Goal: Task Accomplishment & Management: Manage account settings

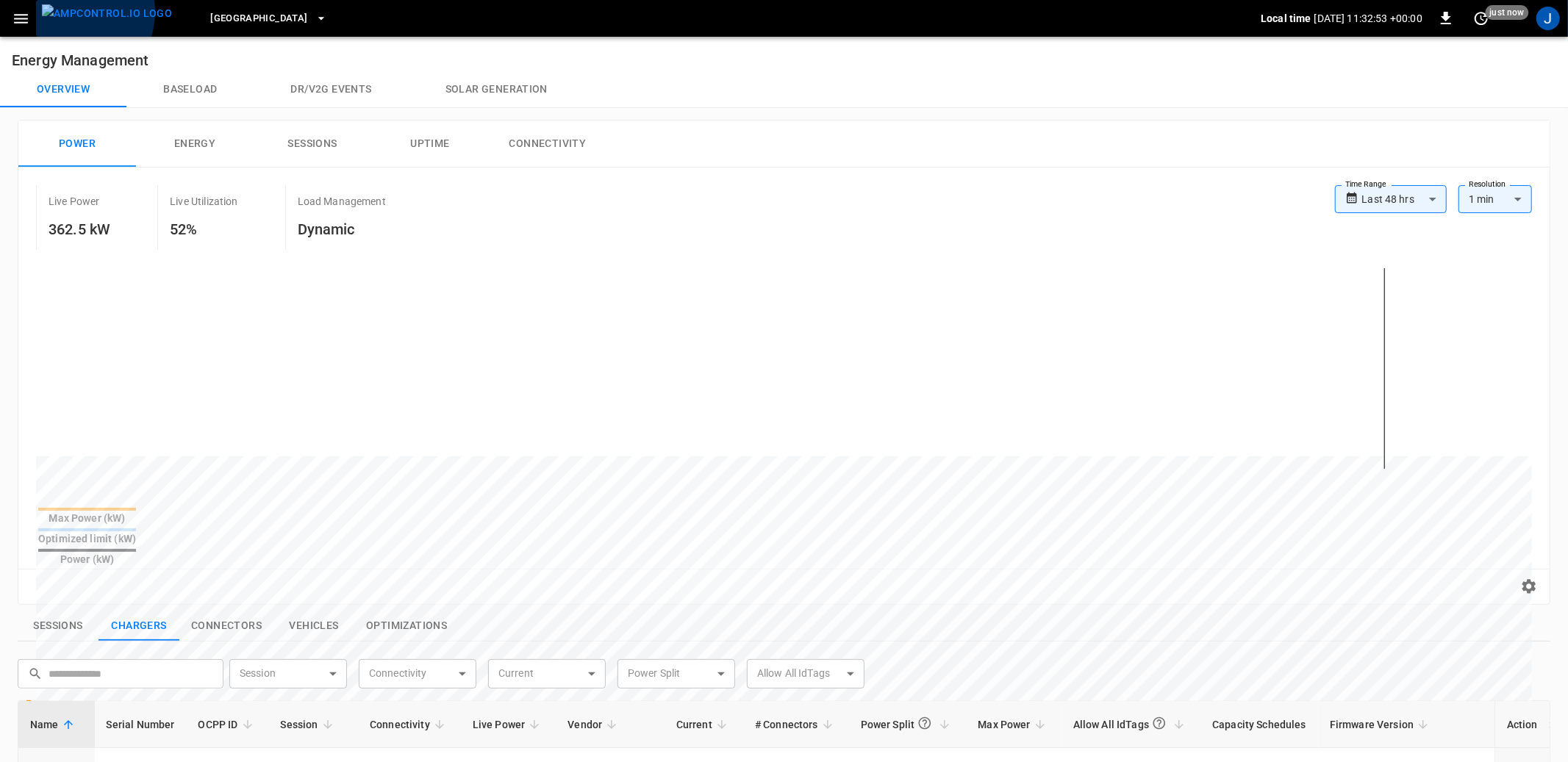
click at [69, 12] on img "menu" at bounding box center [106, 13] width 131 height 18
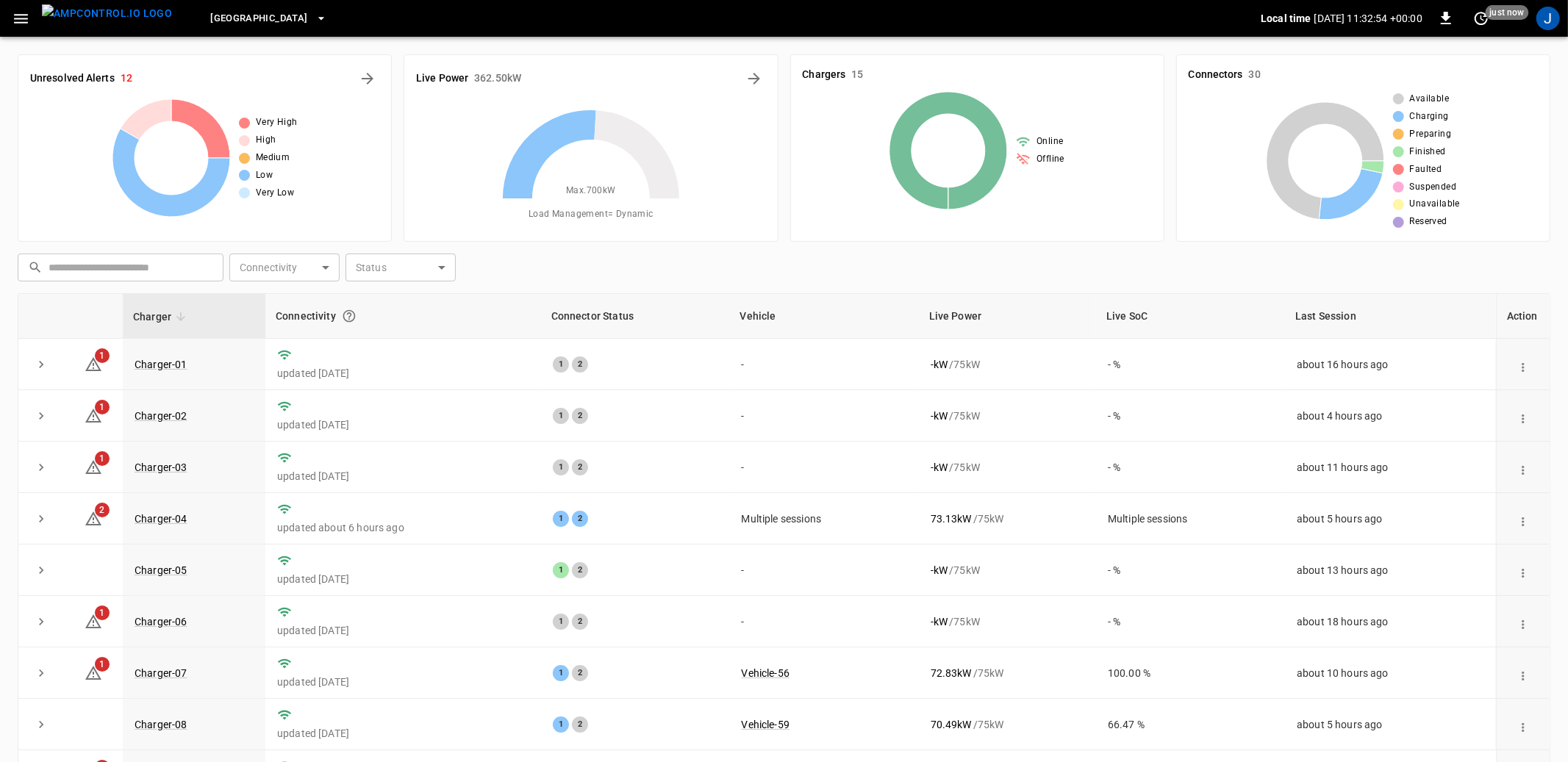
click at [23, 22] on icon "button" at bounding box center [21, 18] width 14 height 10
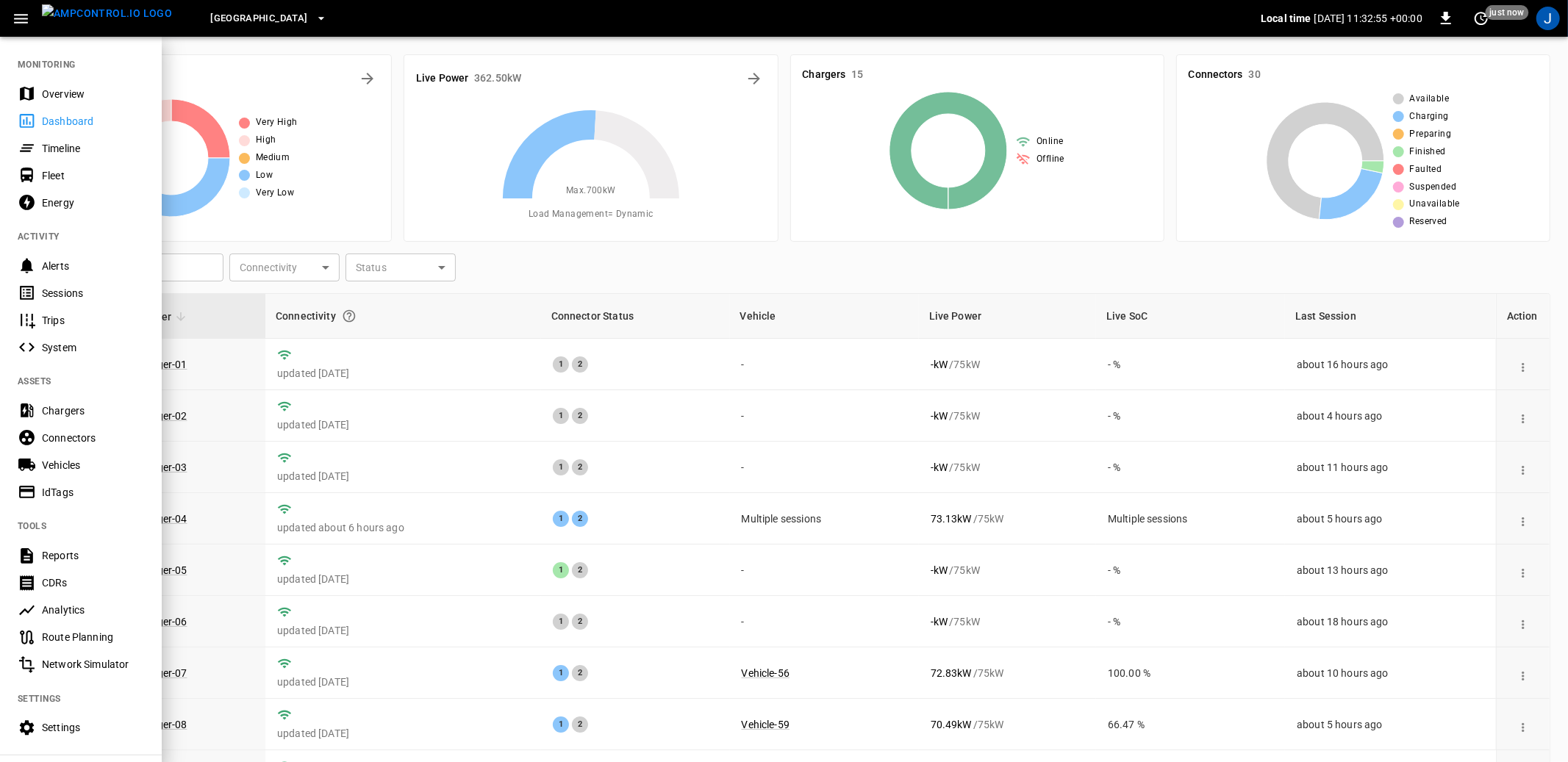
click at [50, 95] on div "Overview" at bounding box center [92, 93] width 102 height 15
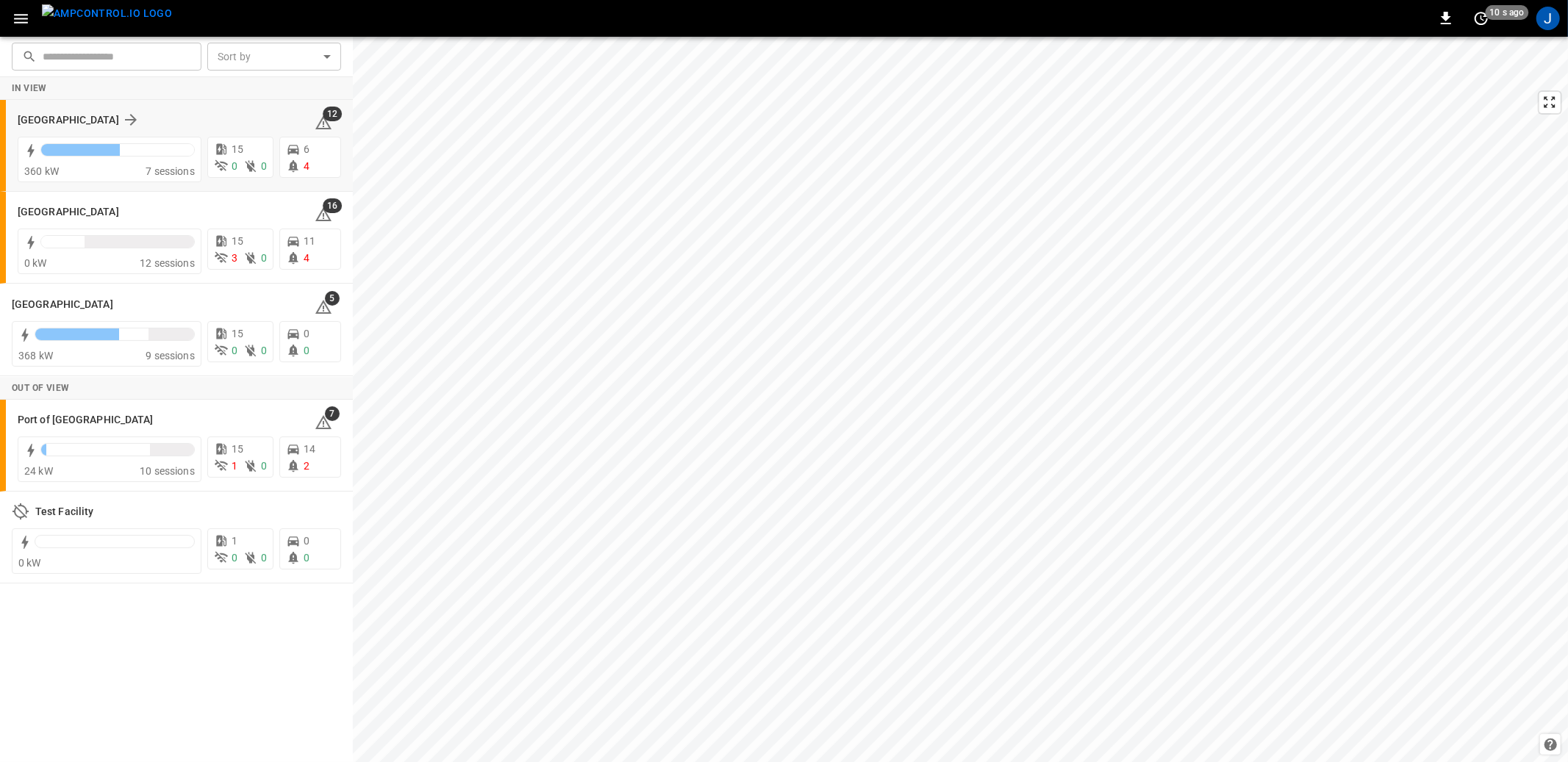
click at [171, 118] on div "Frankfurt Depot" at bounding box center [156, 119] width 279 height 17
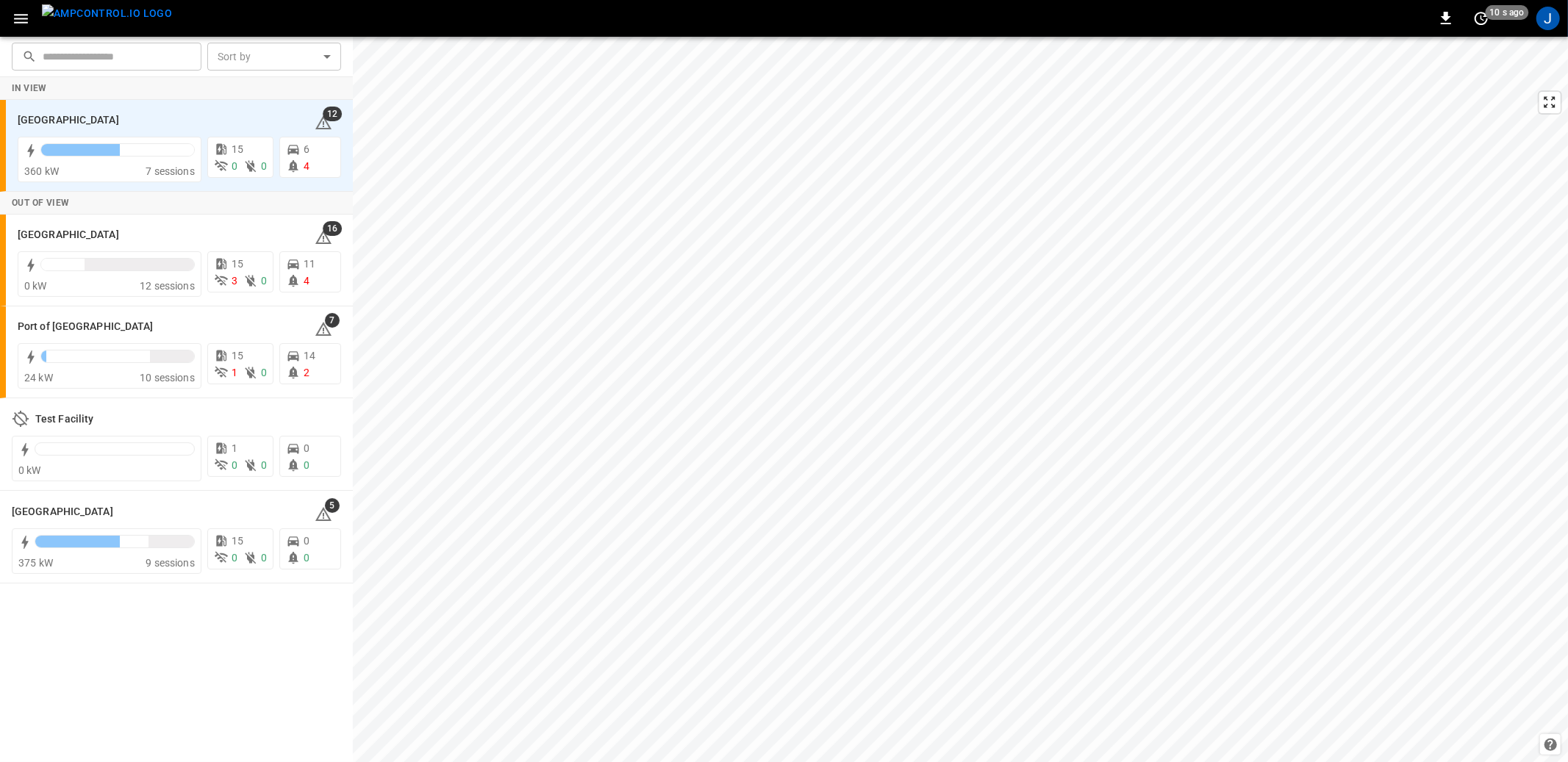
click at [22, 15] on icon "button" at bounding box center [21, 18] width 14 height 10
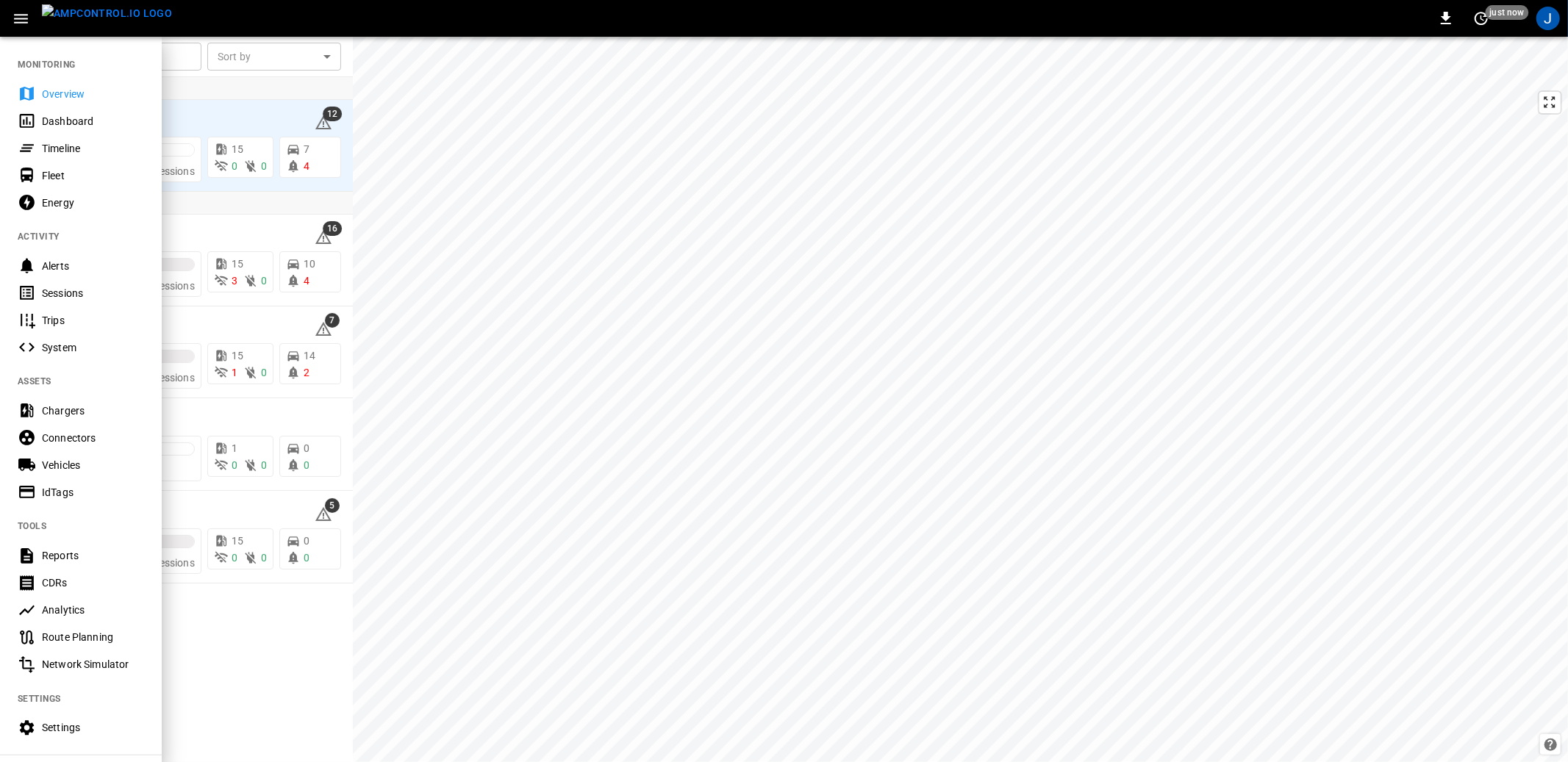
click at [499, 17] on div "0 just now J" at bounding box center [784, 18] width 1568 height 37
click at [18, 16] on icon "button" at bounding box center [21, 18] width 18 height 18
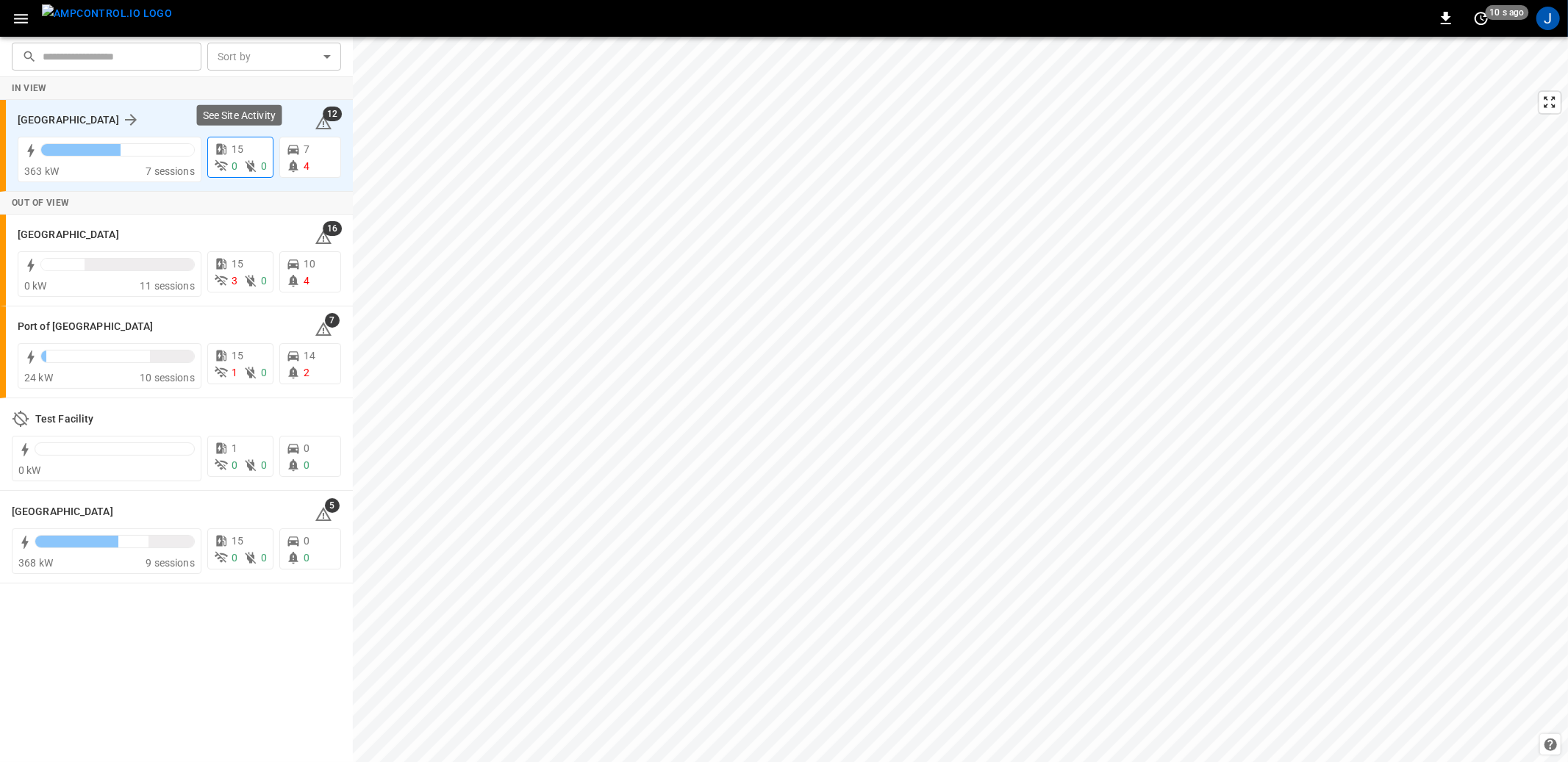
click at [240, 153] on span "15" at bounding box center [238, 149] width 12 height 12
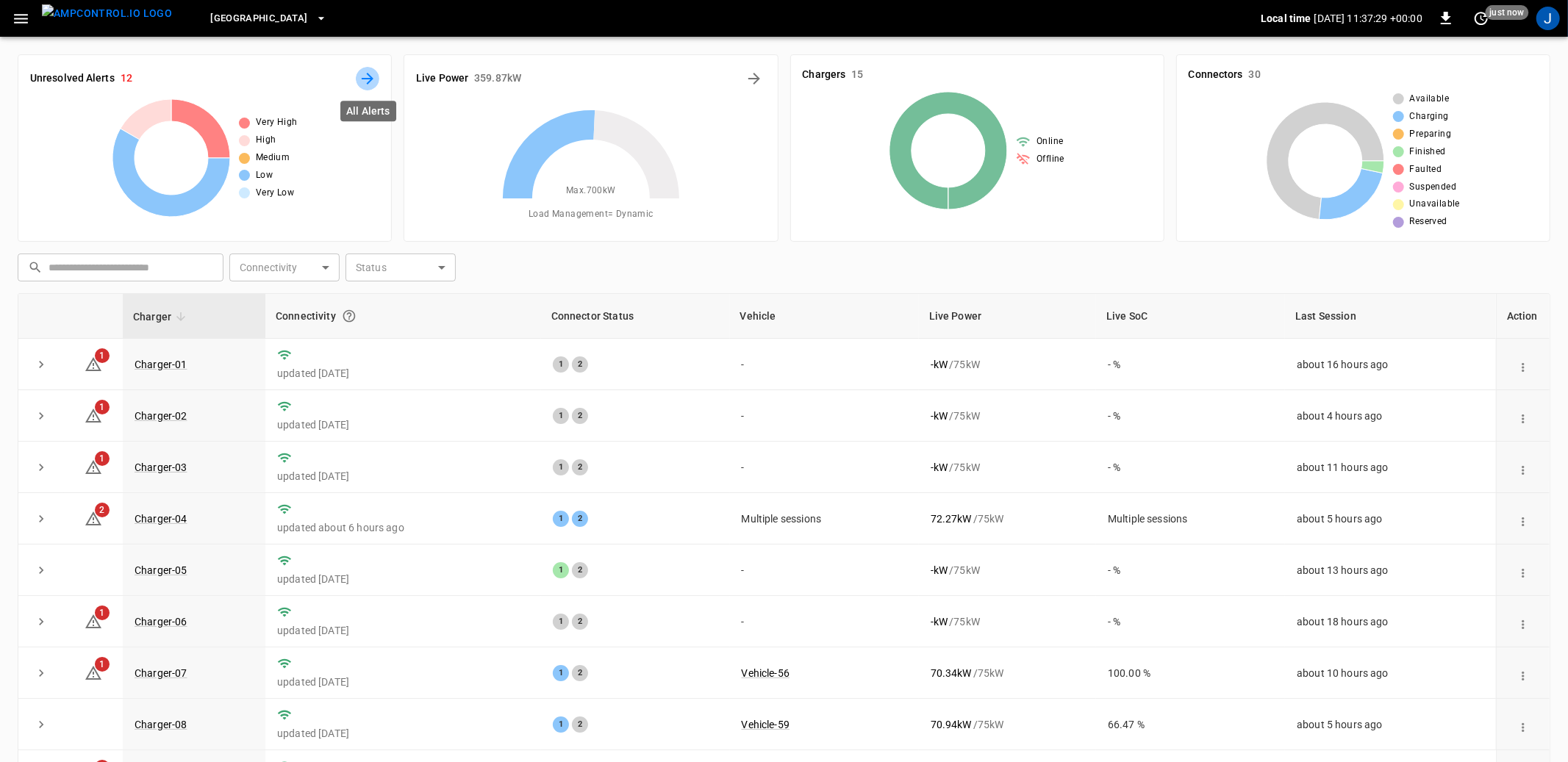
click at [367, 81] on icon "All Alerts" at bounding box center [367, 79] width 17 height 17
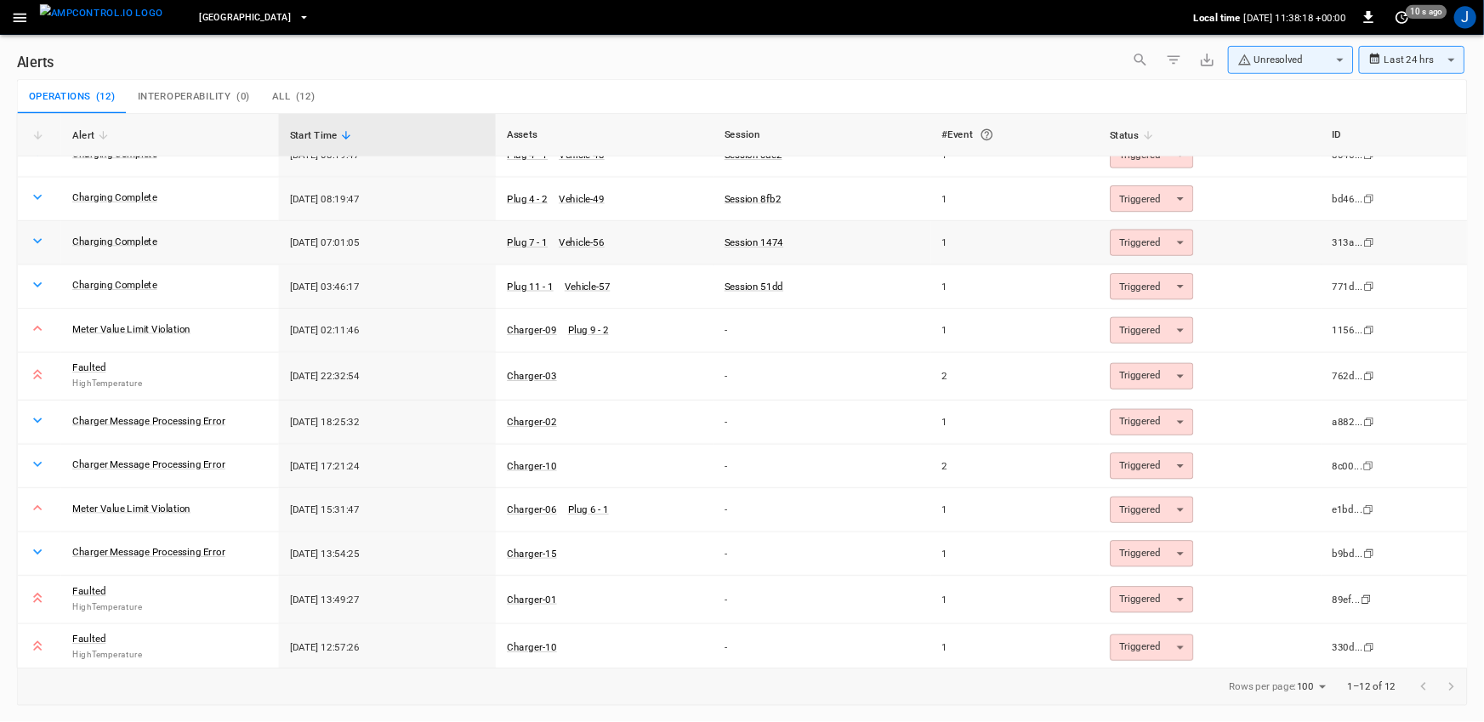
scroll to position [32, 0]
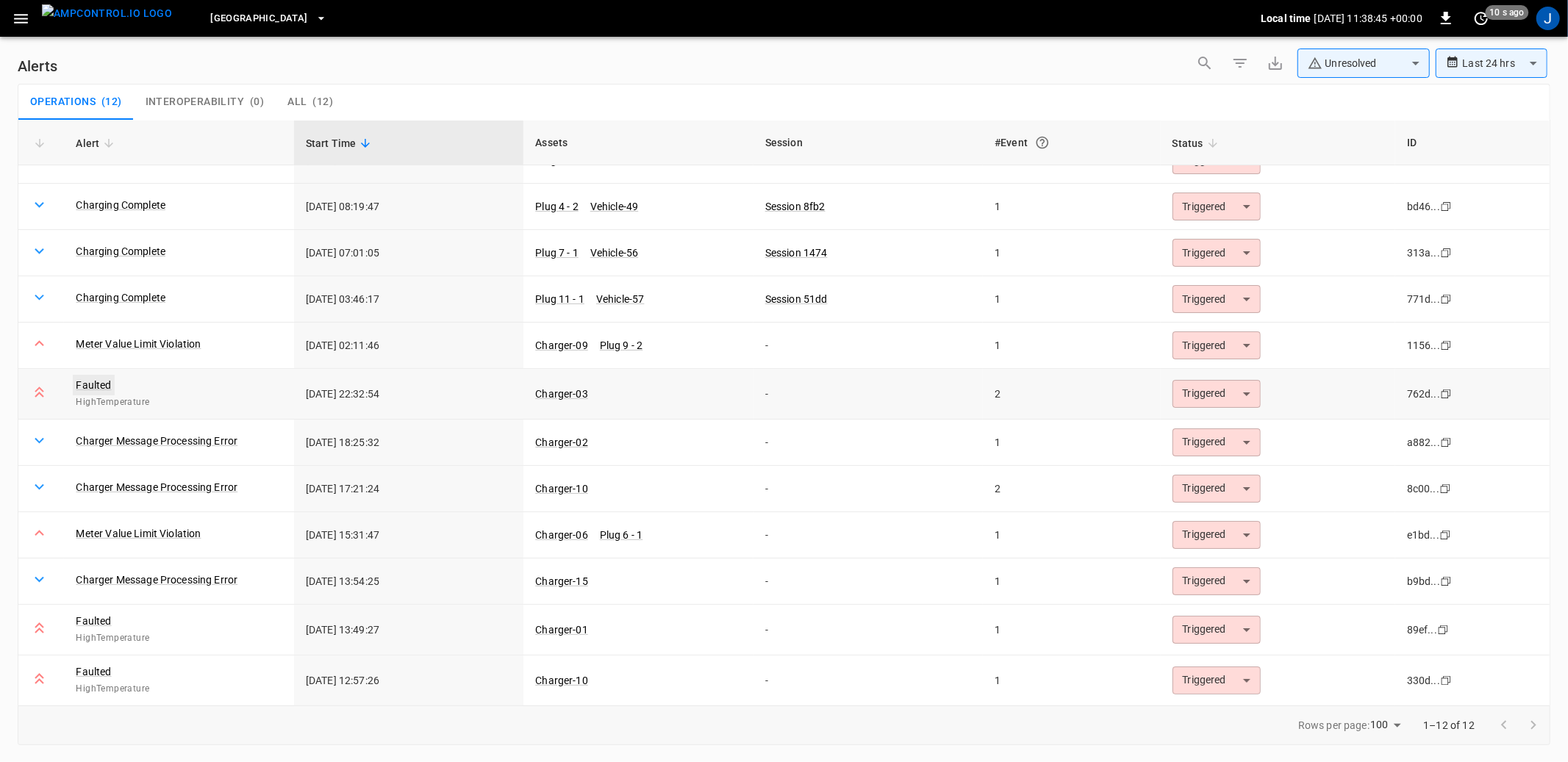
click at [99, 381] on link "Faulted" at bounding box center [93, 385] width 41 height 21
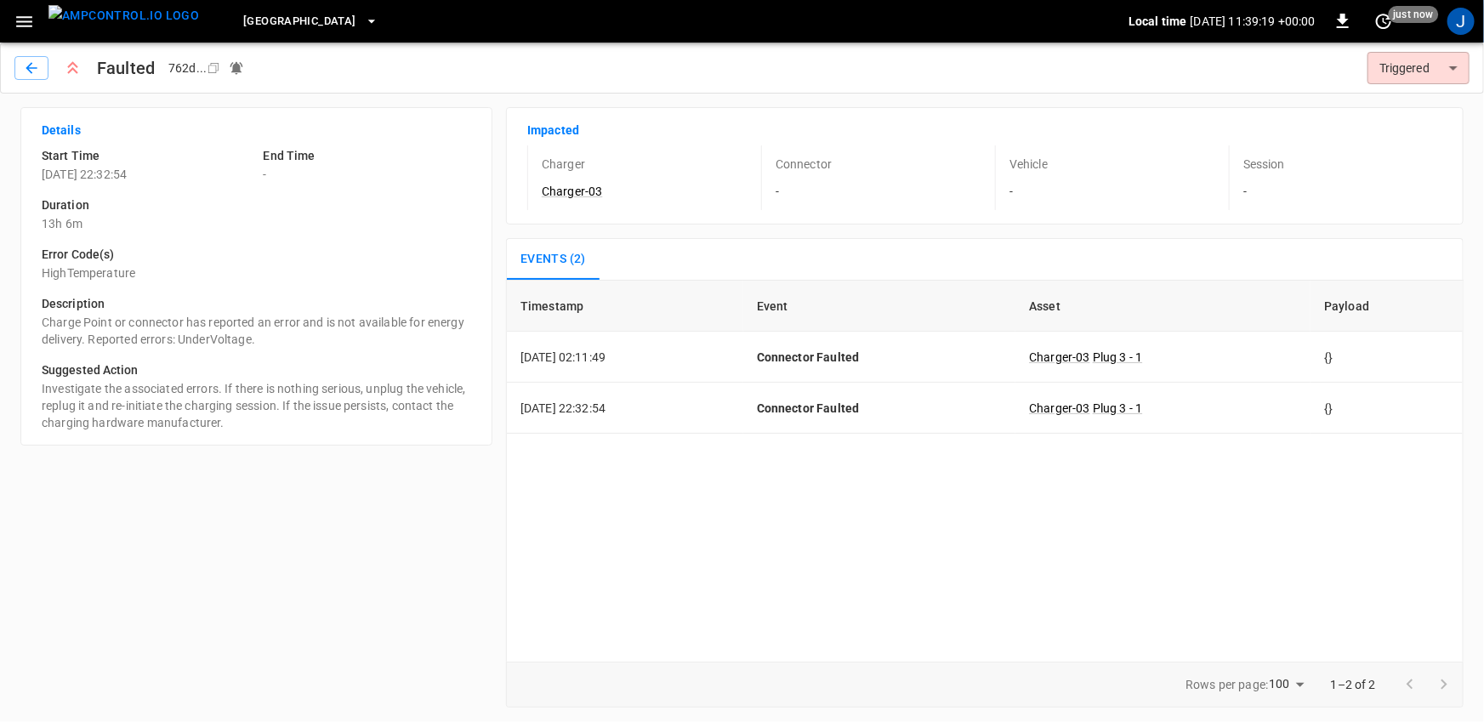
click at [29, 27] on icon "button" at bounding box center [24, 21] width 21 height 21
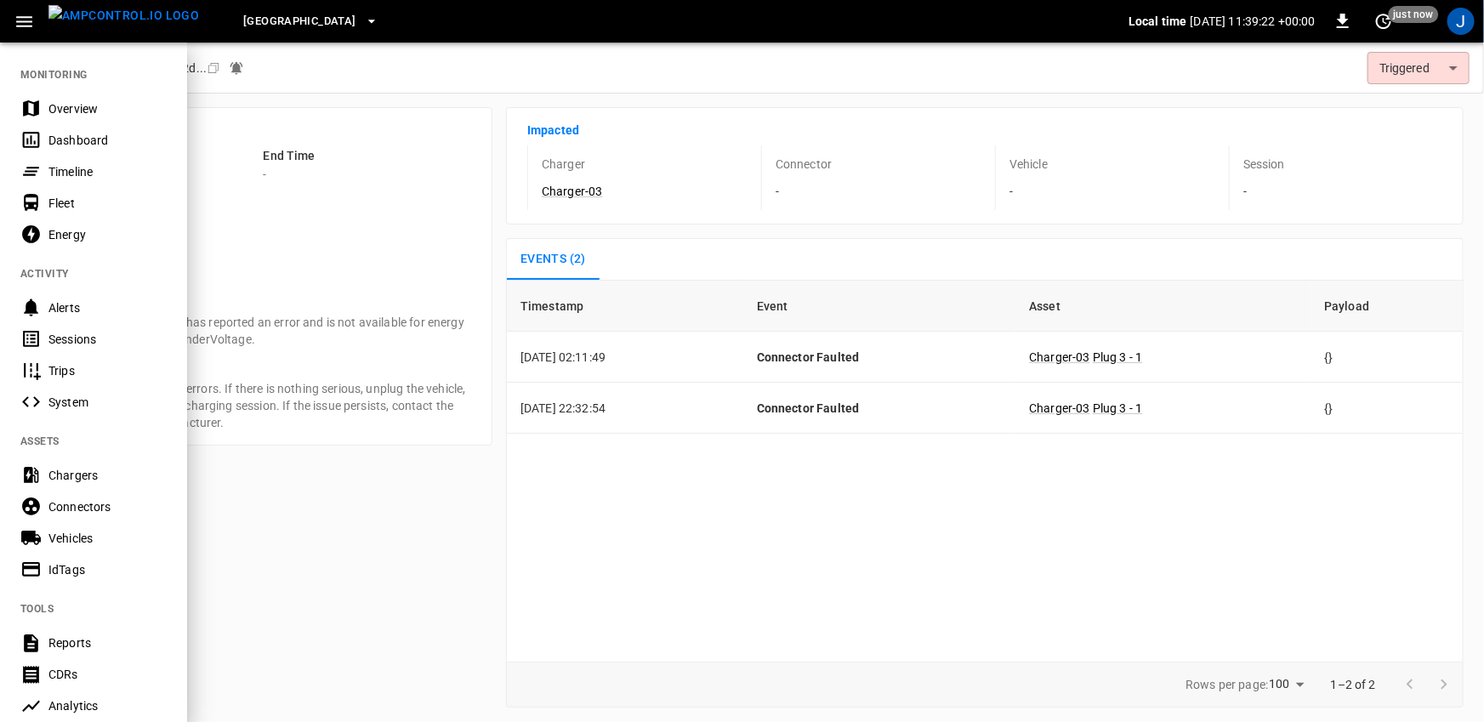
click at [68, 104] on div "Overview" at bounding box center [107, 108] width 118 height 17
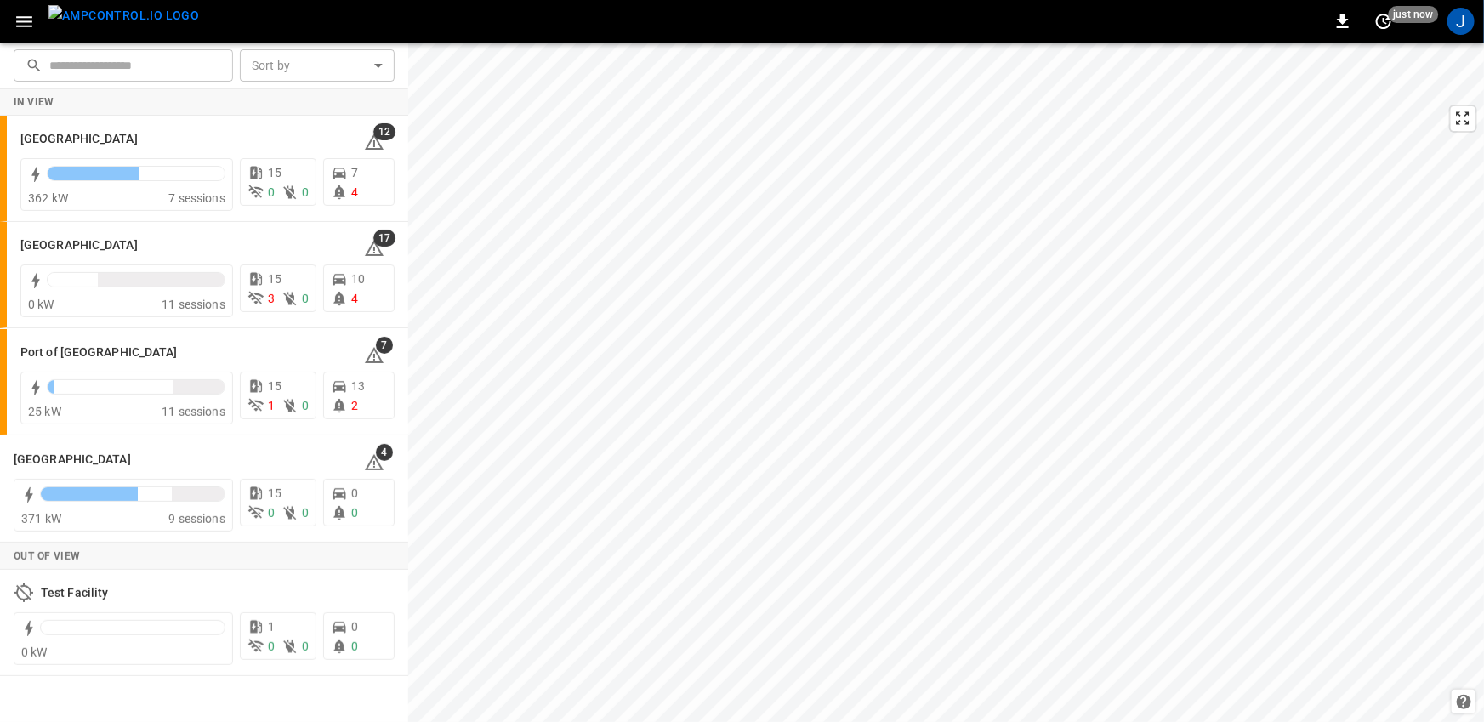
click at [22, 29] on icon "button" at bounding box center [24, 21] width 21 height 21
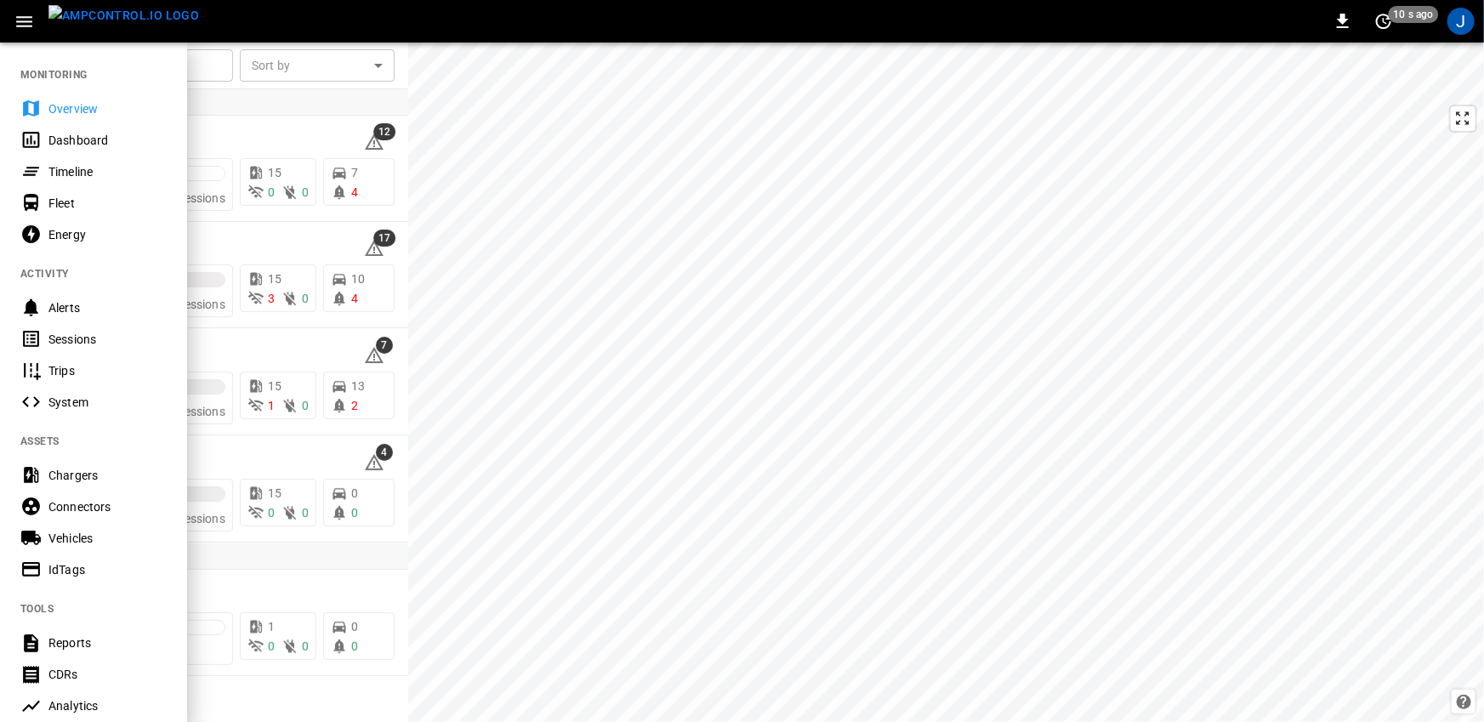
click at [71, 236] on div "Energy" at bounding box center [107, 234] width 118 height 17
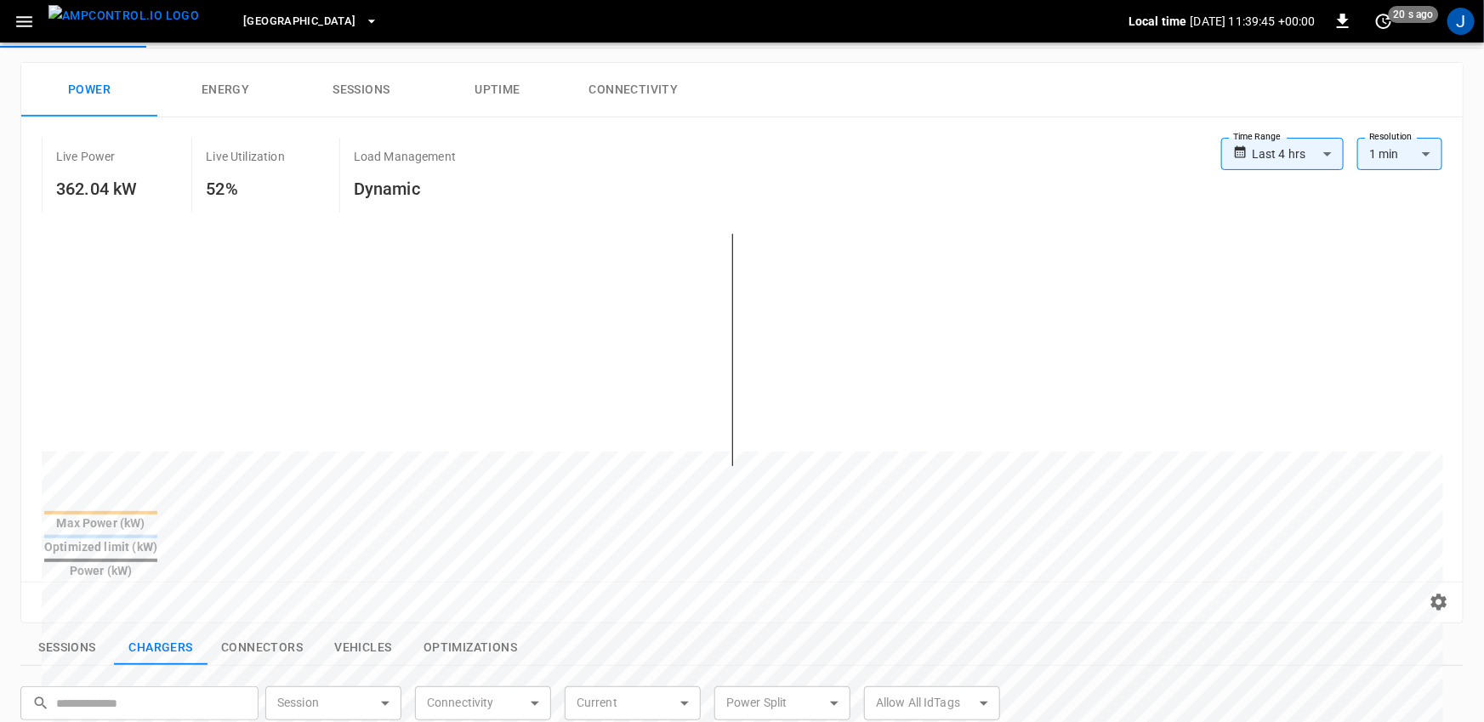
scroll to position [83, 0]
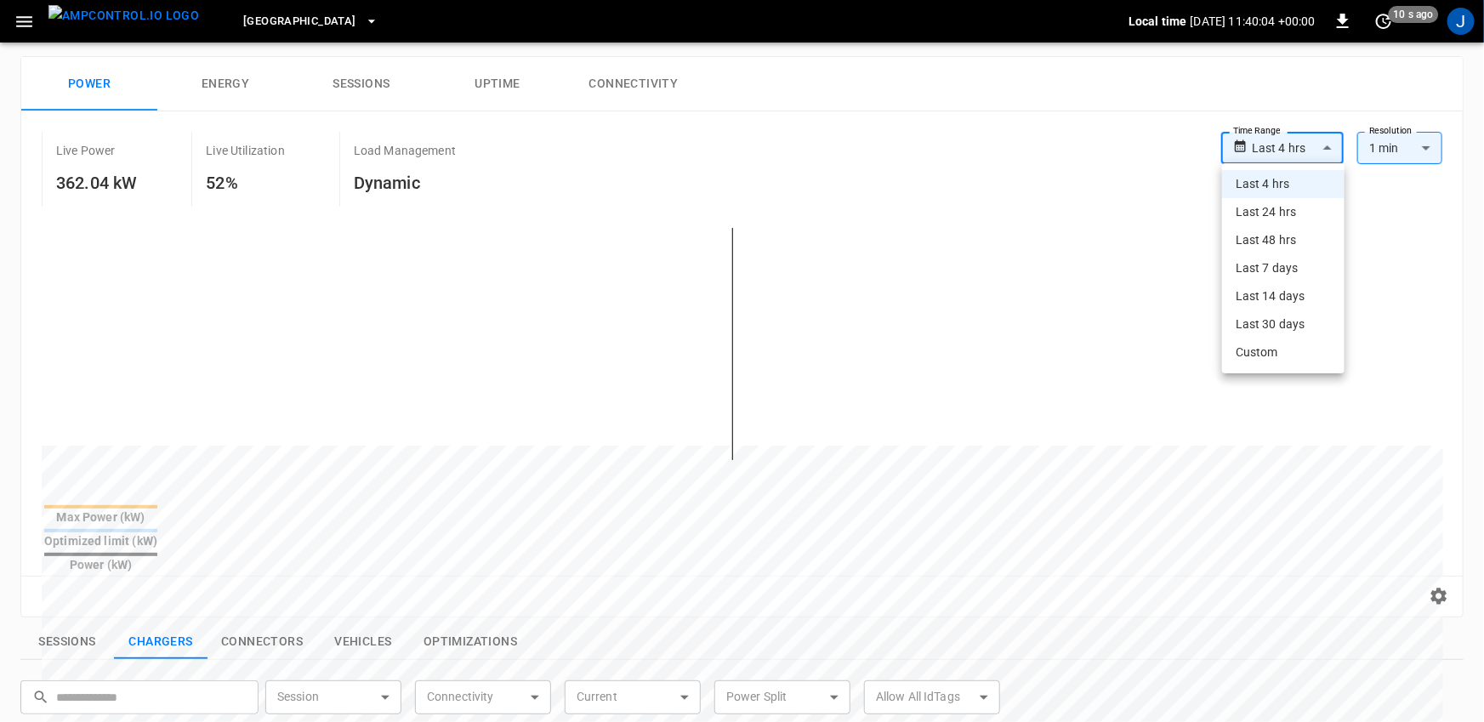
click at [1305, 144] on body "**********" at bounding box center [742, 605] width 1484 height 1376
click at [1295, 231] on li "Last 48 hrs" at bounding box center [1283, 240] width 122 height 28
type input "**********"
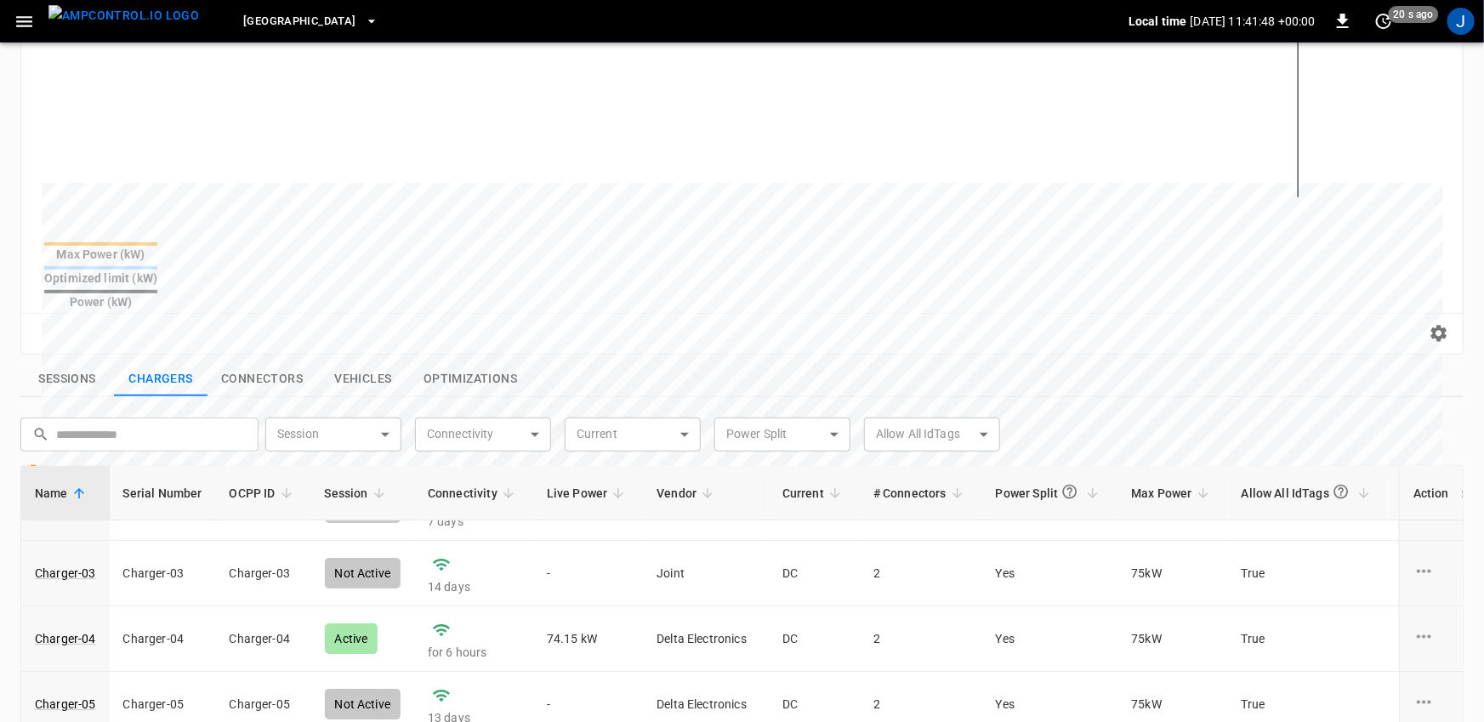
scroll to position [114, 0]
click at [65, 623] on link "Charger-04" at bounding box center [65, 635] width 68 height 24
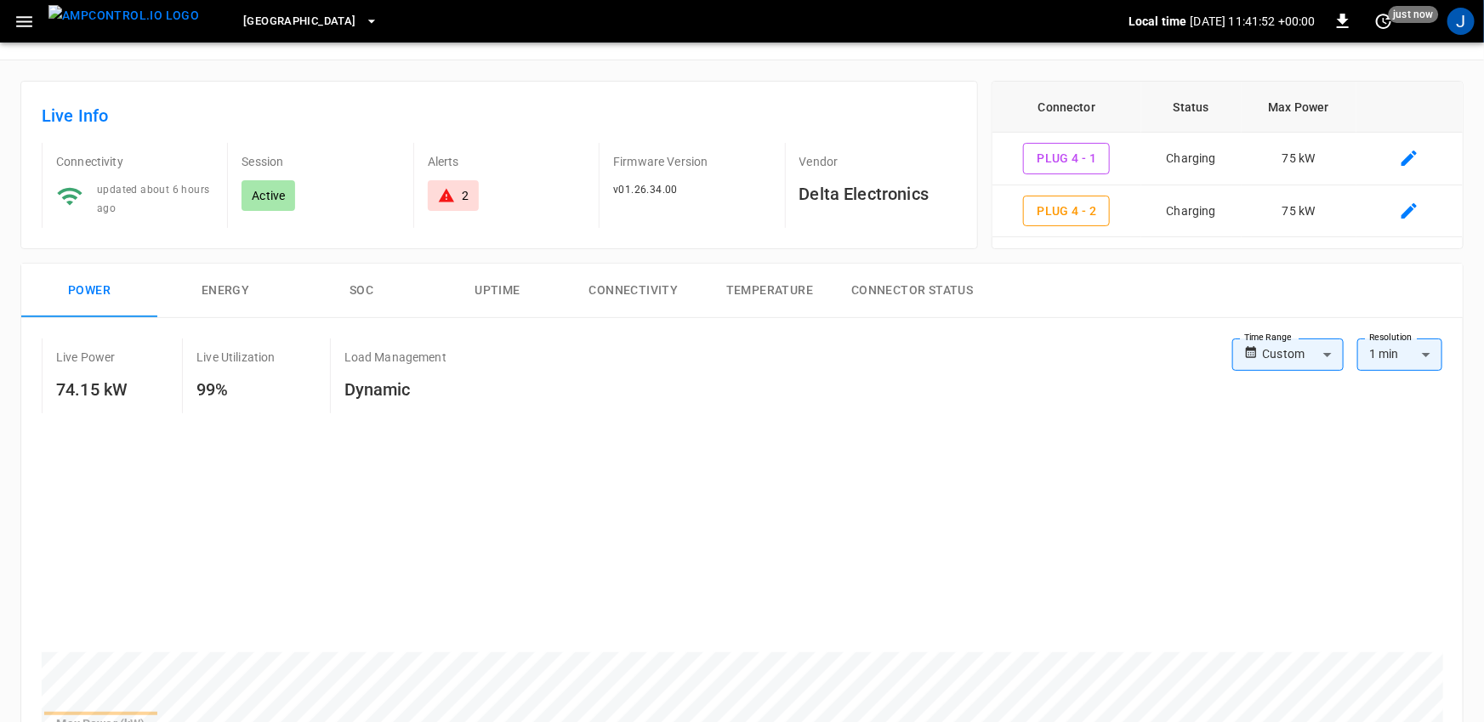
scroll to position [47, 0]
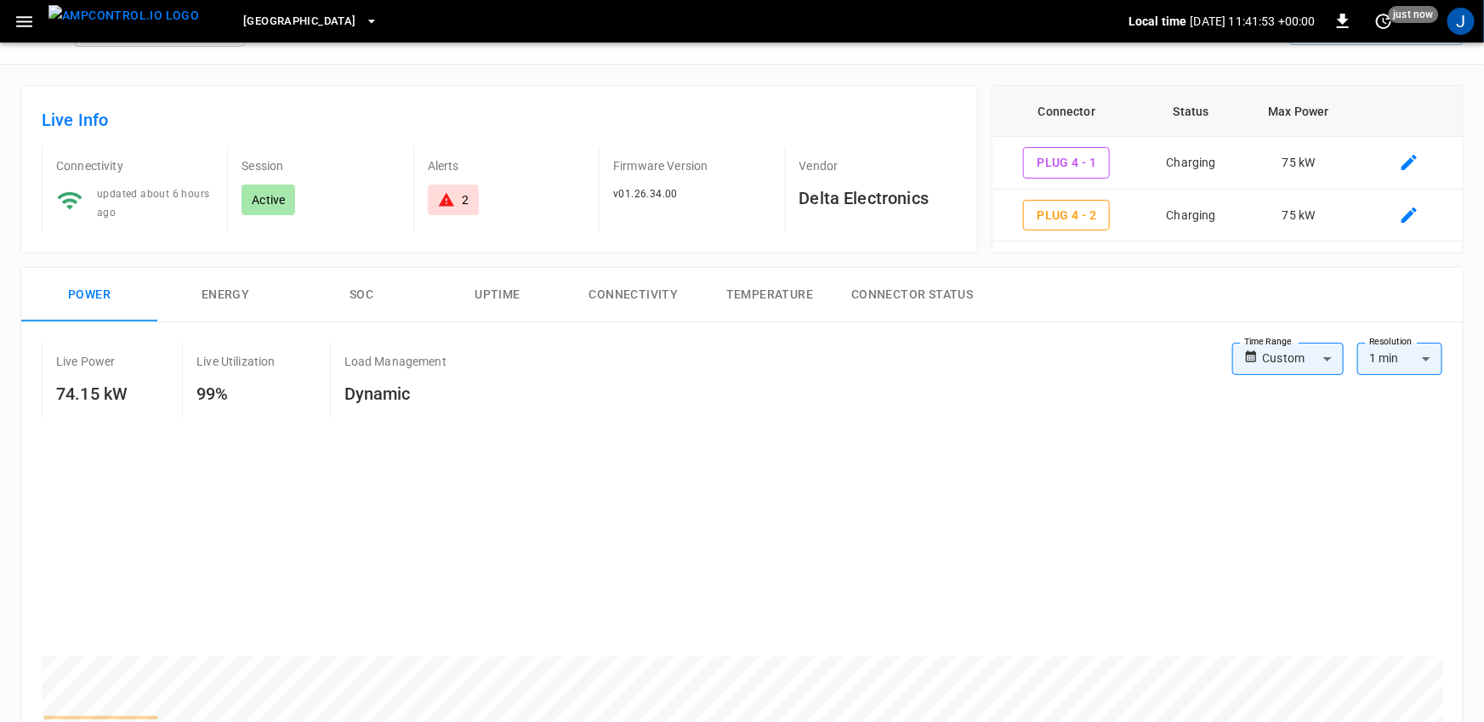
click at [18, 27] on icon "button" at bounding box center [24, 21] width 21 height 21
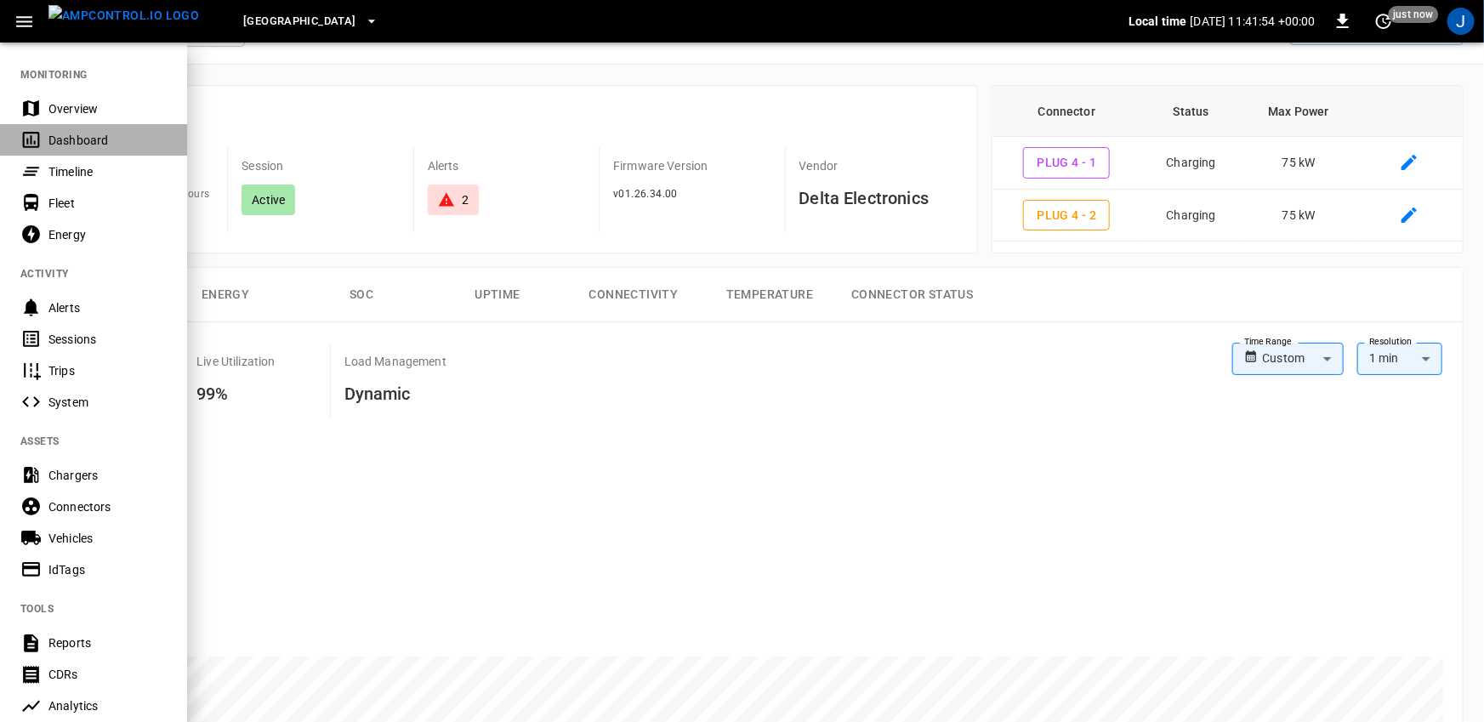
click at [63, 139] on div "Dashboard" at bounding box center [107, 140] width 118 height 17
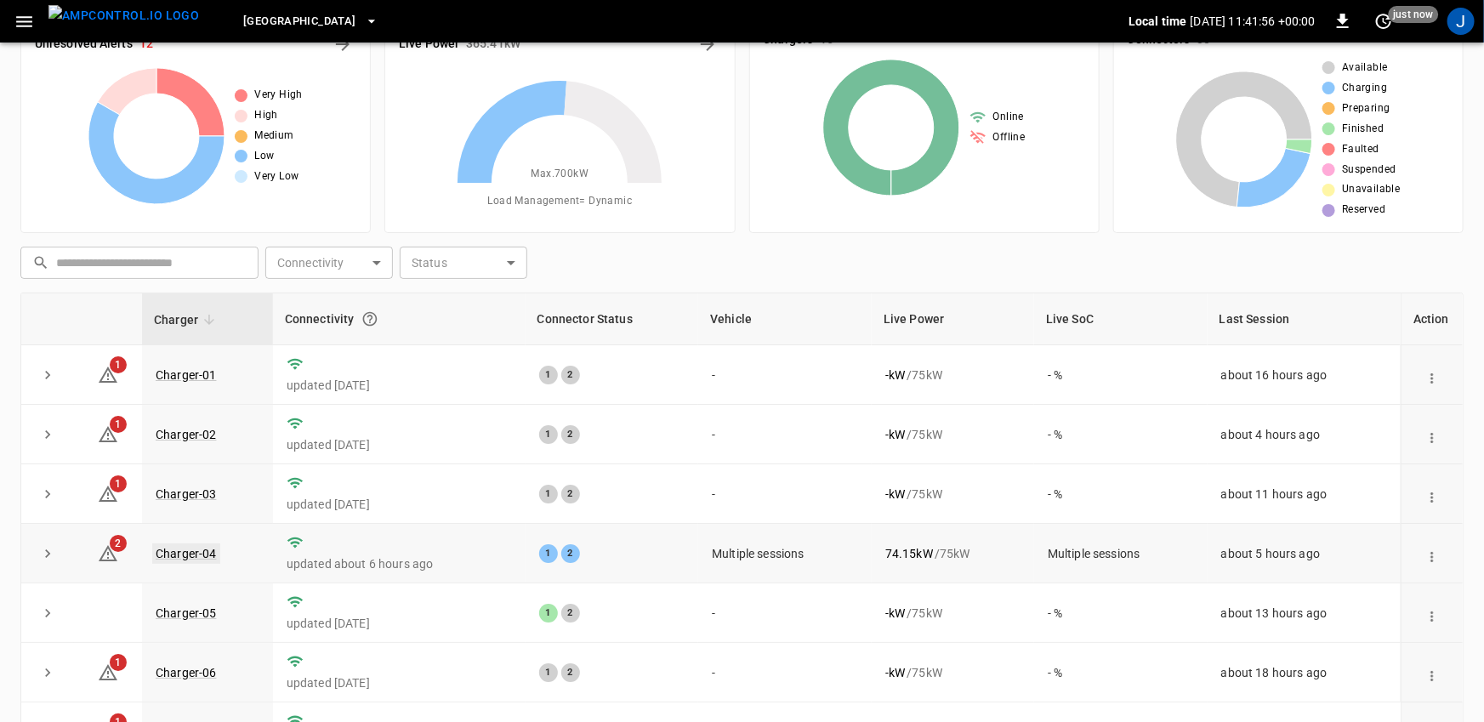
click at [192, 552] on link "Charger-04" at bounding box center [186, 554] width 68 height 20
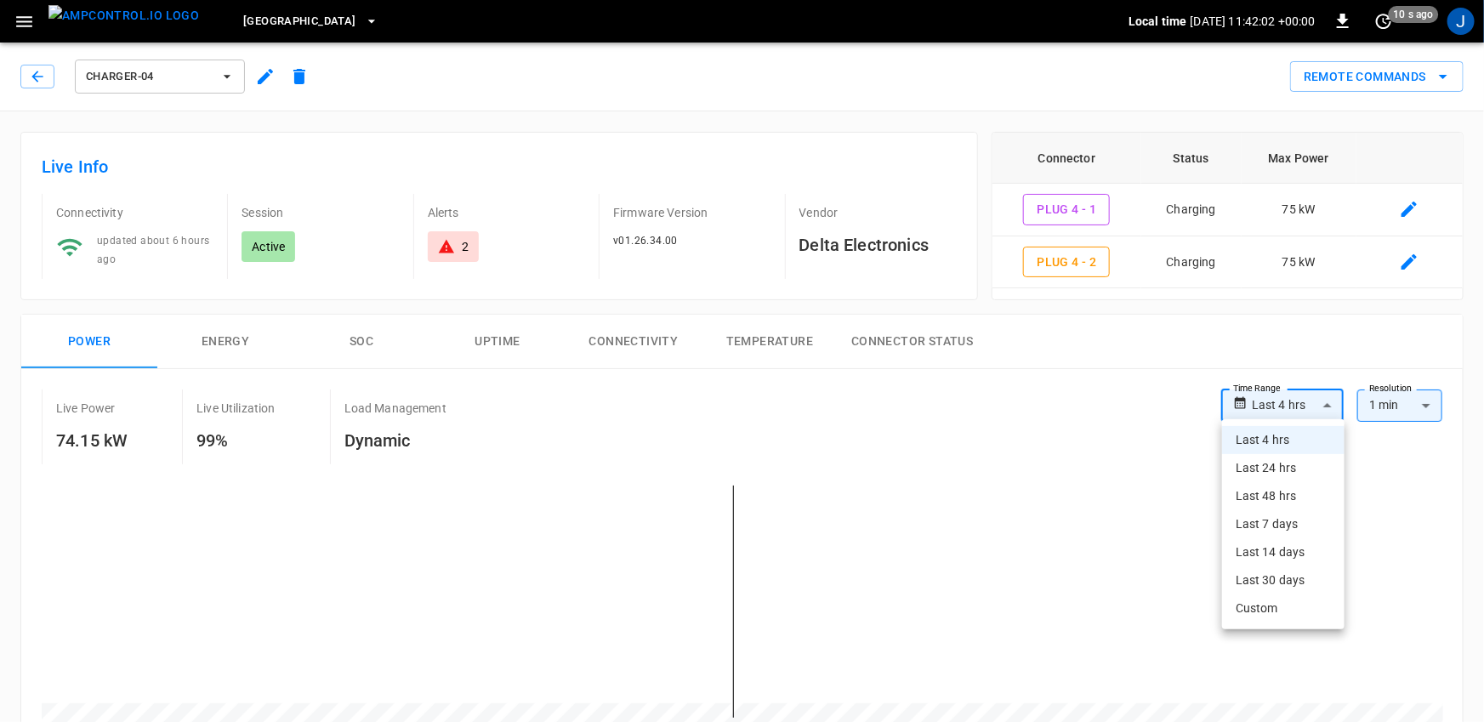
click at [1305, 489] on li "Last 48 hrs" at bounding box center [1283, 496] width 122 height 28
type input "**********"
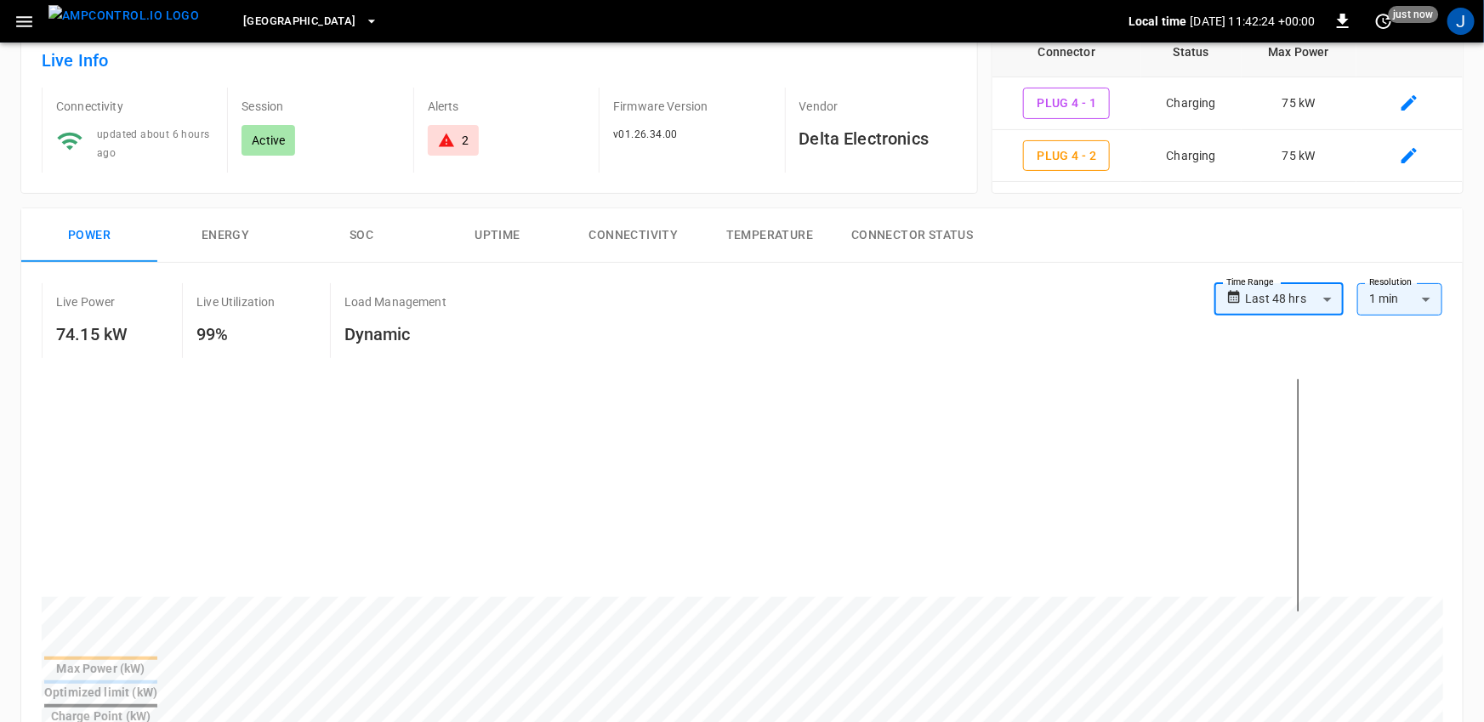
scroll to position [125, 0]
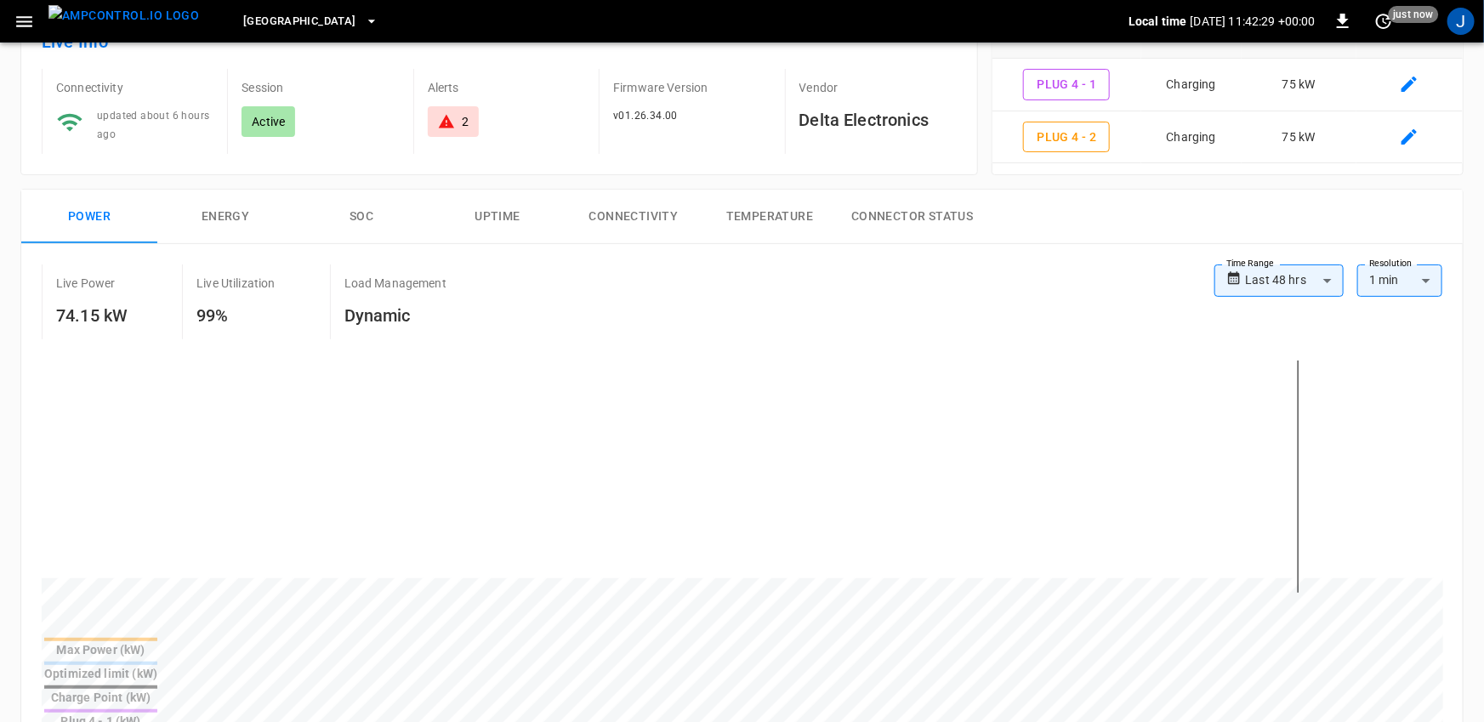
click at [157, 689] on div "Charge Point (kW)" at bounding box center [100, 697] width 113 height 17
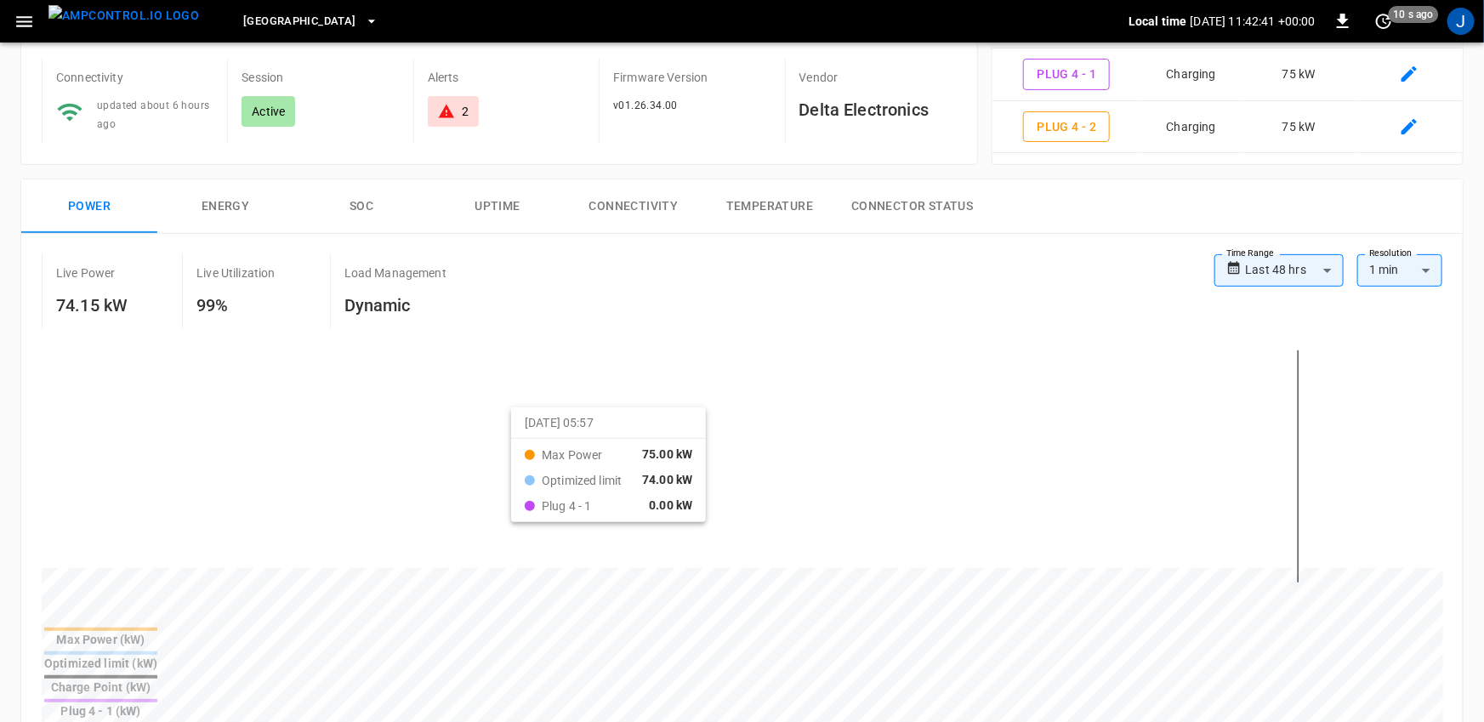
scroll to position [140, 0]
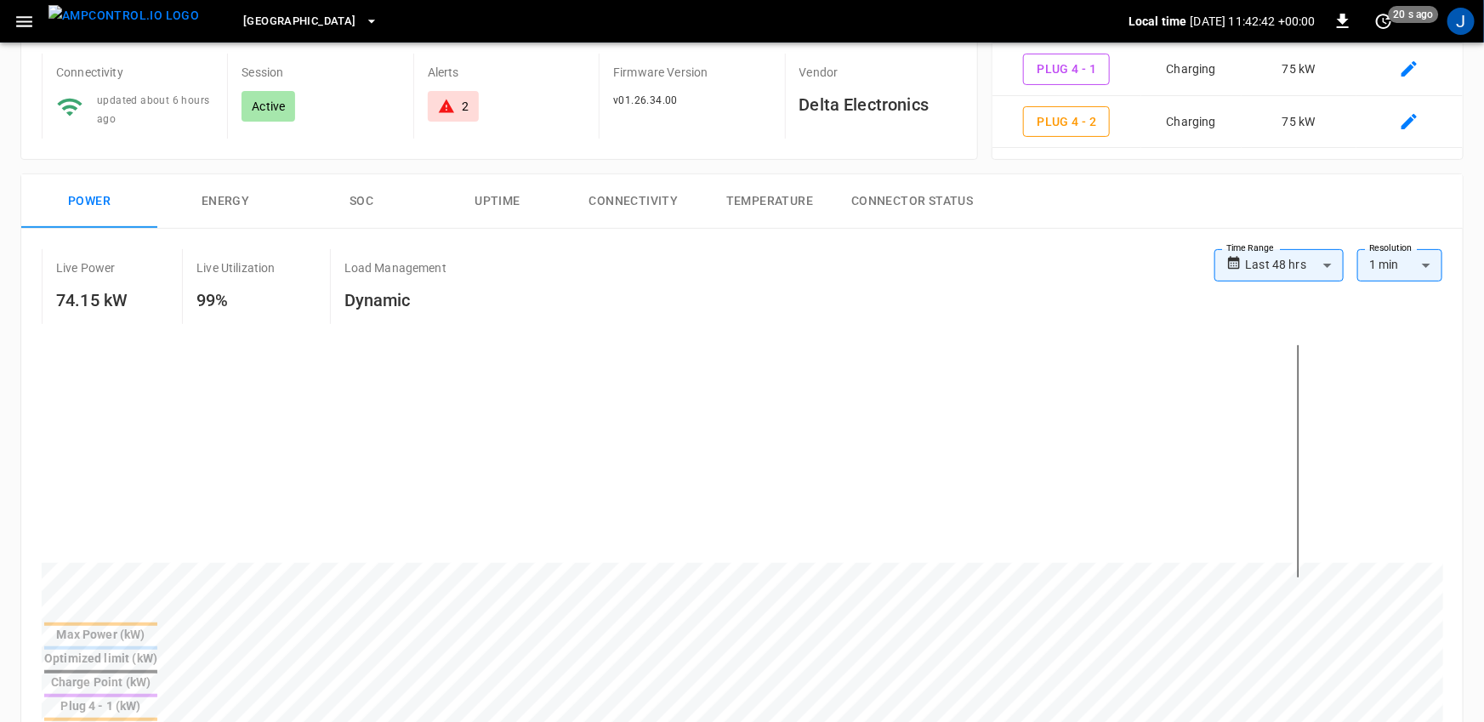
click at [157, 670] on div at bounding box center [100, 671] width 113 height 3
click at [157, 694] on div at bounding box center [100, 695] width 113 height 3
drag, startPoint x: 177, startPoint y: 470, endPoint x: 313, endPoint y: 467, distance: 136.1
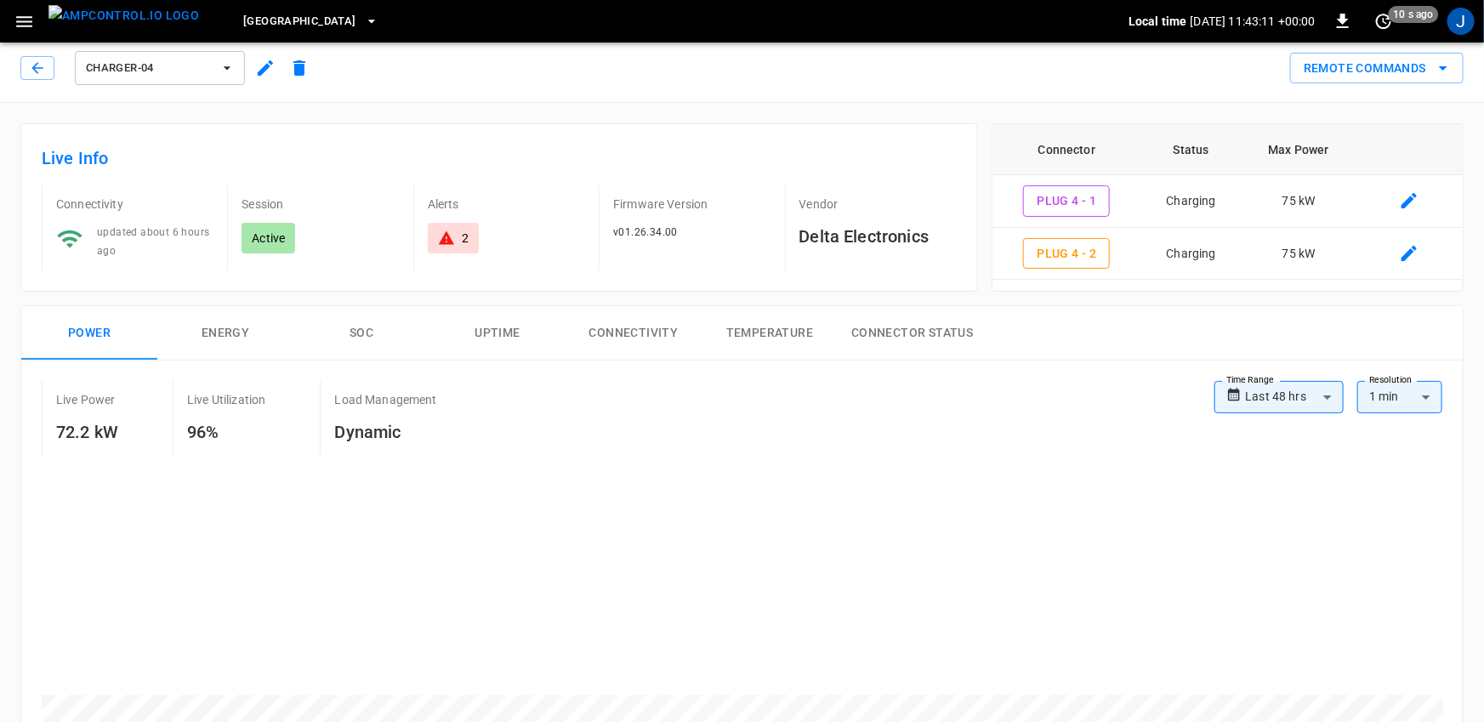
scroll to position [0, 0]
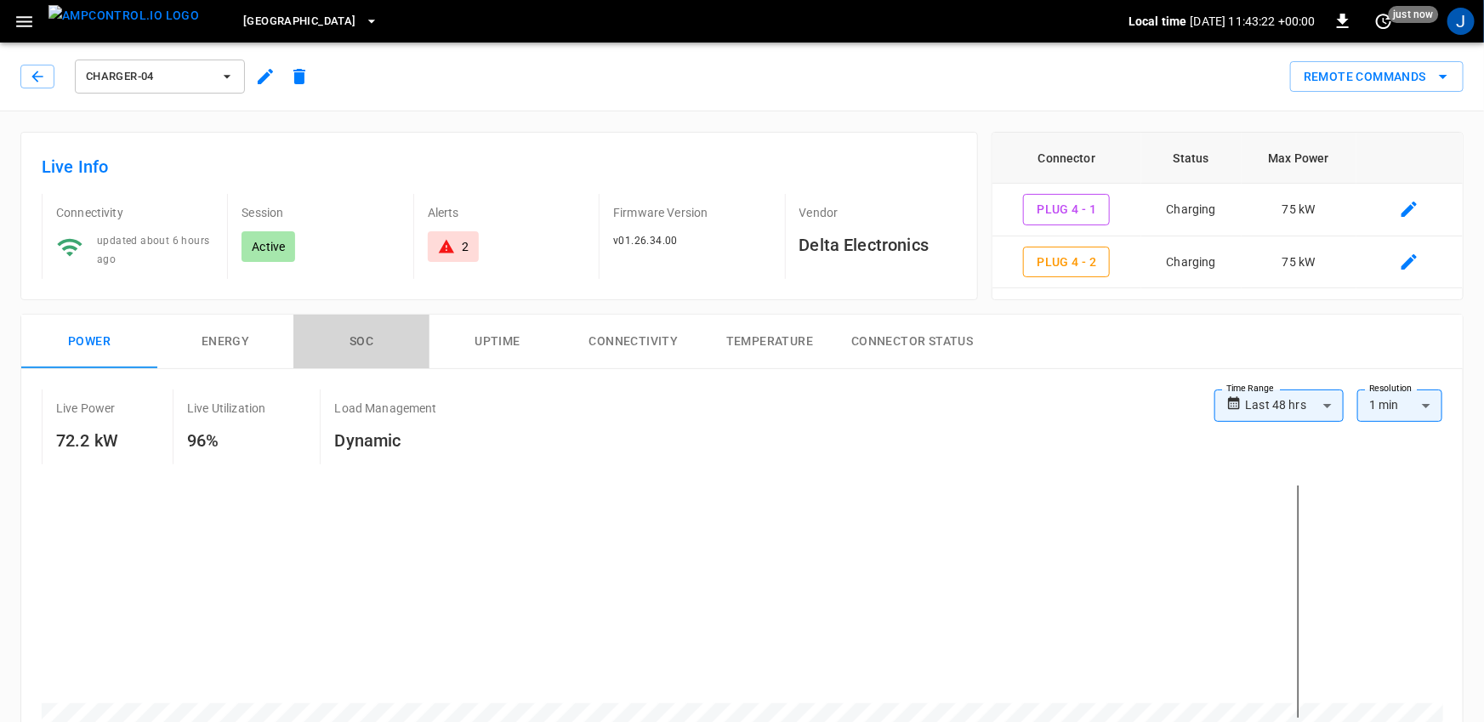
click at [363, 339] on button "SOC" at bounding box center [361, 342] width 136 height 54
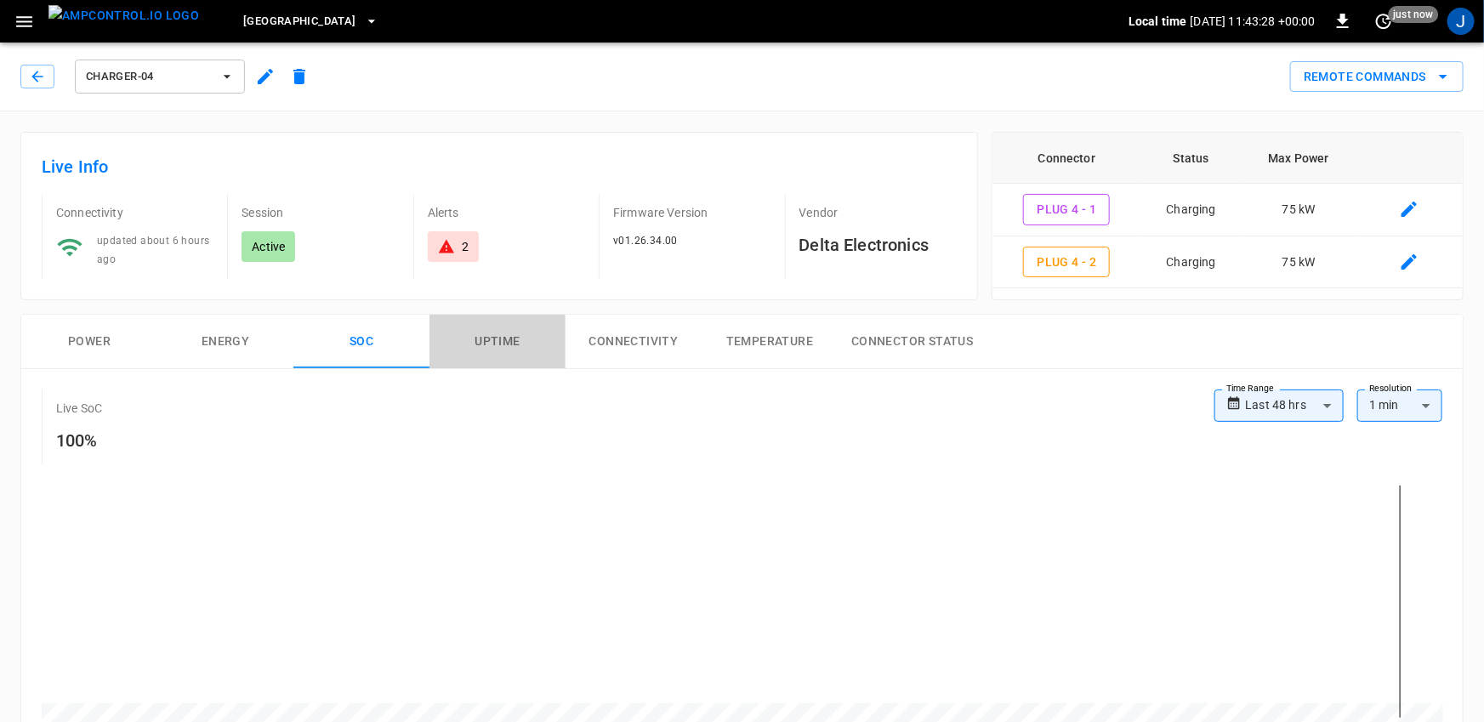
click at [475, 339] on button "Uptime" at bounding box center [498, 342] width 136 height 54
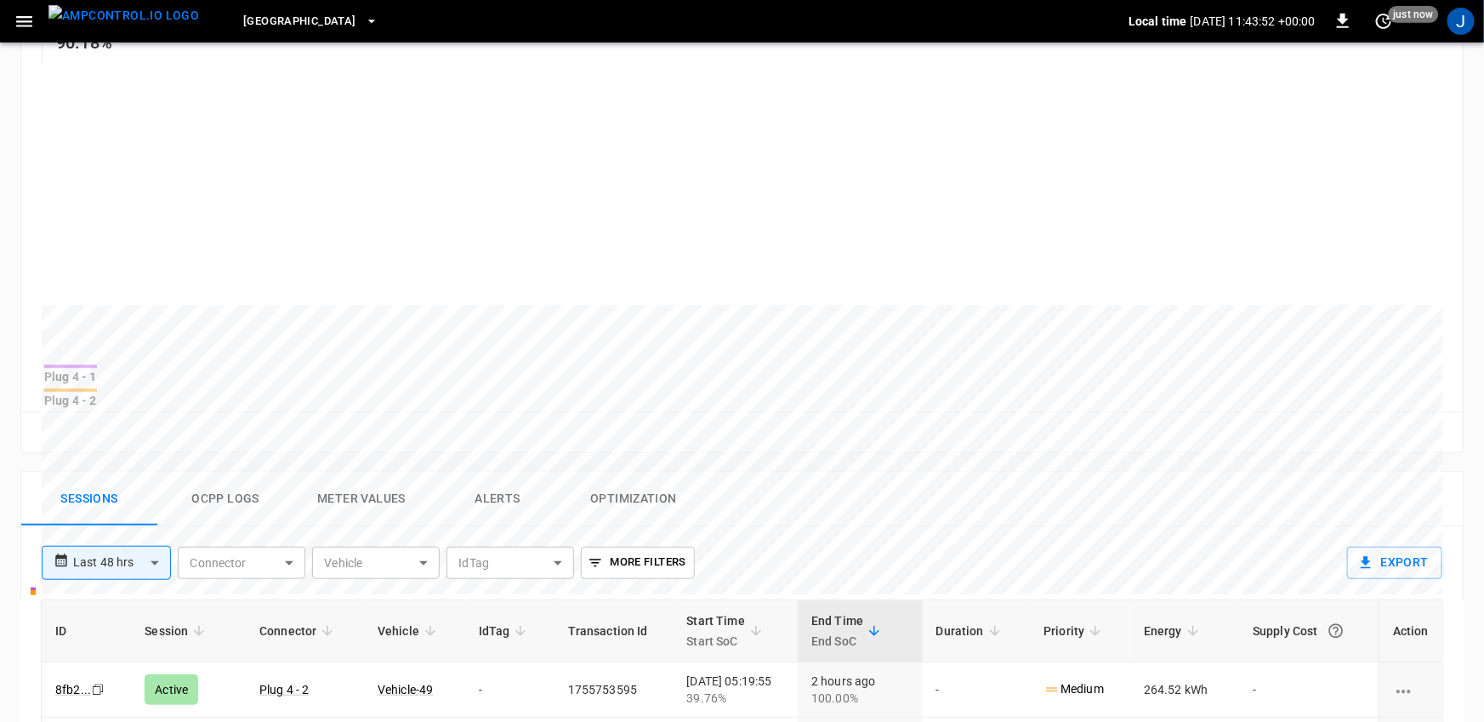
scroll to position [413, 0]
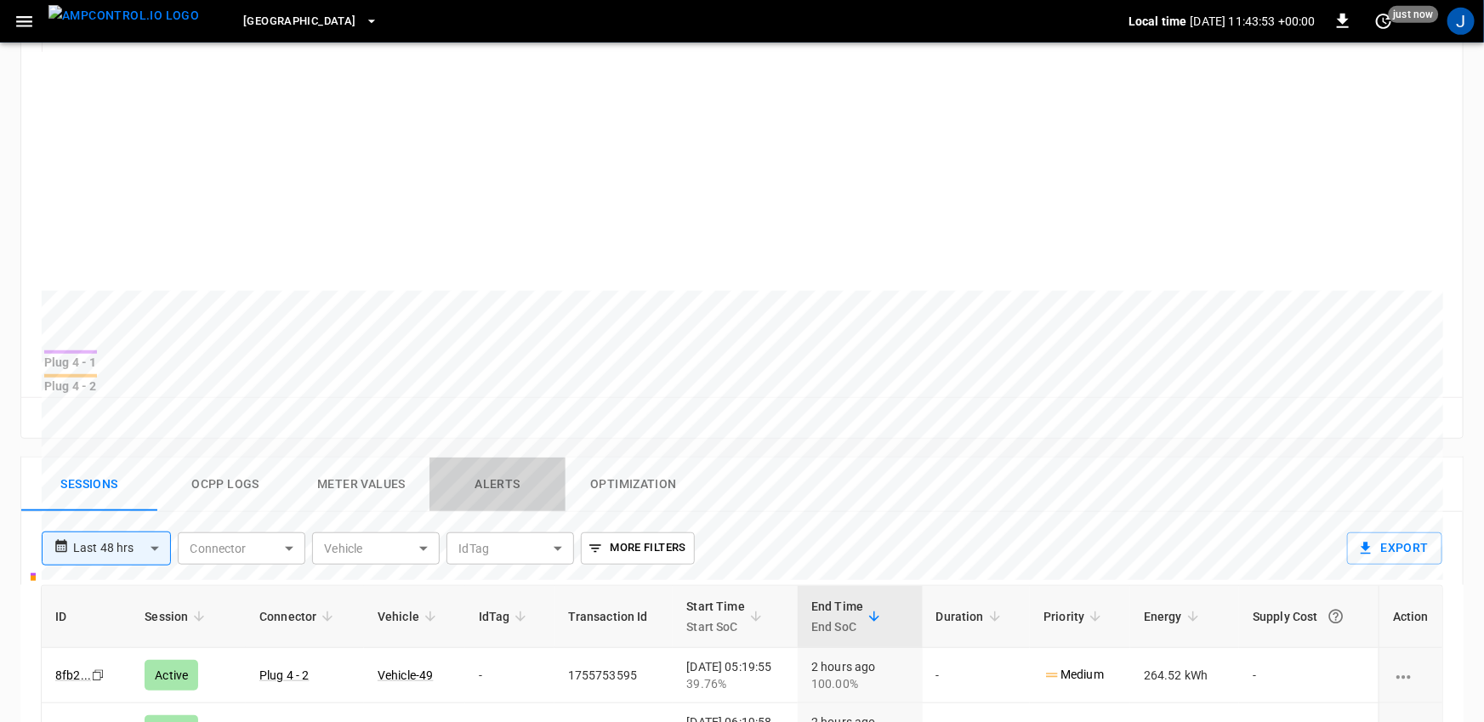
click at [493, 475] on button "Alerts" at bounding box center [498, 485] width 136 height 54
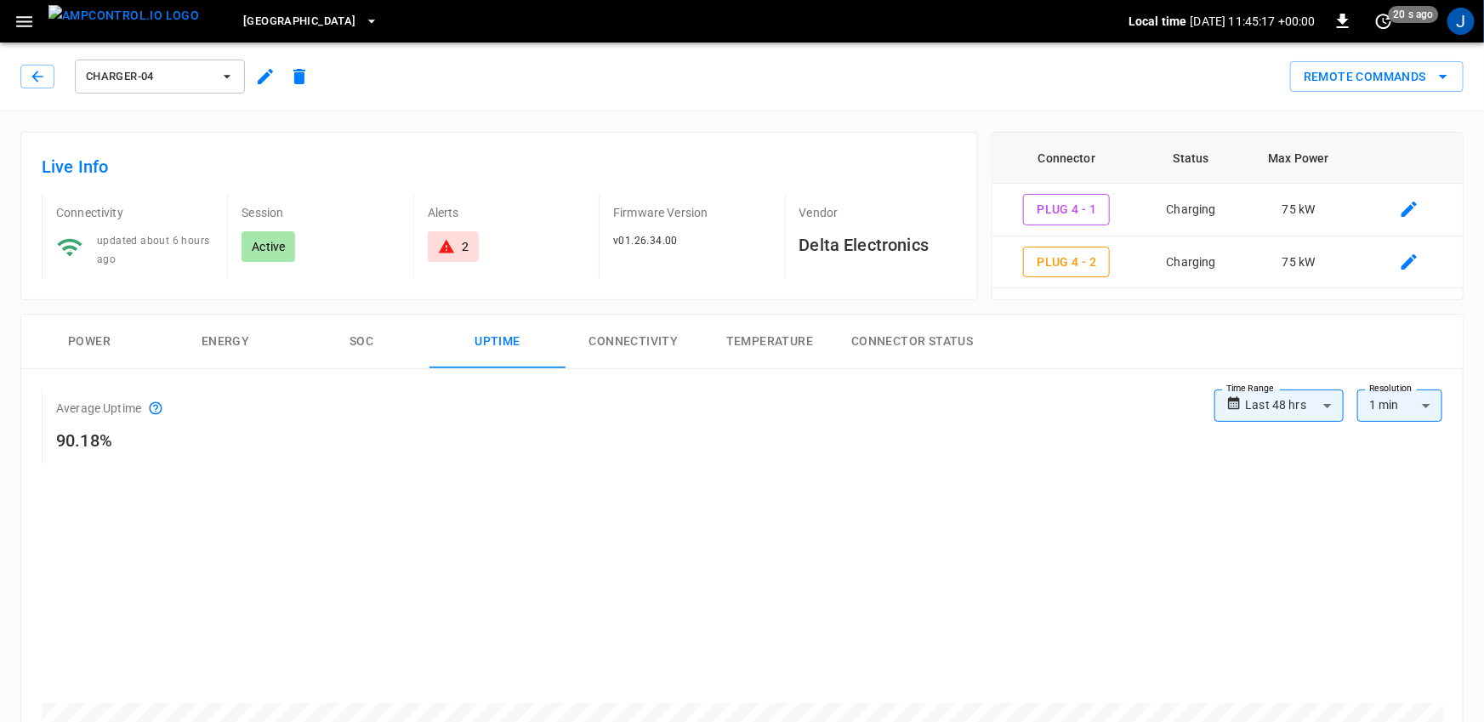
scroll to position [0, 0]
click at [164, 123] on div "Live Info Connectivity updated about 6 hours ago Session Active Alerts 2 Firmwa…" at bounding box center [492, 209] width 971 height 182
click at [219, 122] on div "Live Info Connectivity updated about 6 hours ago Session Active Alerts 2 Firmwa…" at bounding box center [492, 209] width 971 height 182
click at [94, 339] on button "Power" at bounding box center [89, 342] width 136 height 54
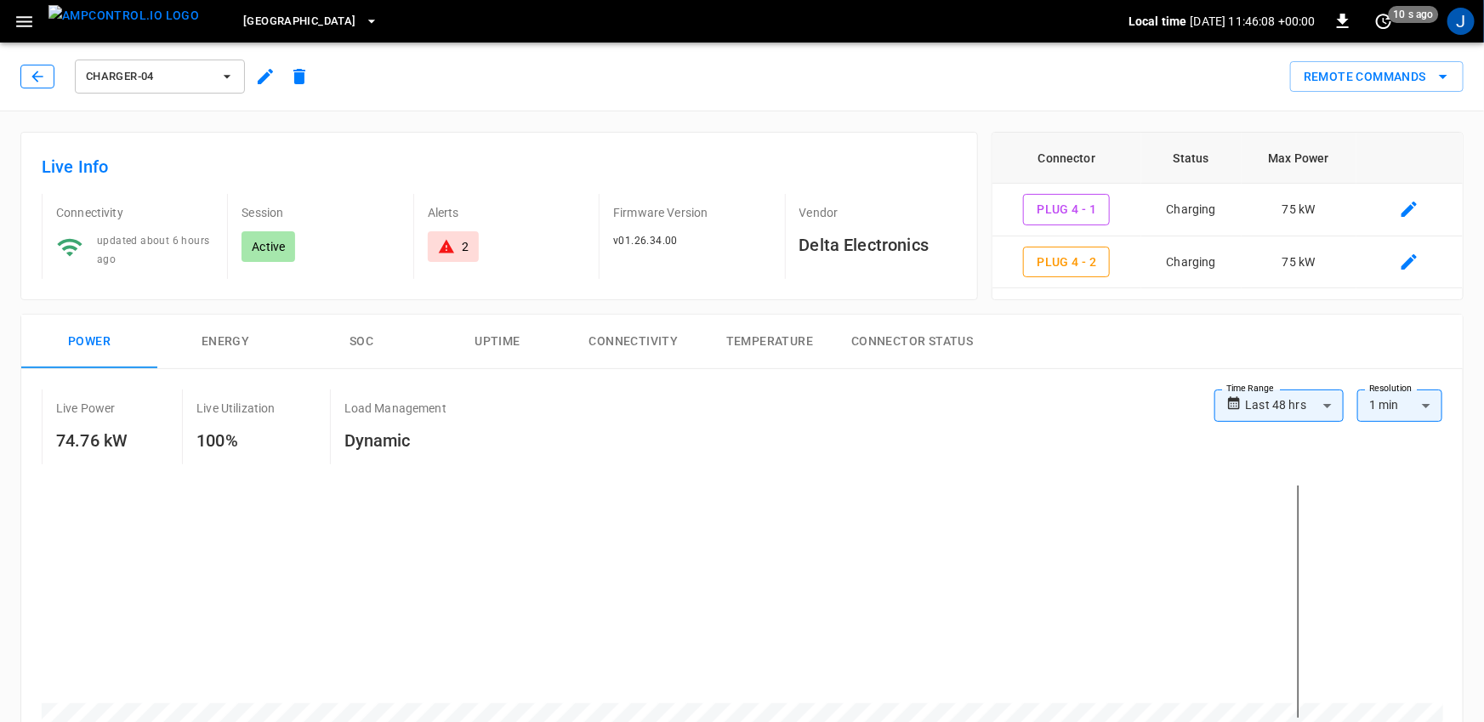
click at [34, 73] on icon "button" at bounding box center [36, 76] width 11 height 11
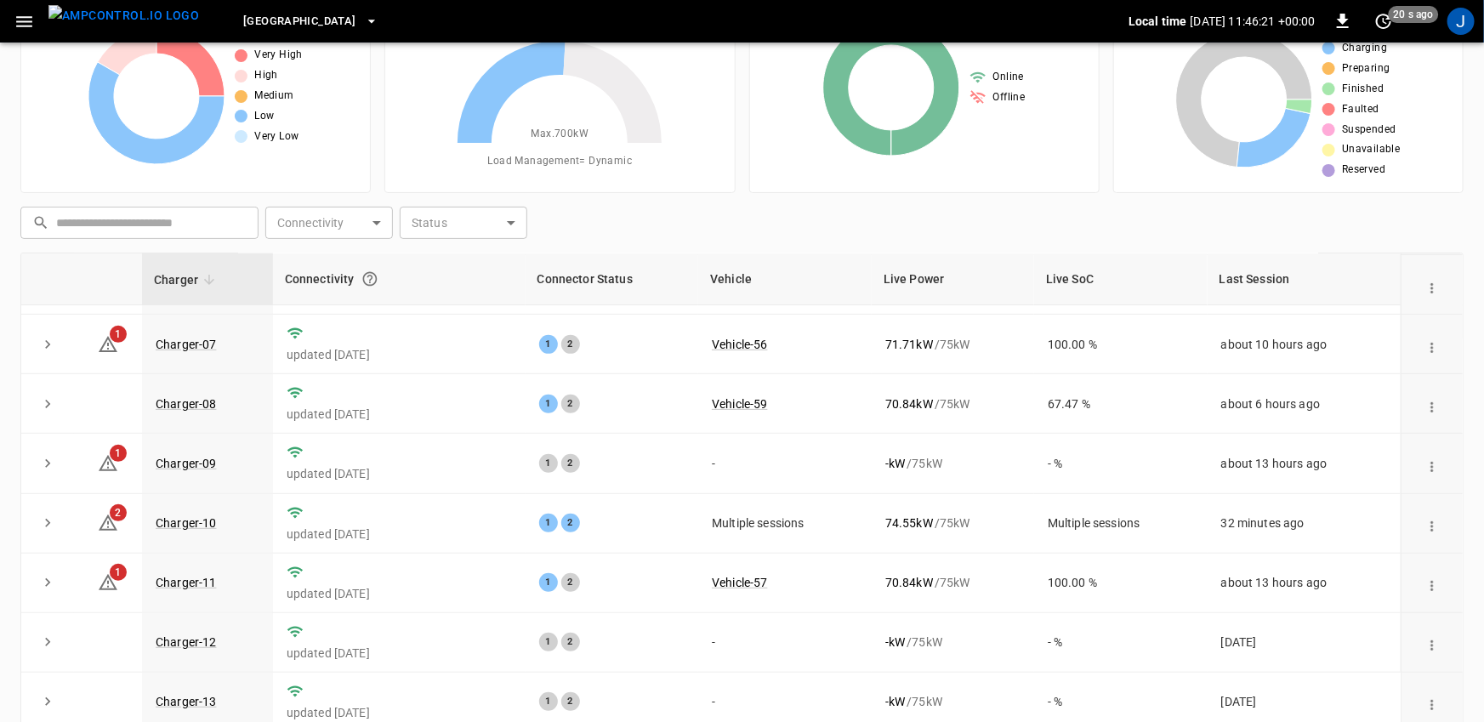
scroll to position [360, 0]
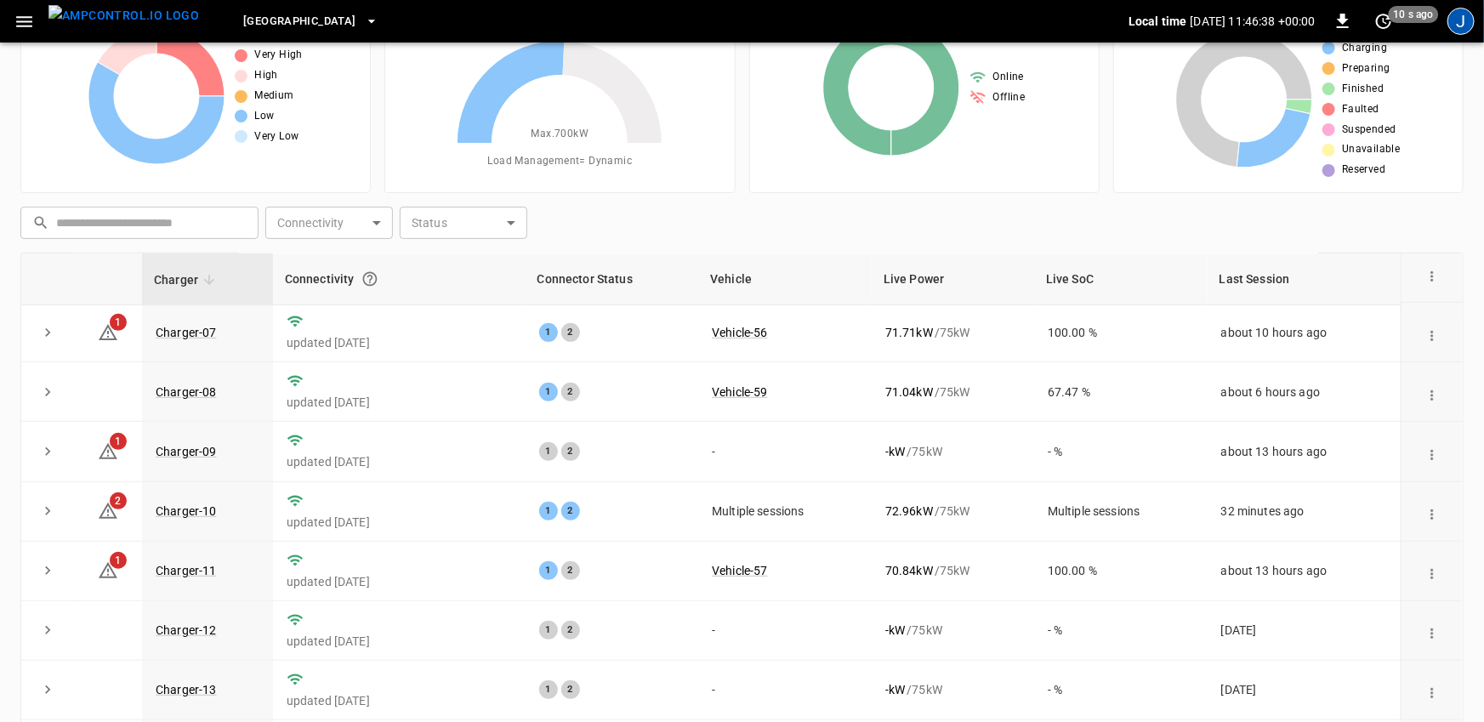
click at [1461, 20] on div "J" at bounding box center [1461, 21] width 27 height 27
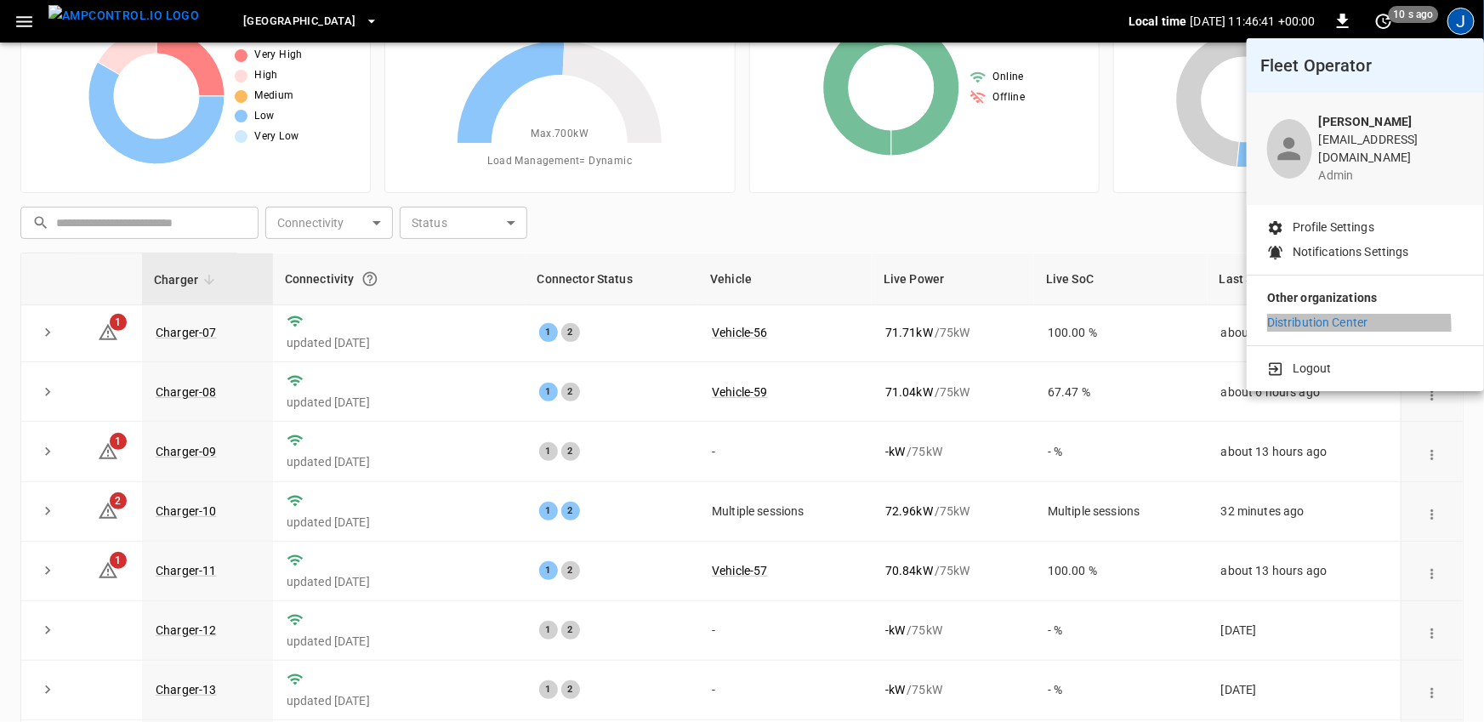
click at [1301, 316] on p "Distribution Center" at bounding box center [1317, 323] width 101 height 18
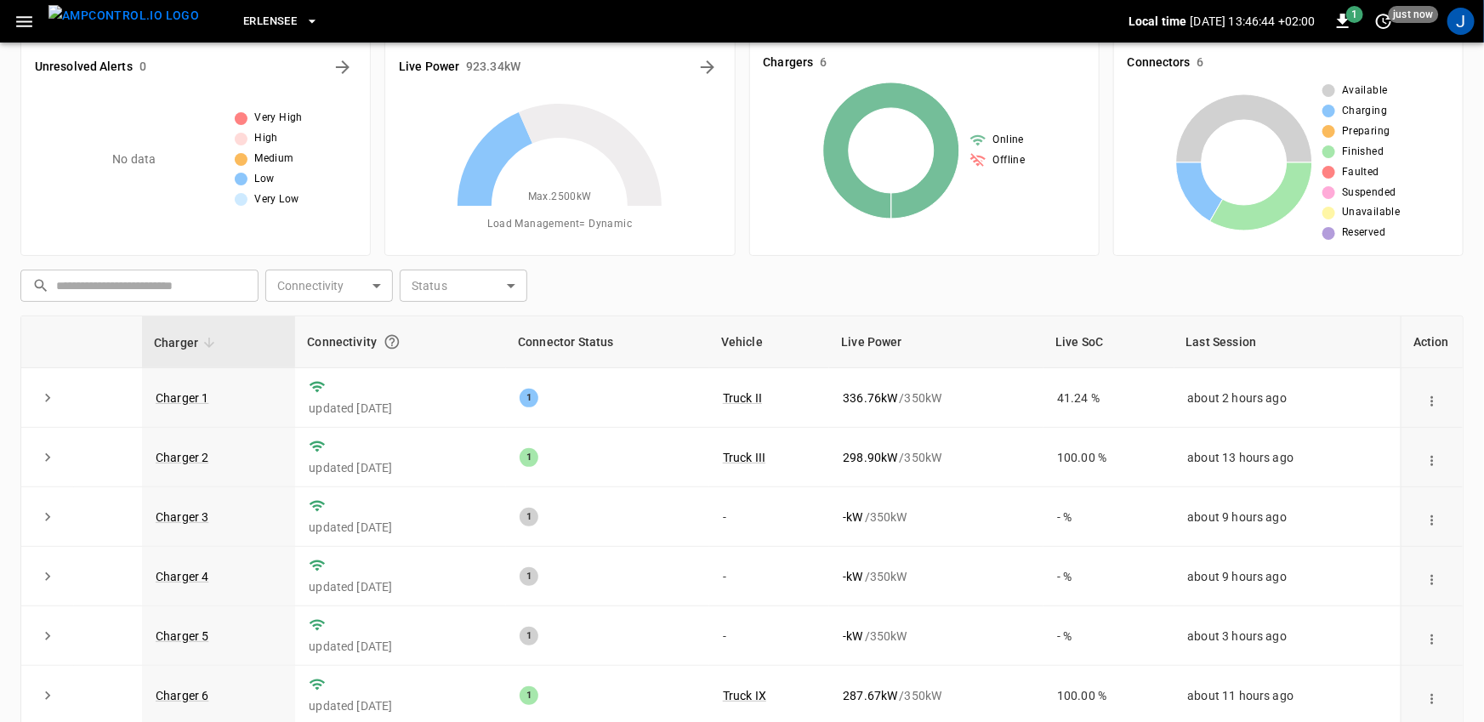
scroll to position [36, 0]
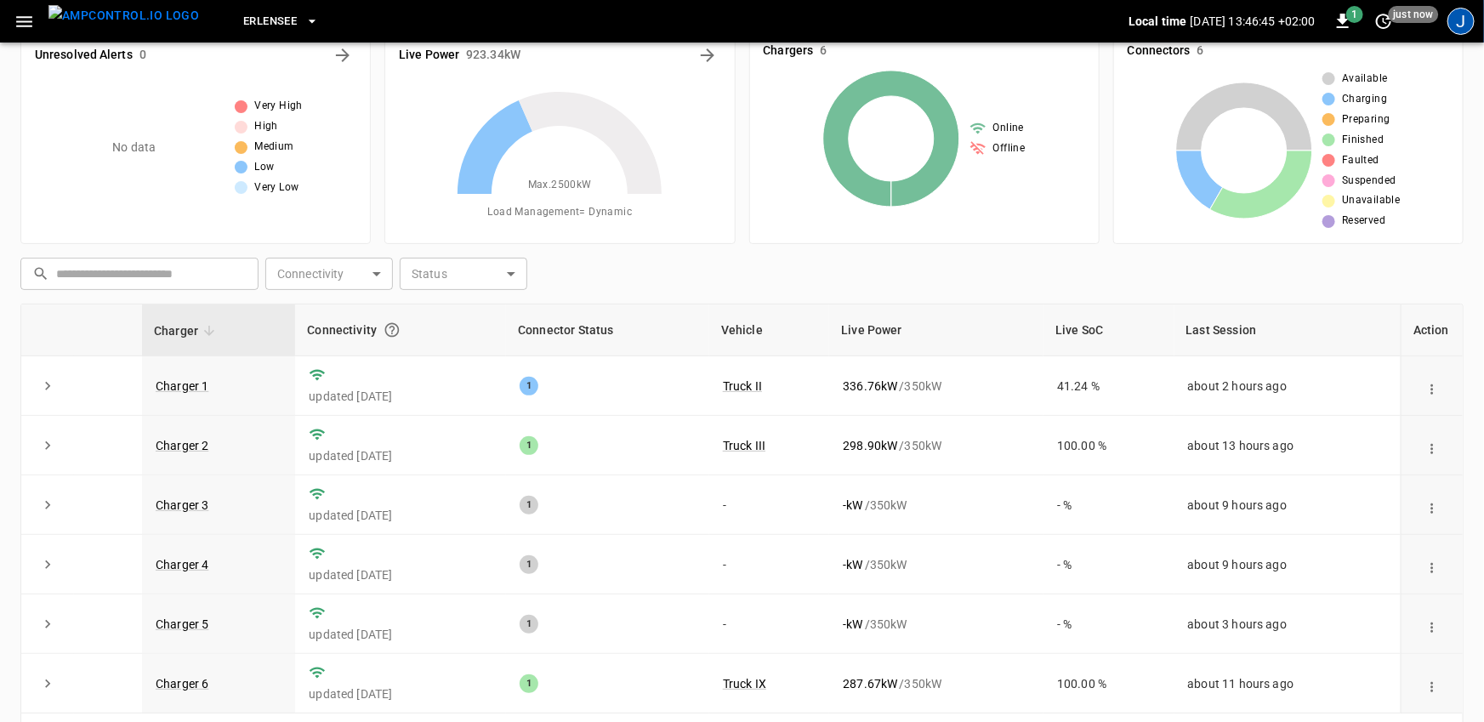
click at [1460, 15] on div "J" at bounding box center [1461, 21] width 27 height 27
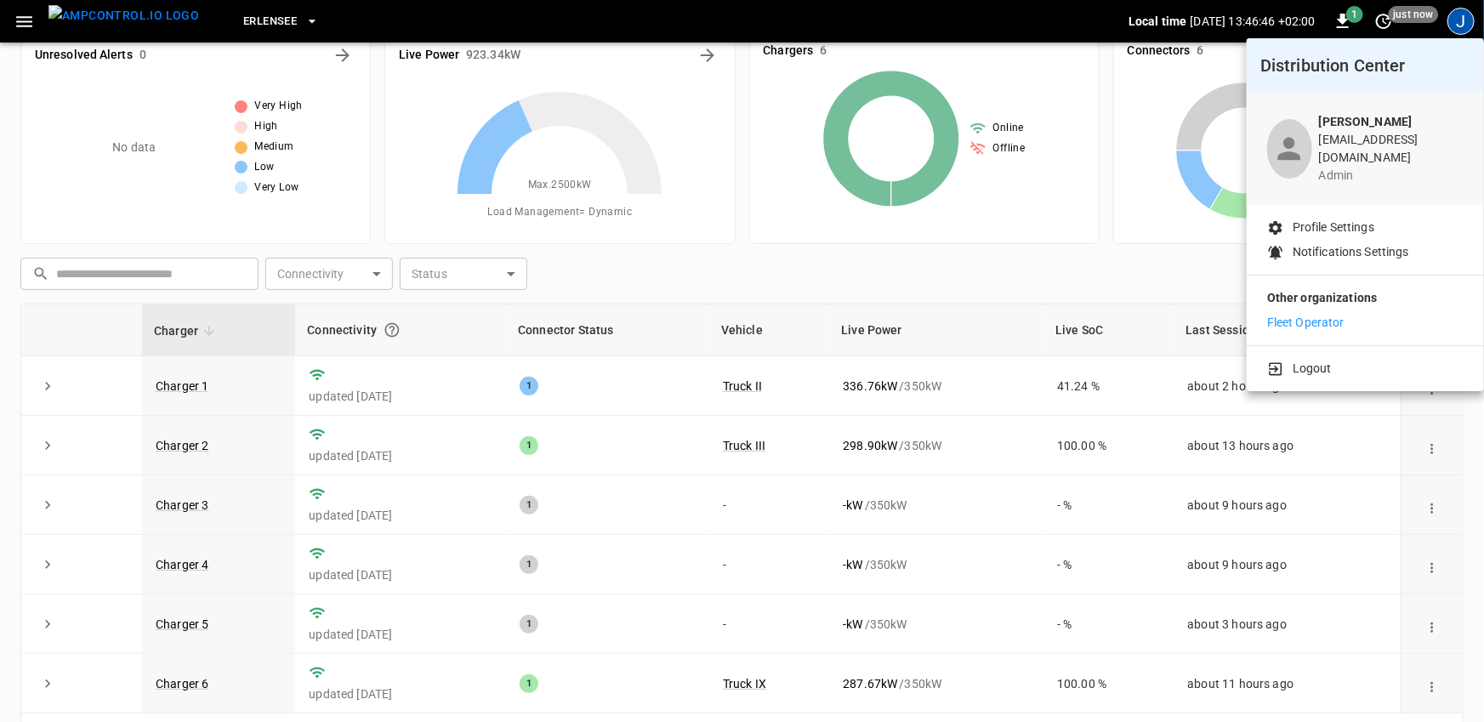
click at [1294, 360] on p "Logout" at bounding box center [1312, 369] width 39 height 18
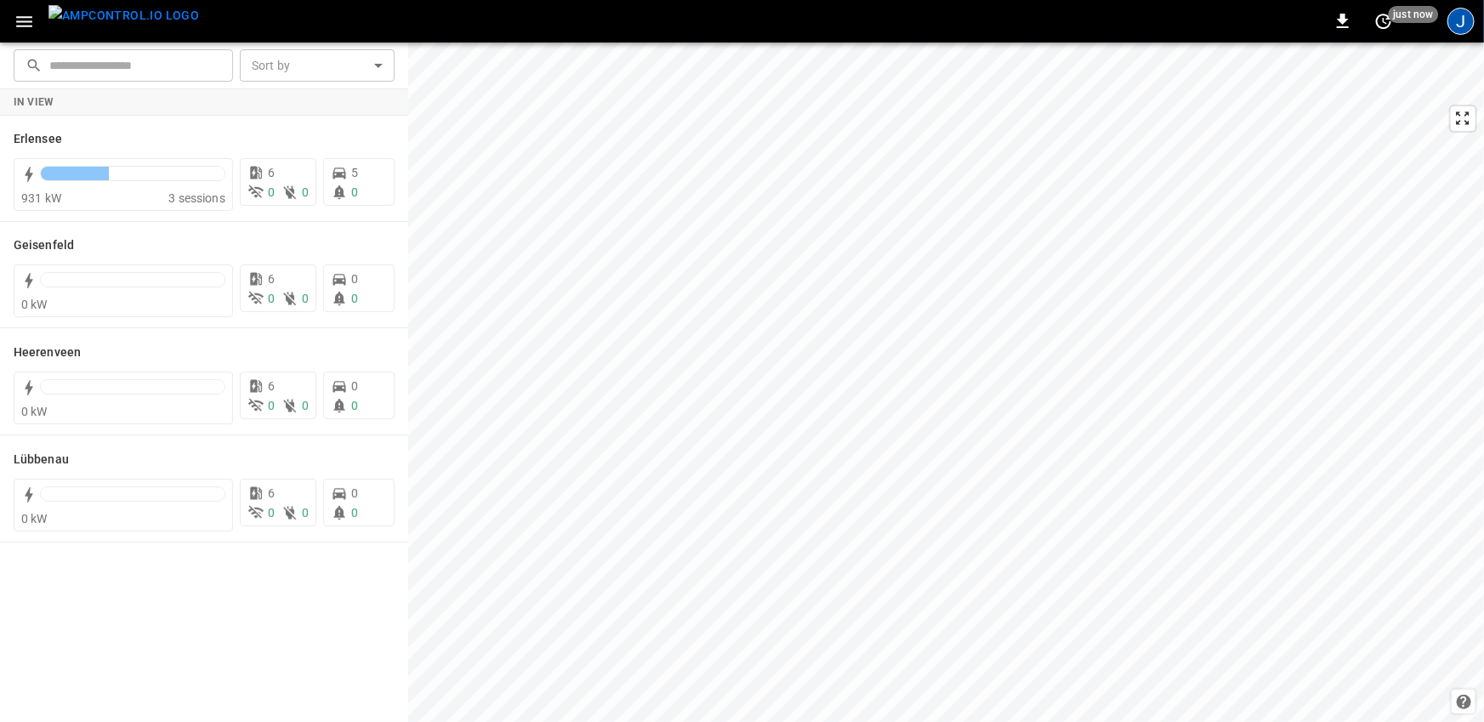
click at [1460, 26] on div "J" at bounding box center [1461, 21] width 27 height 27
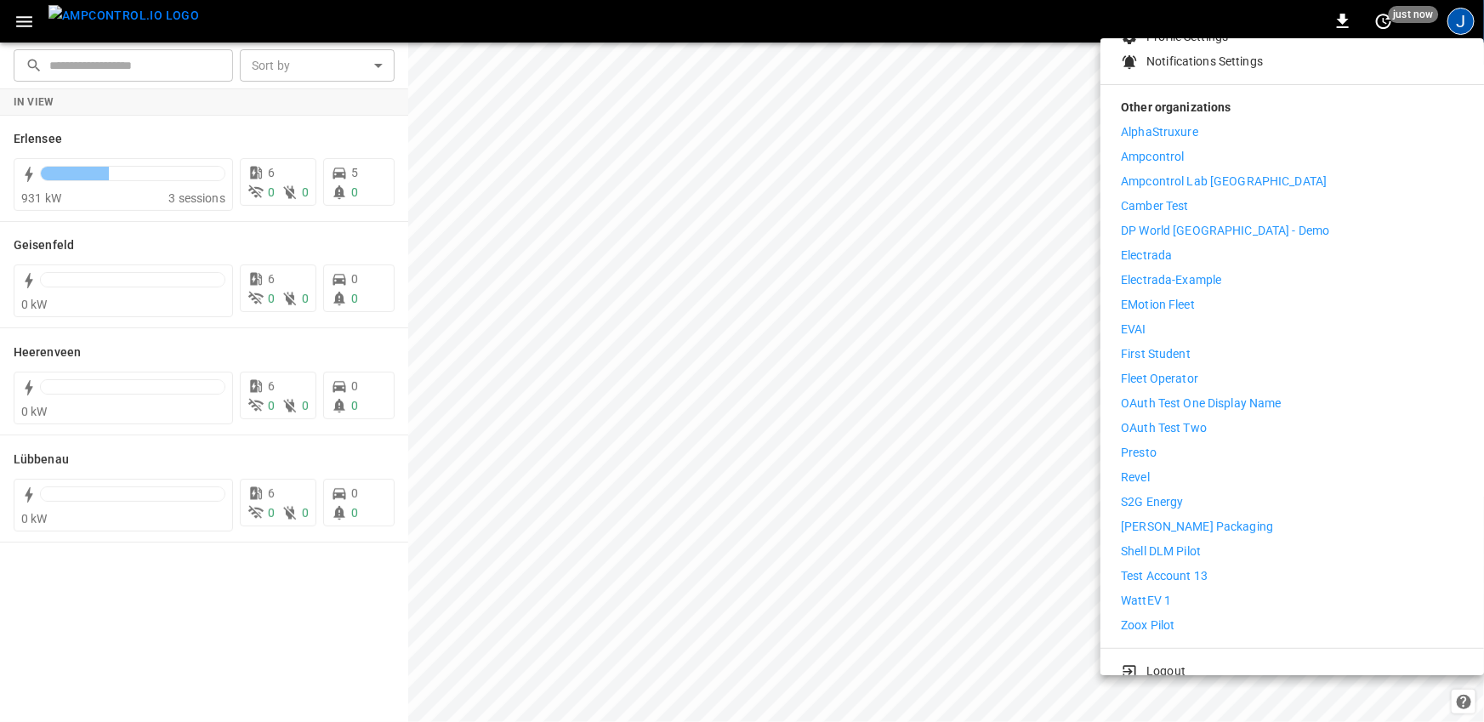
scroll to position [196, 0]
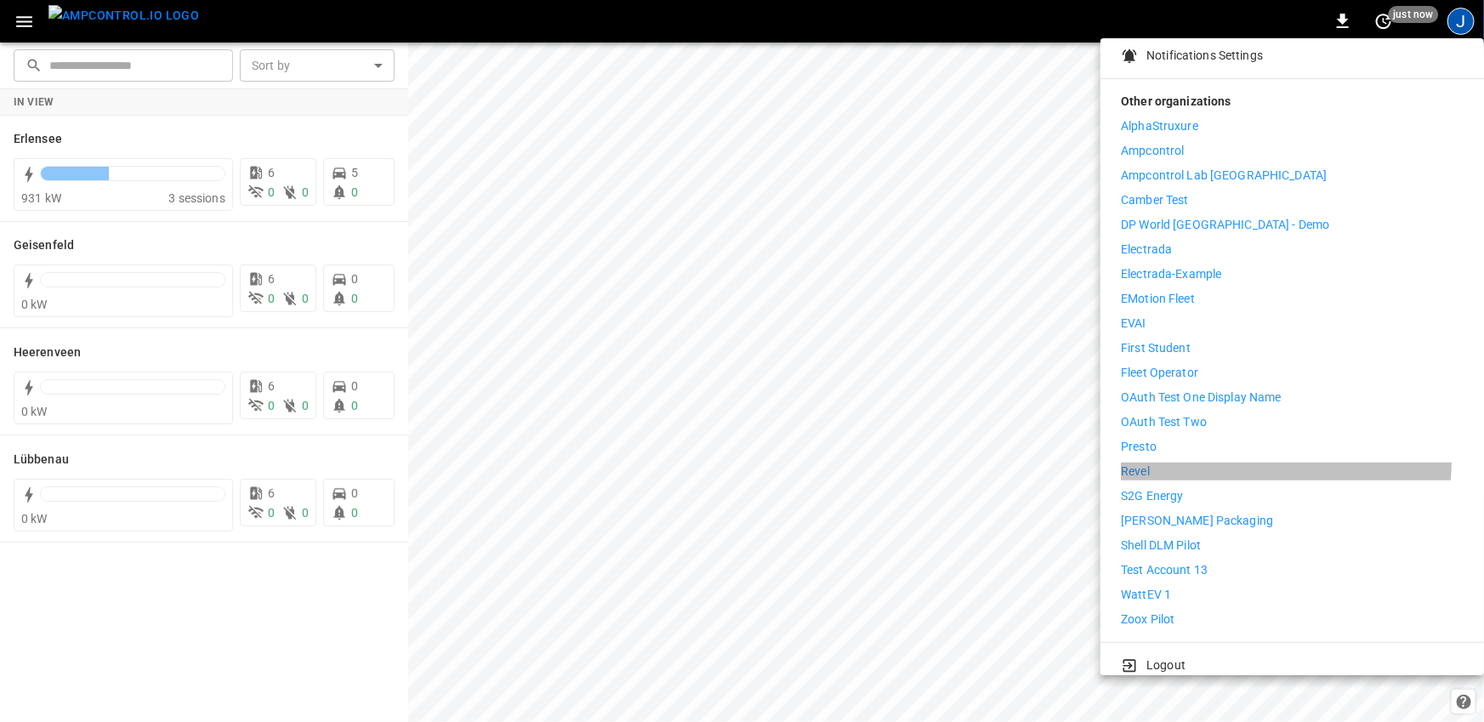
click at [1276, 463] on li "Revel" at bounding box center [1292, 472] width 343 height 18
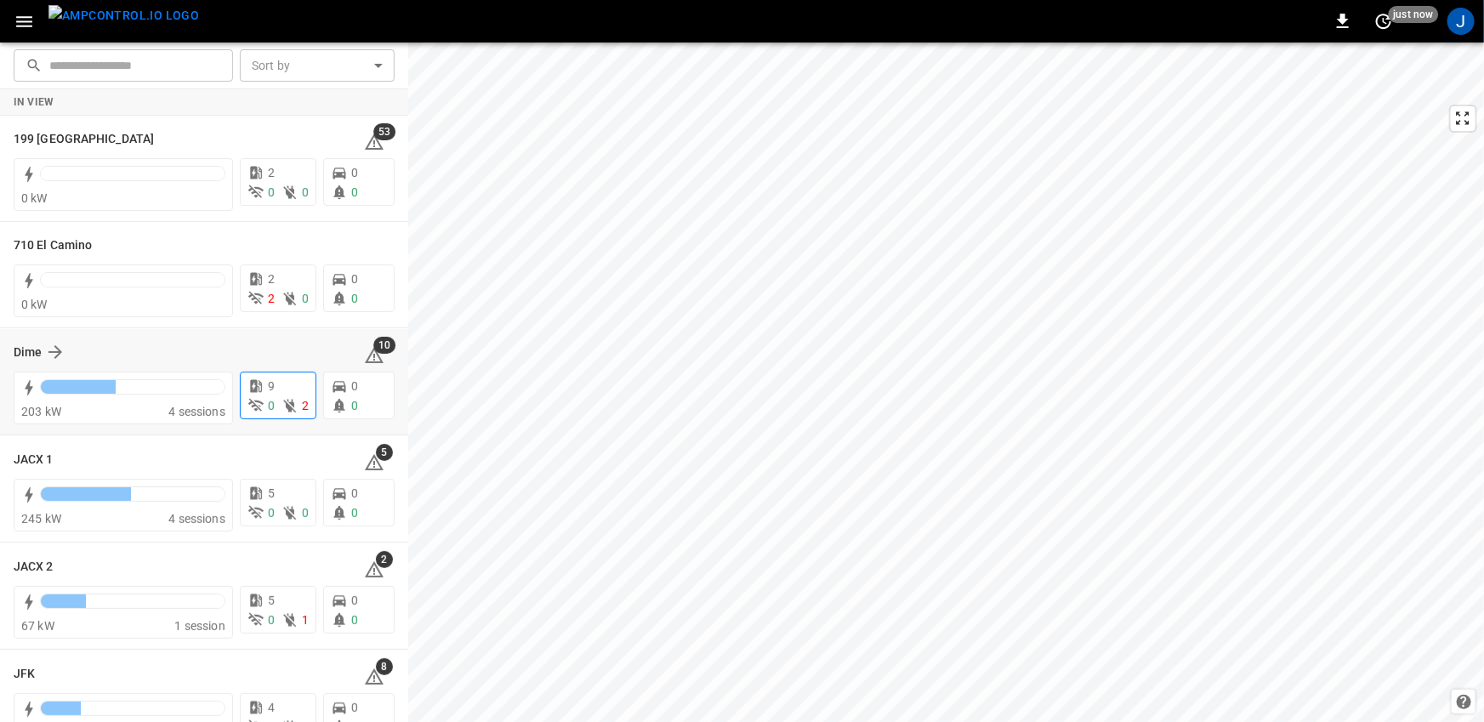
click at [257, 390] on icon at bounding box center [256, 386] width 12 height 13
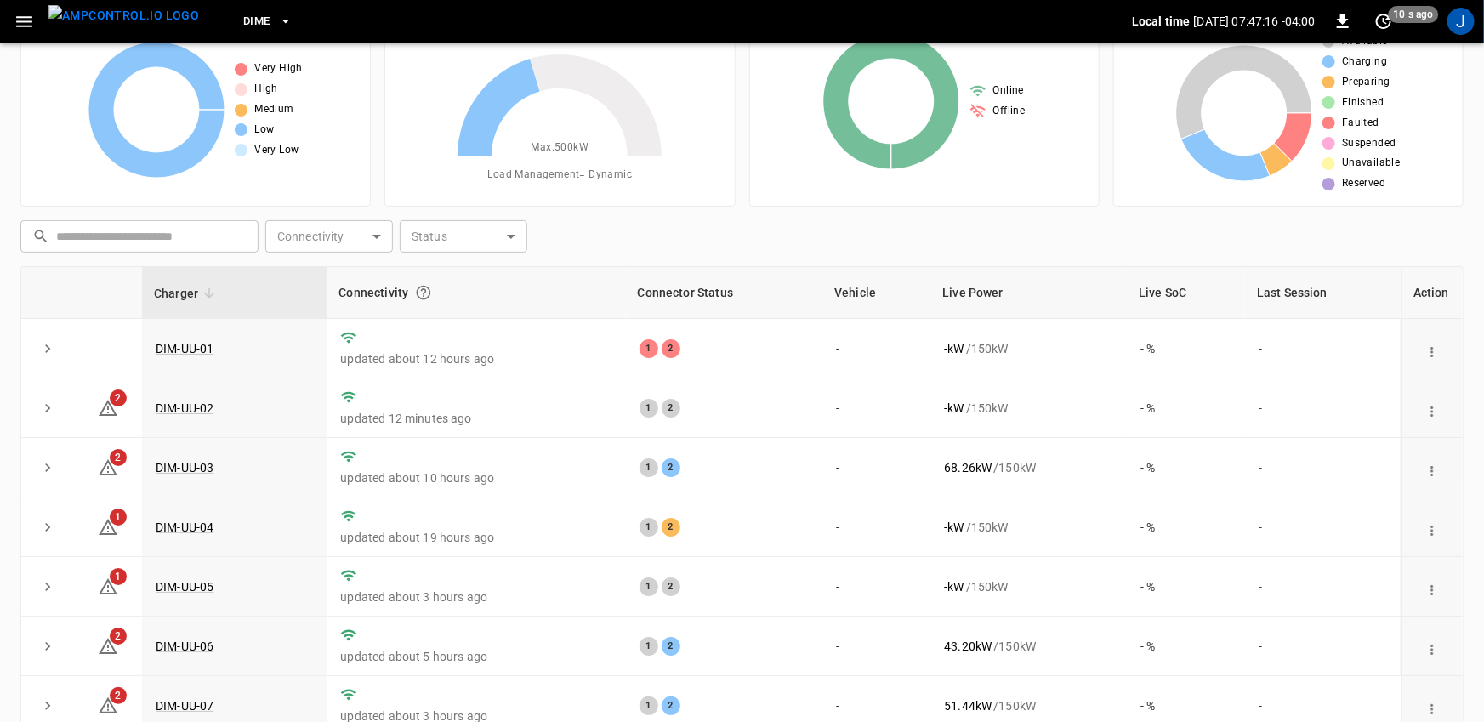
scroll to position [86, 0]
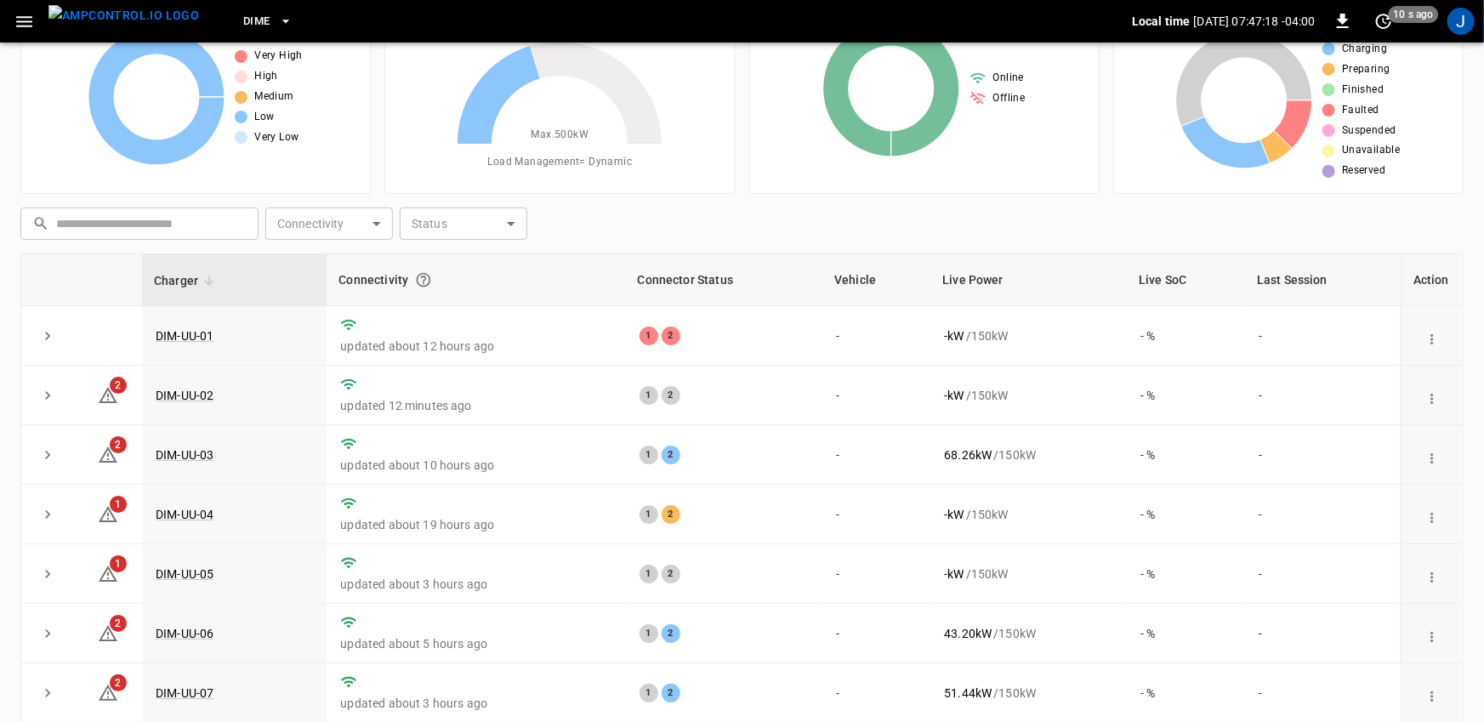
click at [18, 22] on icon "button" at bounding box center [24, 21] width 21 height 21
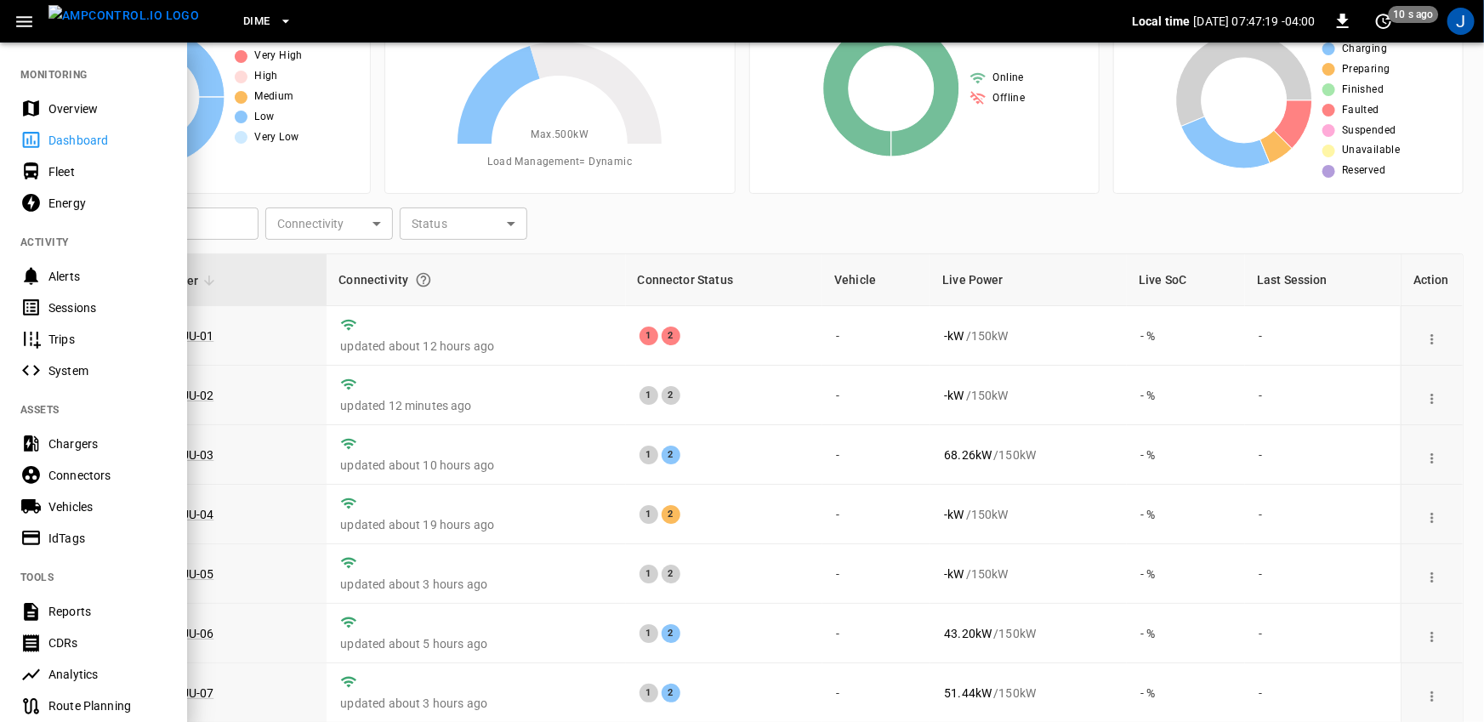
click at [240, 16] on button "Dime" at bounding box center [267, 21] width 63 height 33
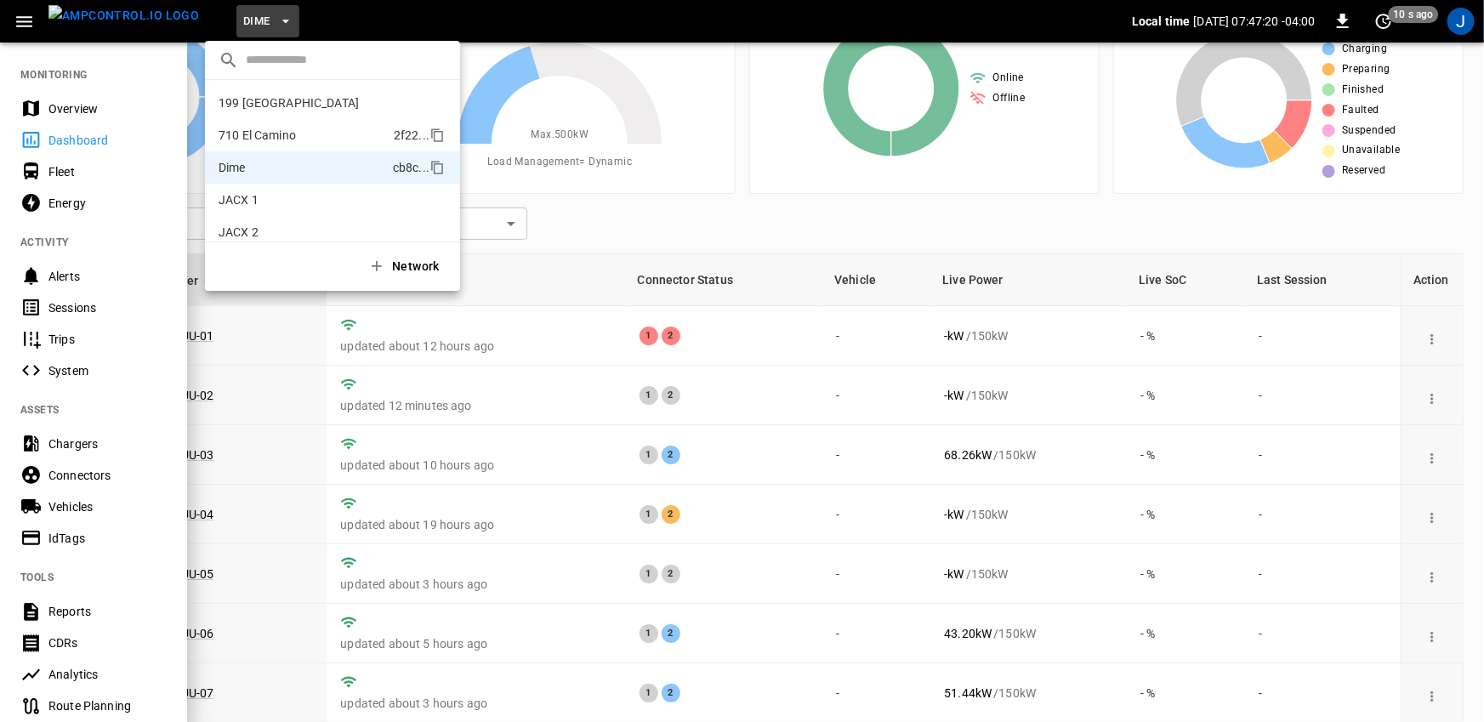
scroll to position [60, 0]
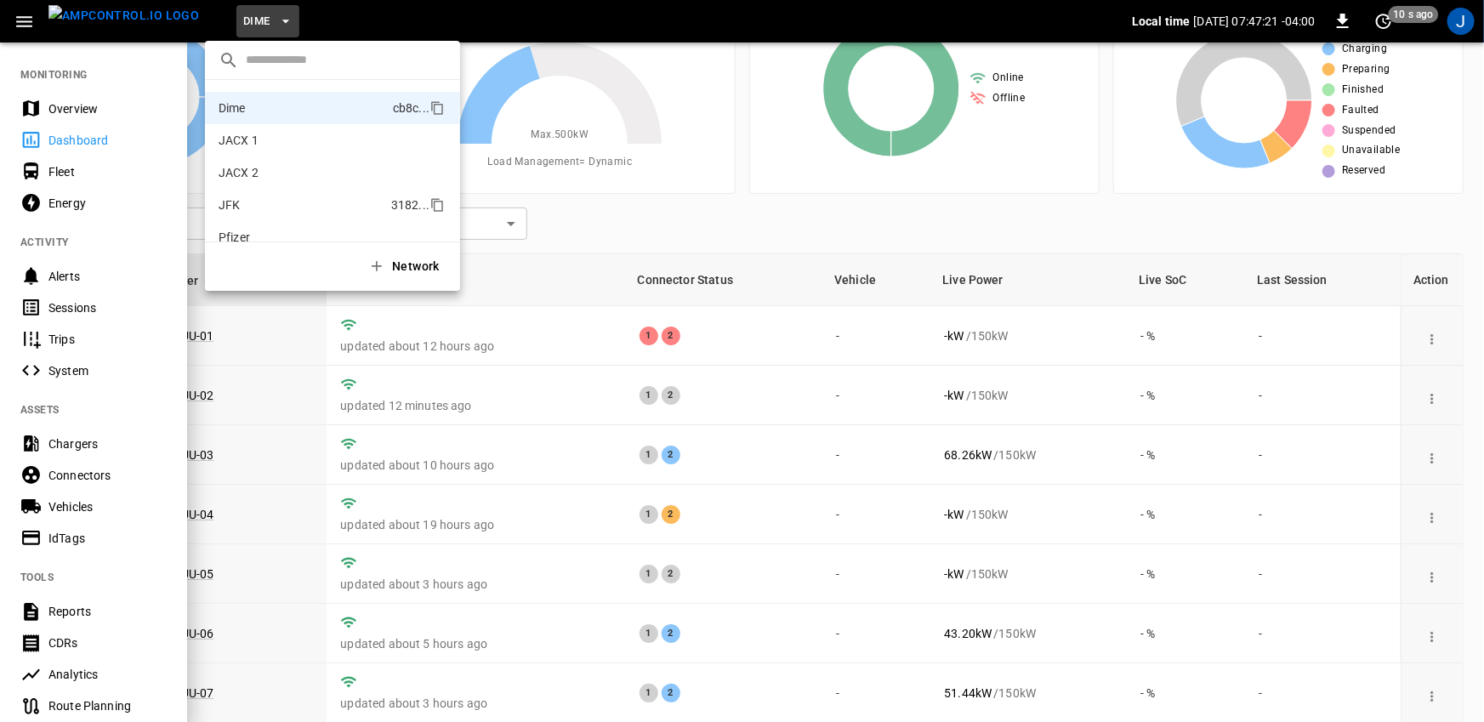
click at [276, 202] on li "JFK 3182 ..." at bounding box center [332, 205] width 255 height 32
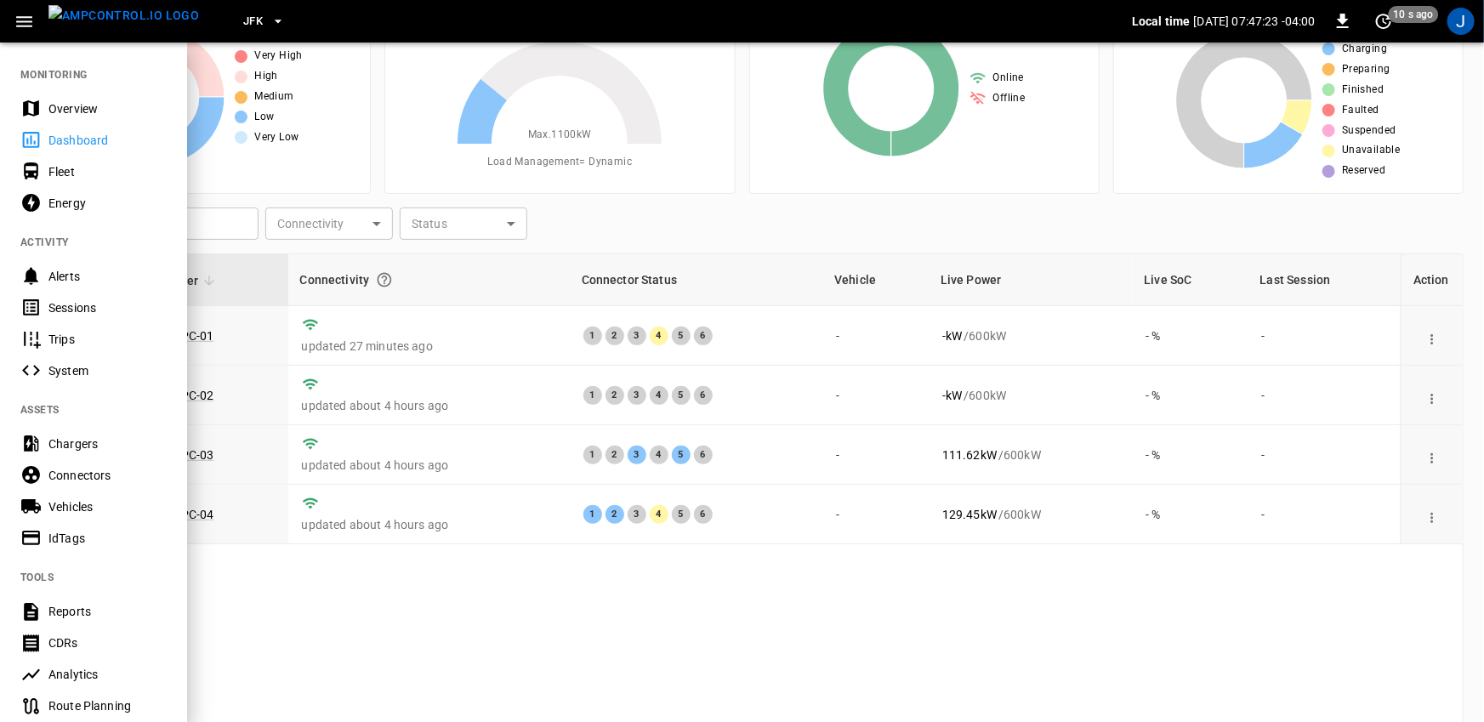
click at [702, 202] on div at bounding box center [742, 361] width 1484 height 722
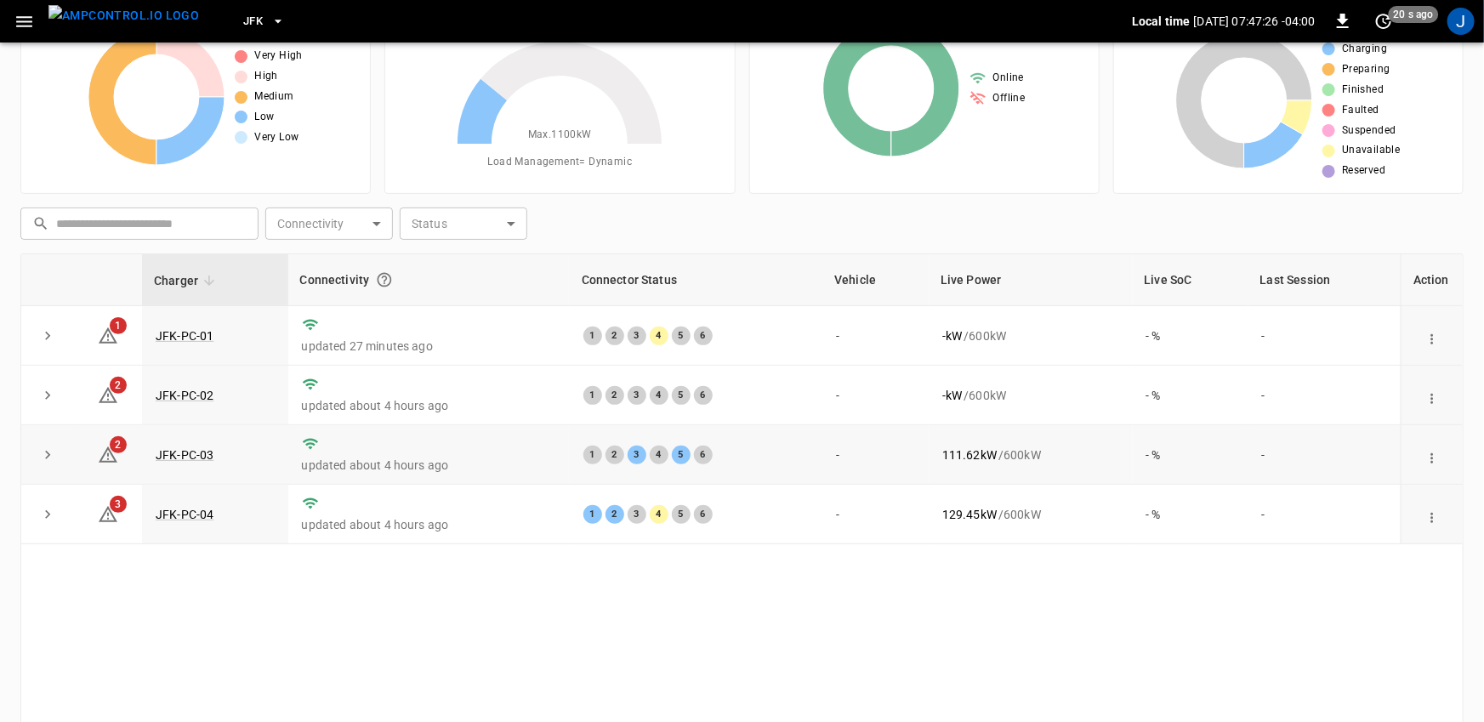
click at [49, 454] on icon "expand row" at bounding box center [47, 455] width 5 height 9
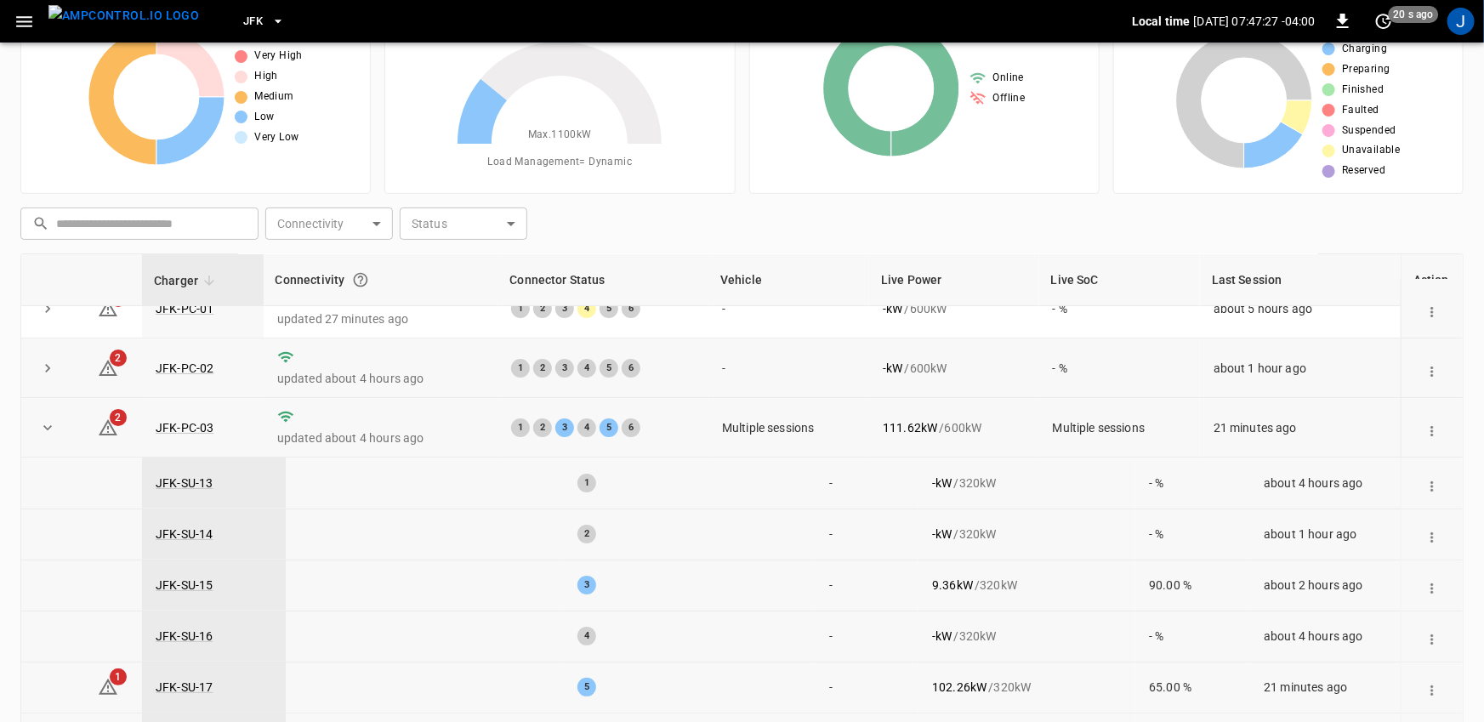
scroll to position [77, 0]
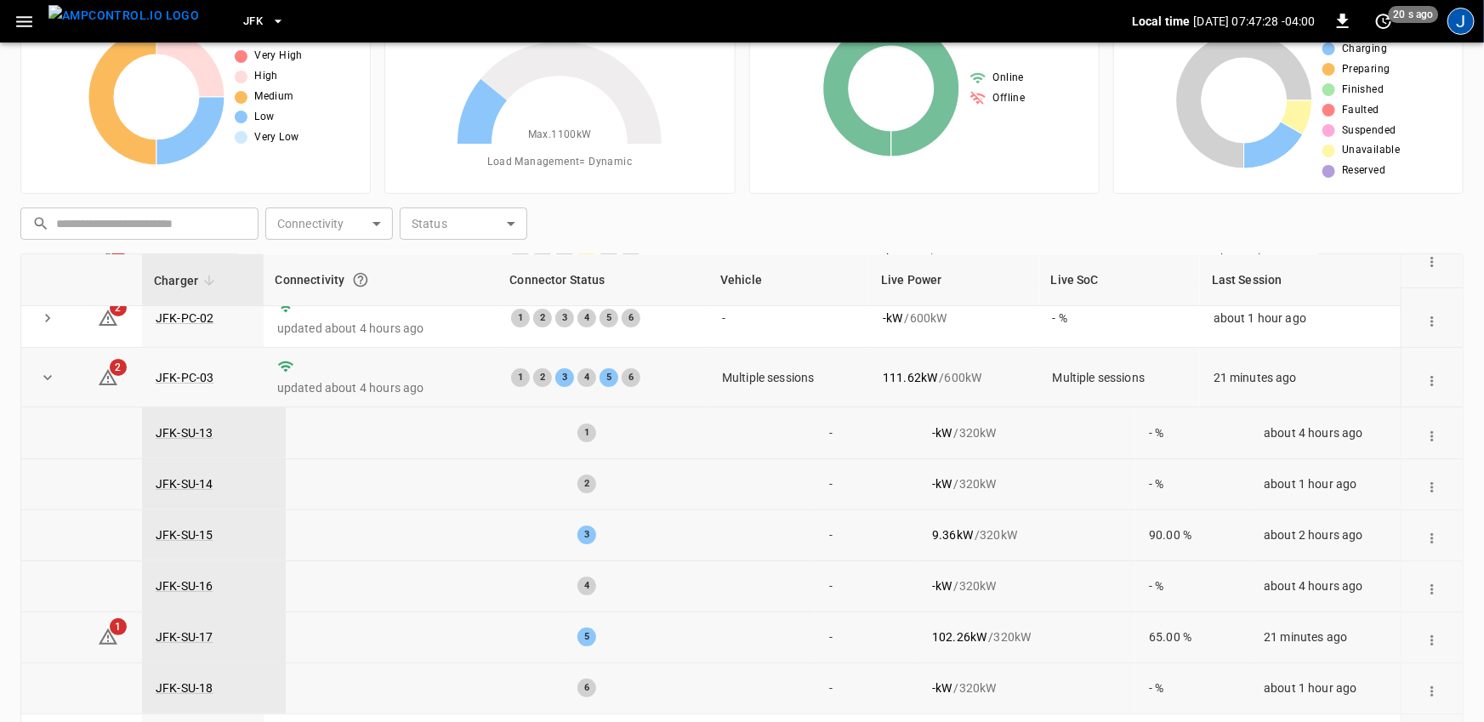
click at [1462, 12] on div "J" at bounding box center [1461, 21] width 27 height 27
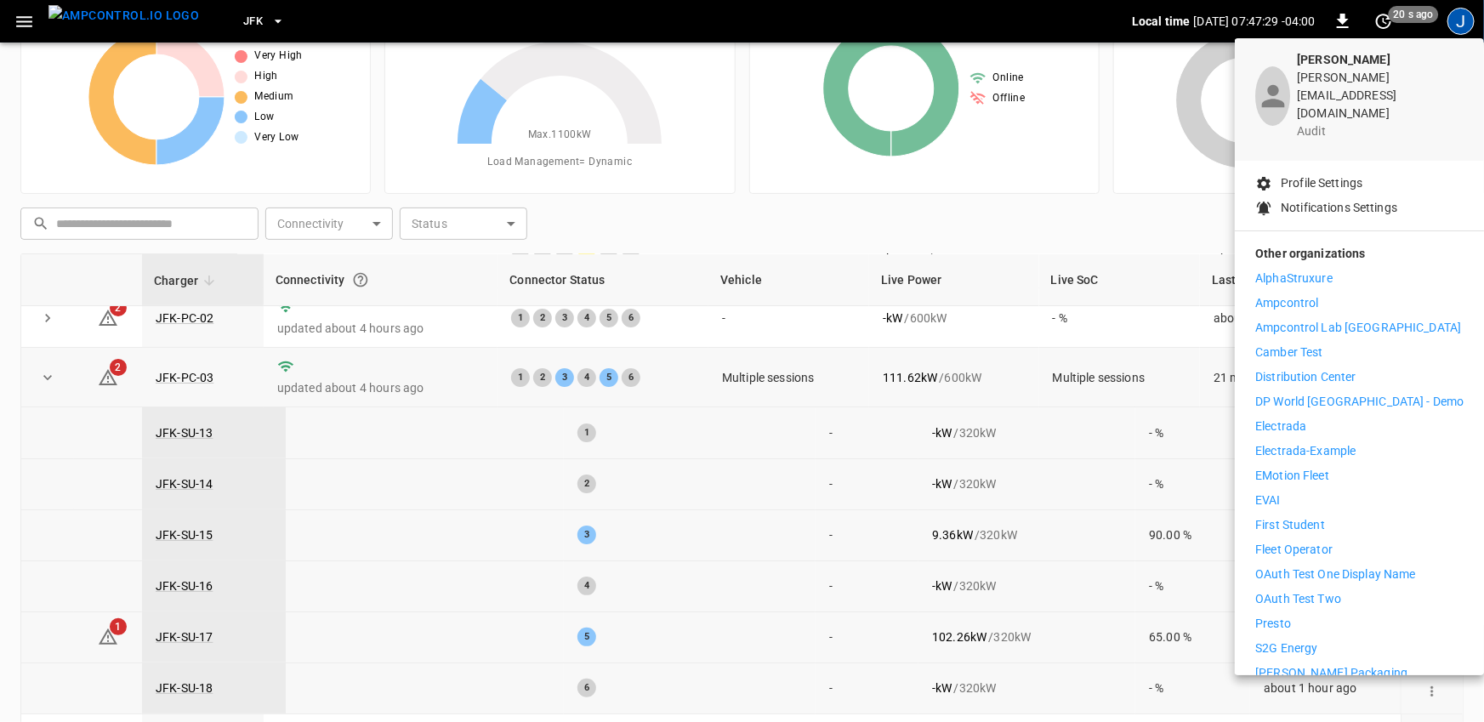
scroll to position [63, 0]
click at [1333, 515] on li "First Student" at bounding box center [1359, 524] width 208 height 18
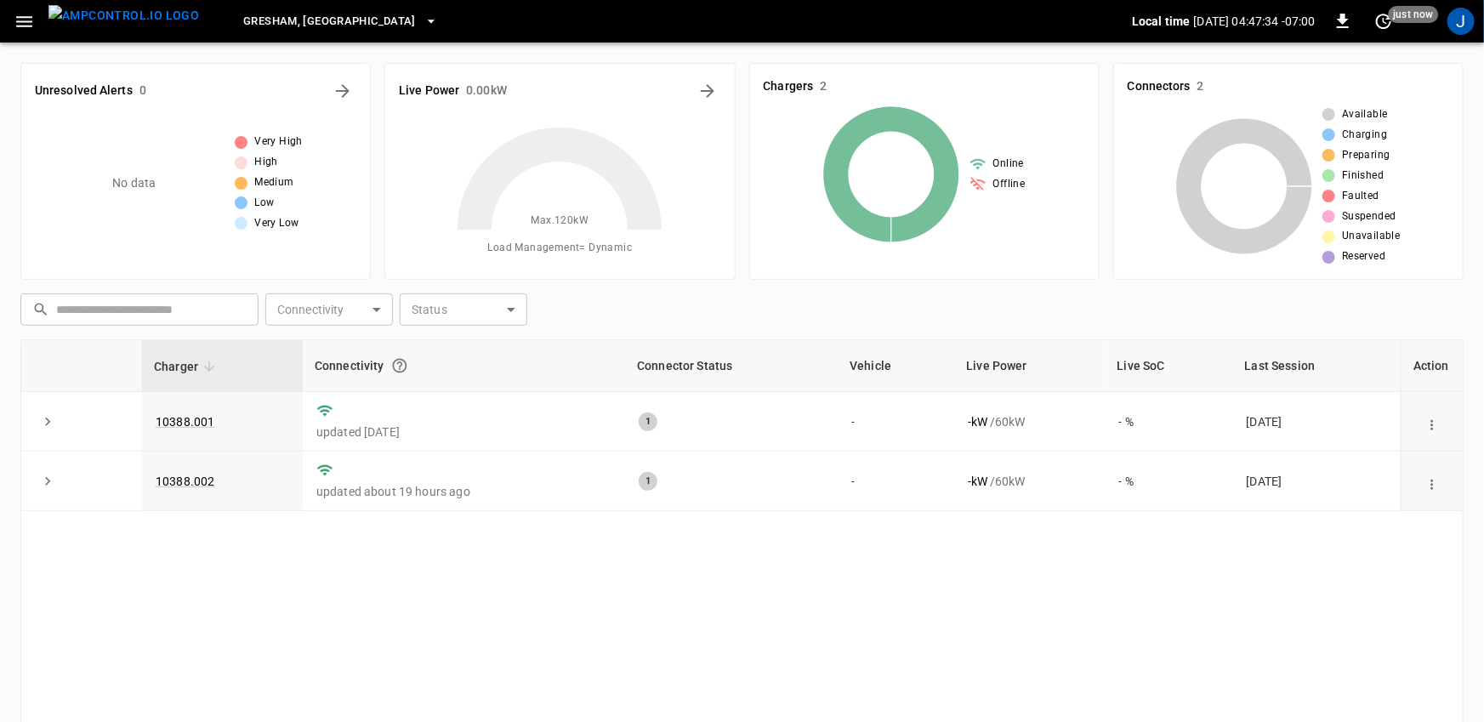
click at [276, 20] on span "Gresham, [GEOGRAPHIC_DATA]" at bounding box center [329, 22] width 173 height 20
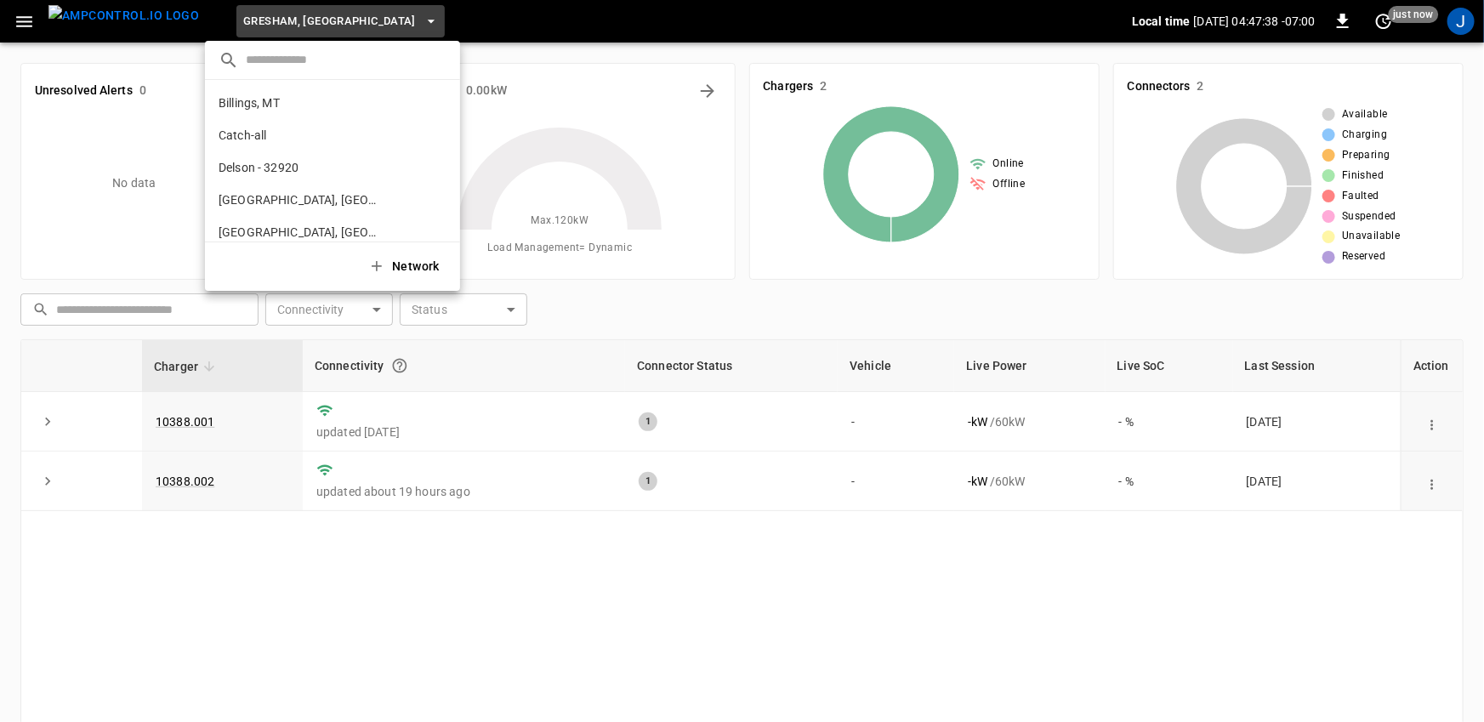
click at [29, 31] on div at bounding box center [742, 361] width 1484 height 722
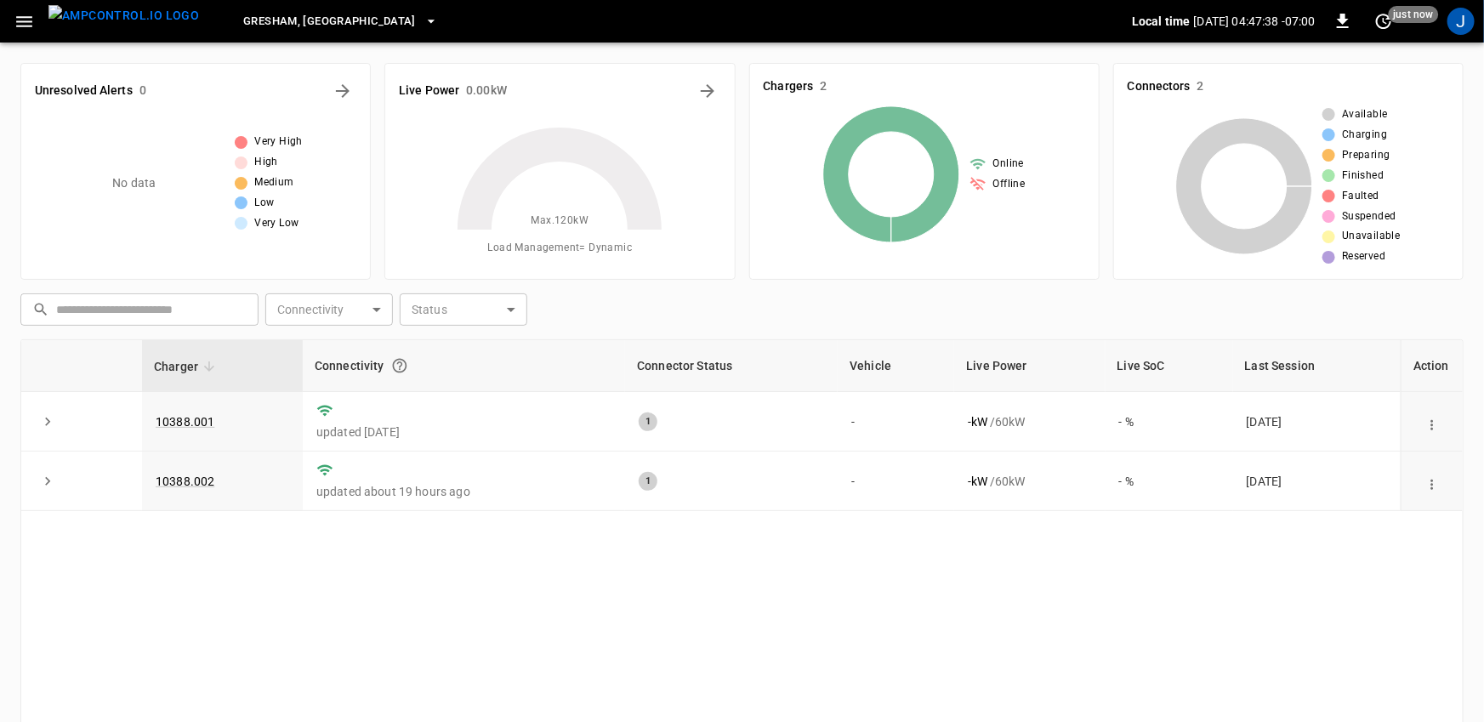
click at [29, 31] on icon "button" at bounding box center [24, 21] width 21 height 21
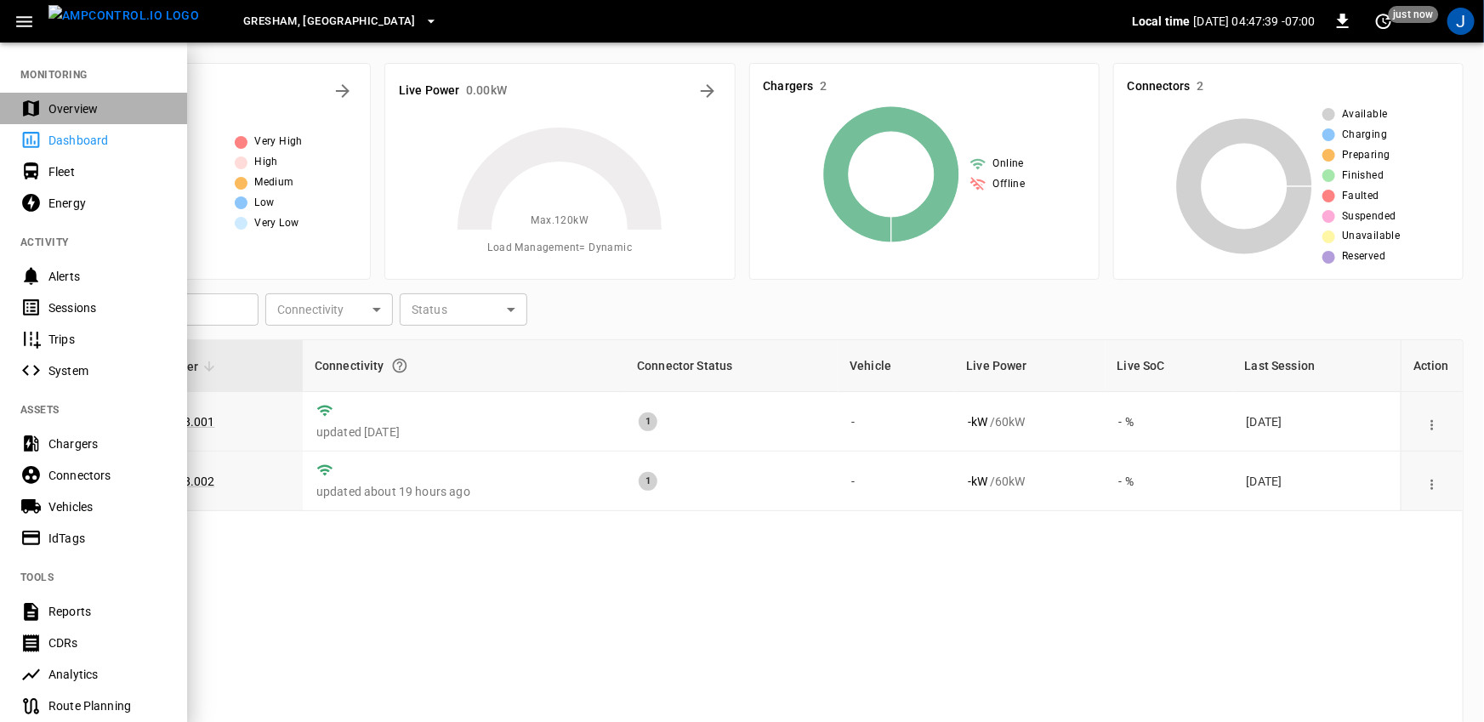
click at [54, 106] on div "Overview" at bounding box center [107, 108] width 118 height 17
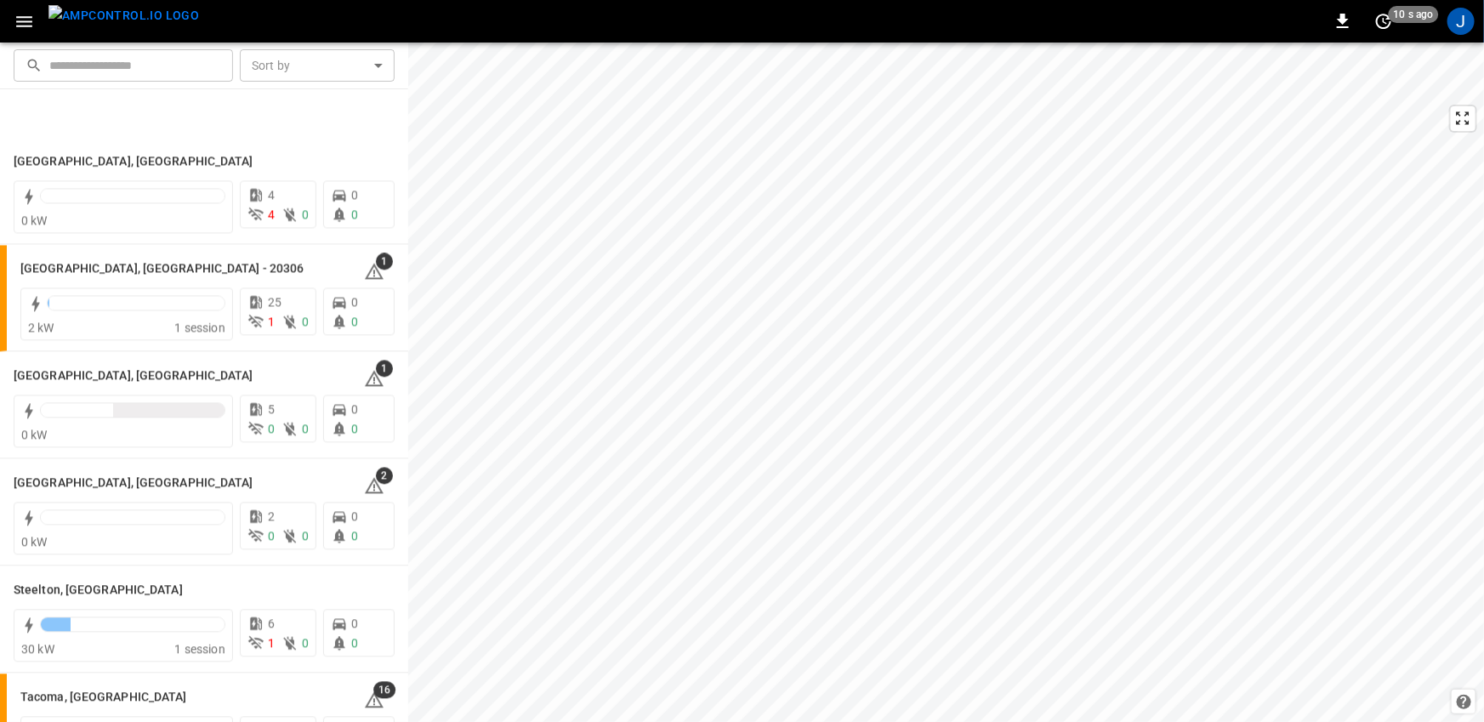
scroll to position [2224, 0]
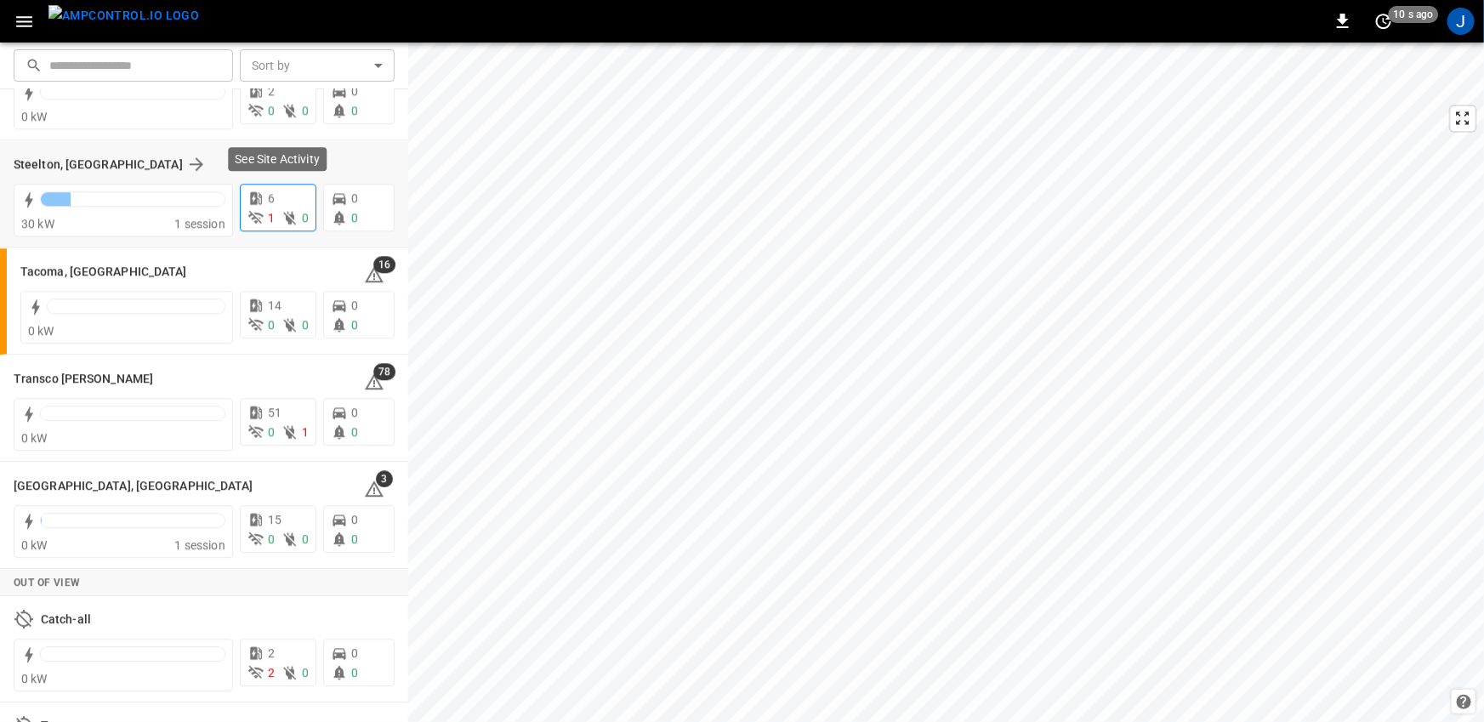
click at [282, 218] on icon at bounding box center [290, 217] width 17 height 17
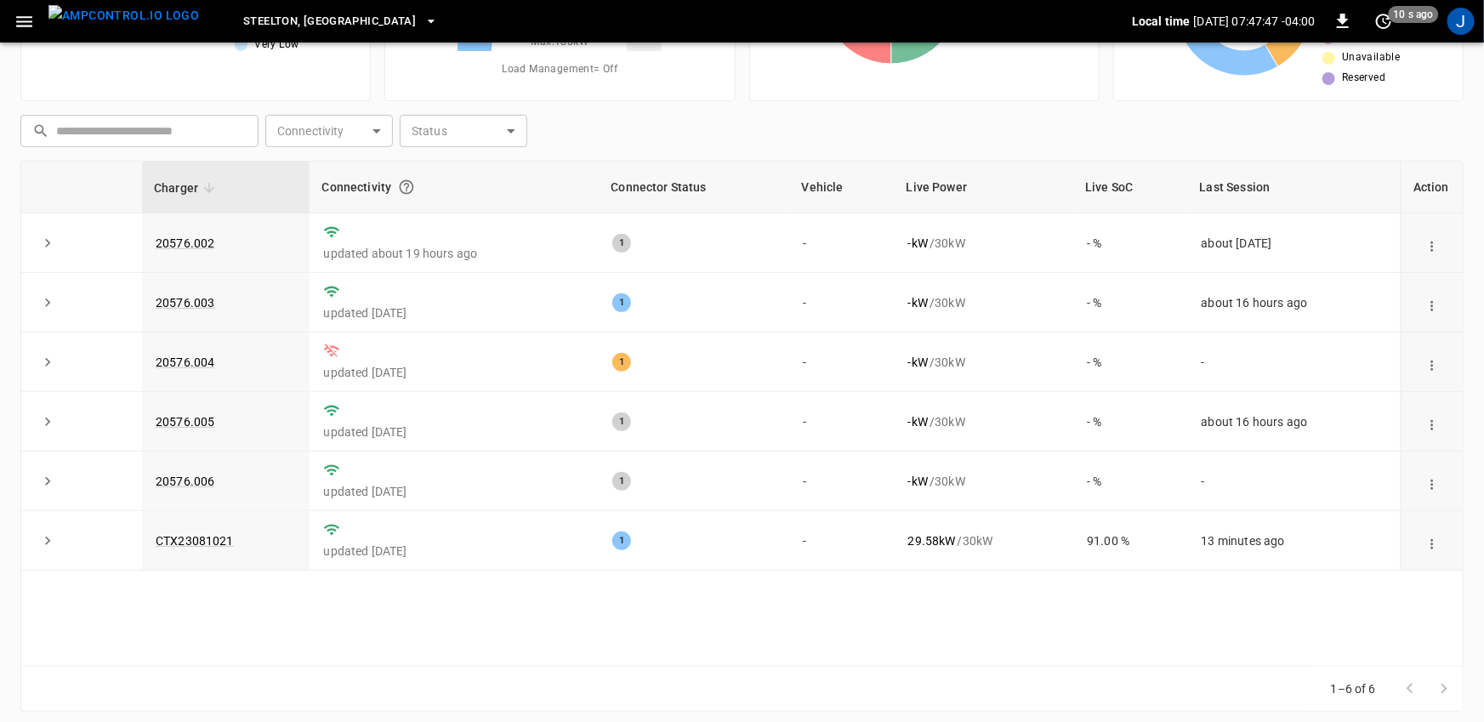
scroll to position [187, 0]
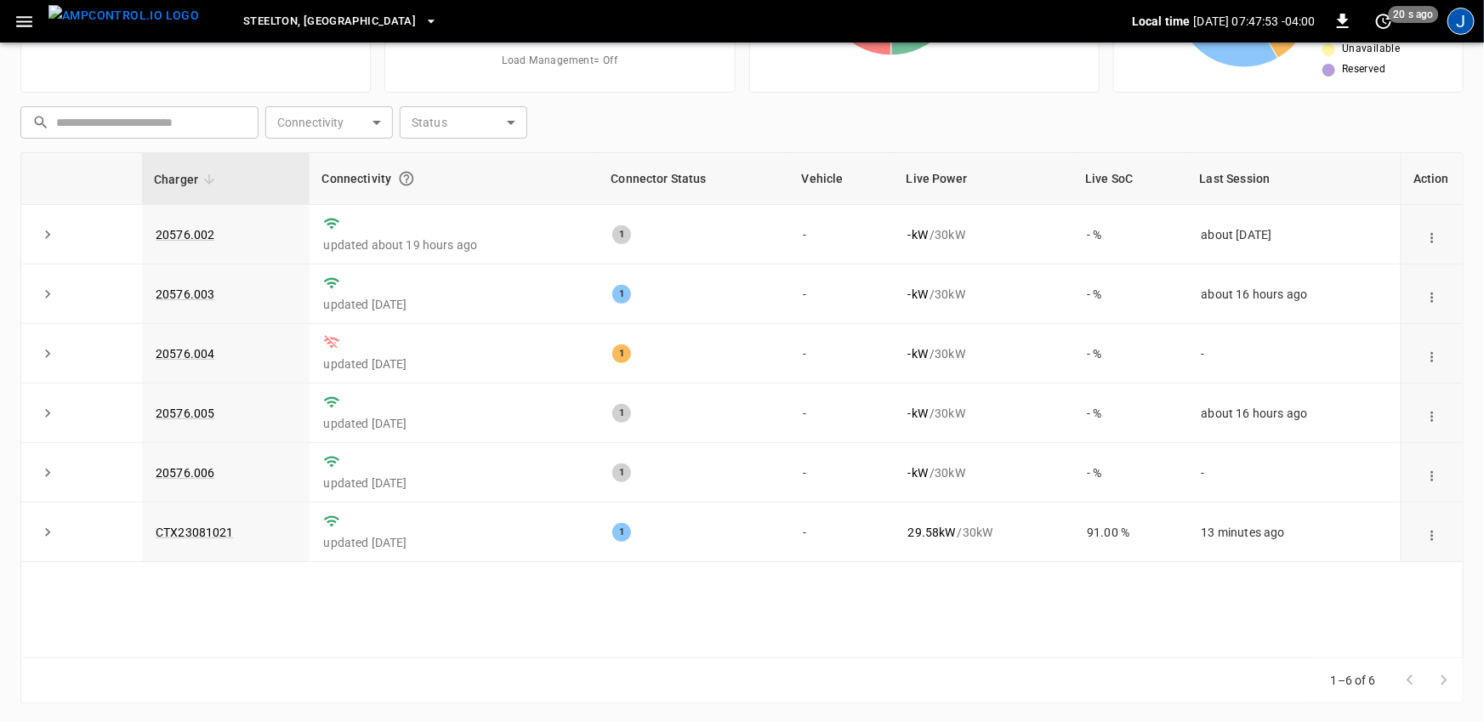
click at [1454, 21] on div "J" at bounding box center [1461, 21] width 27 height 27
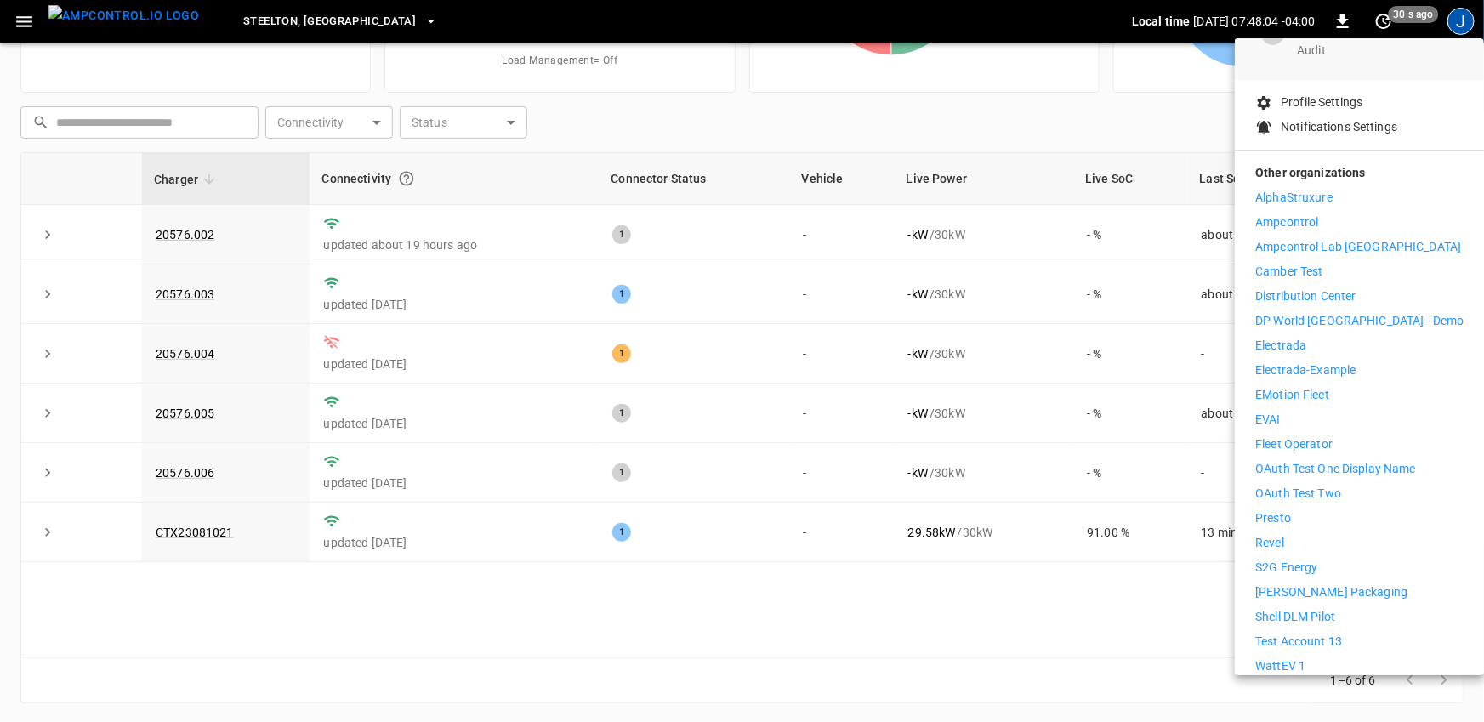
scroll to position [138, 0]
click at [1298, 441] on p "Fleet Operator" at bounding box center [1293, 450] width 77 height 18
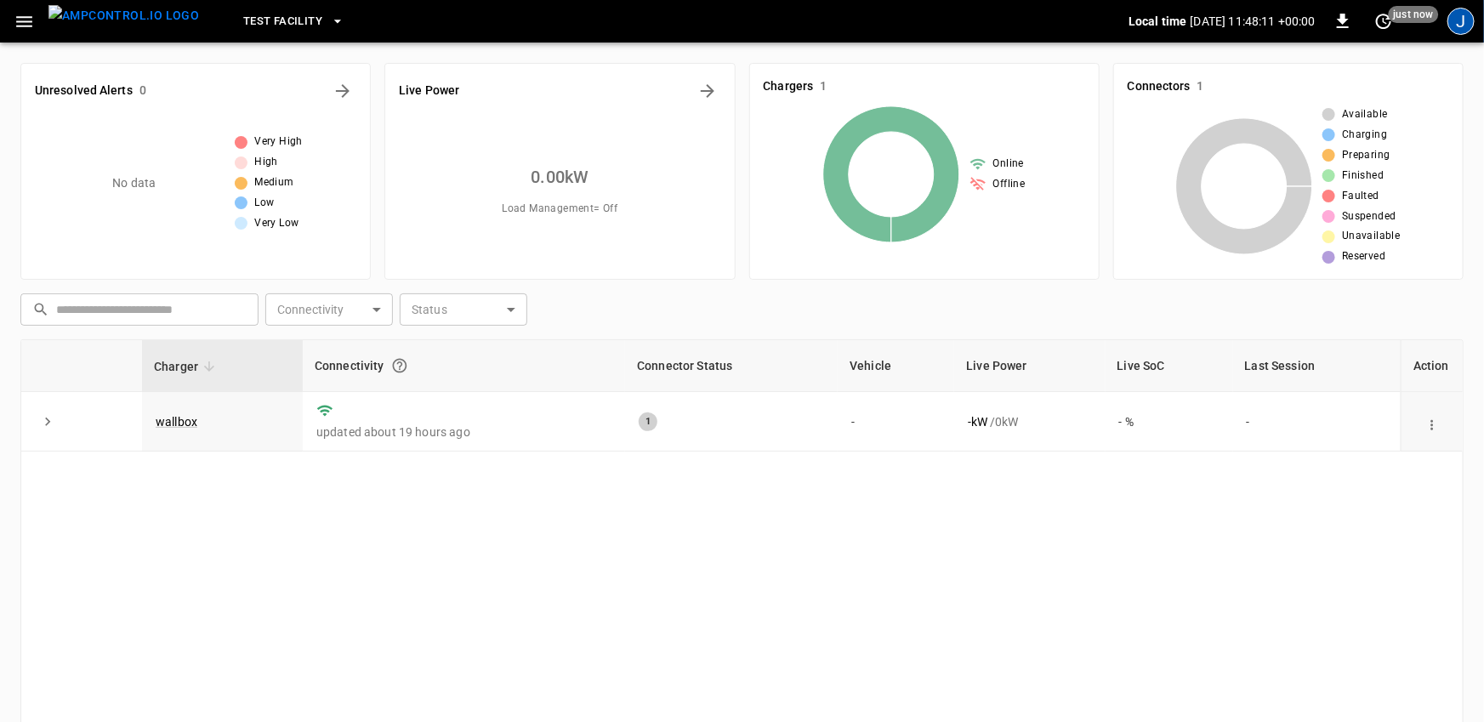
click at [1464, 17] on div "J" at bounding box center [1461, 21] width 27 height 27
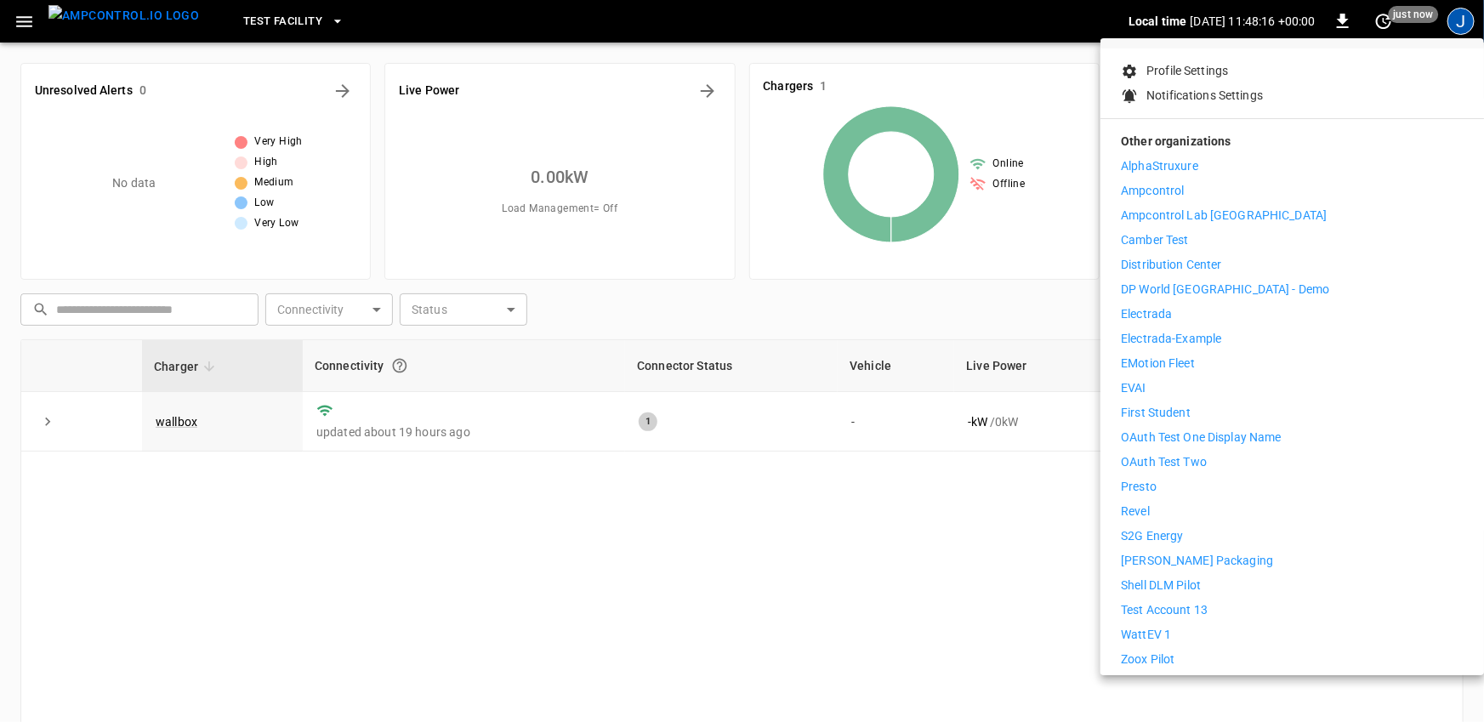
scroll to position [196, 0]
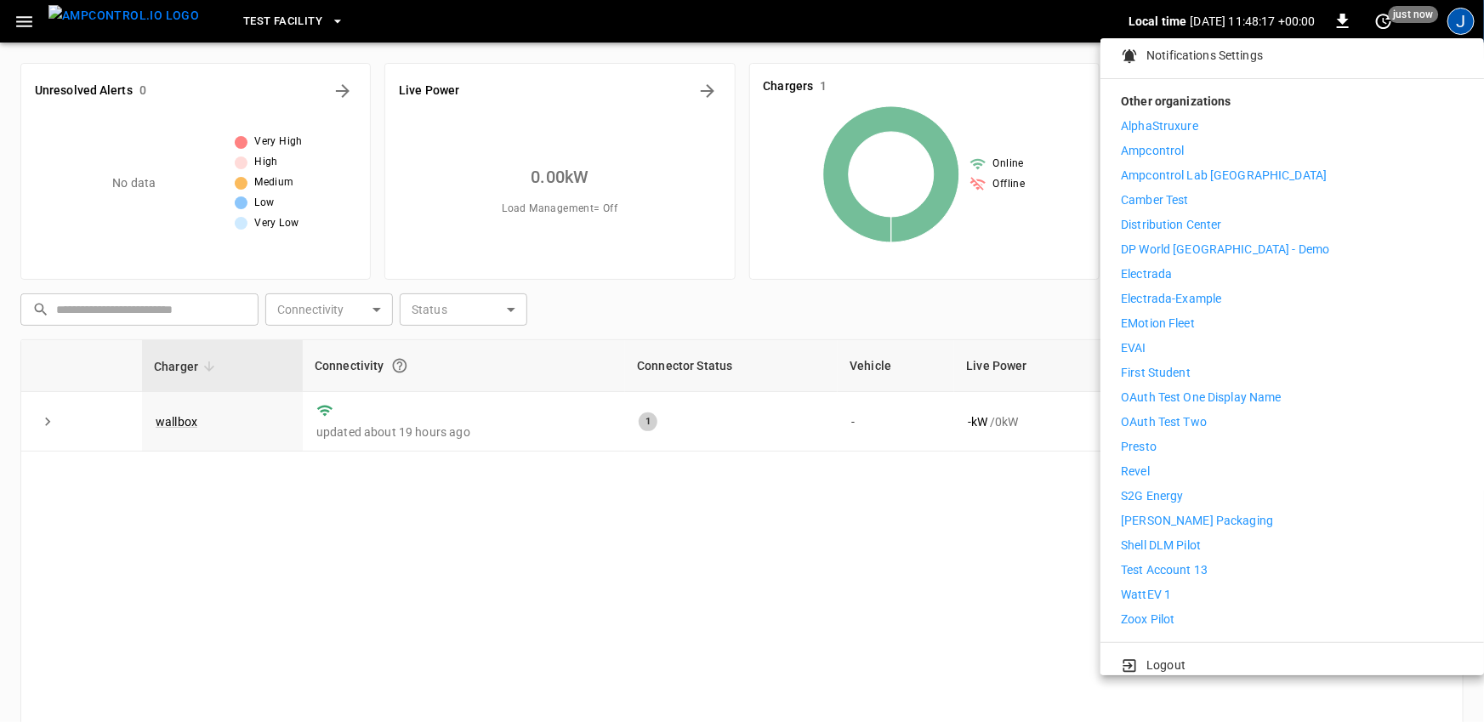
click at [1156, 662] on div "Logout" at bounding box center [1293, 662] width 384 height 38
click at [1158, 657] on p "Logout" at bounding box center [1166, 666] width 39 height 18
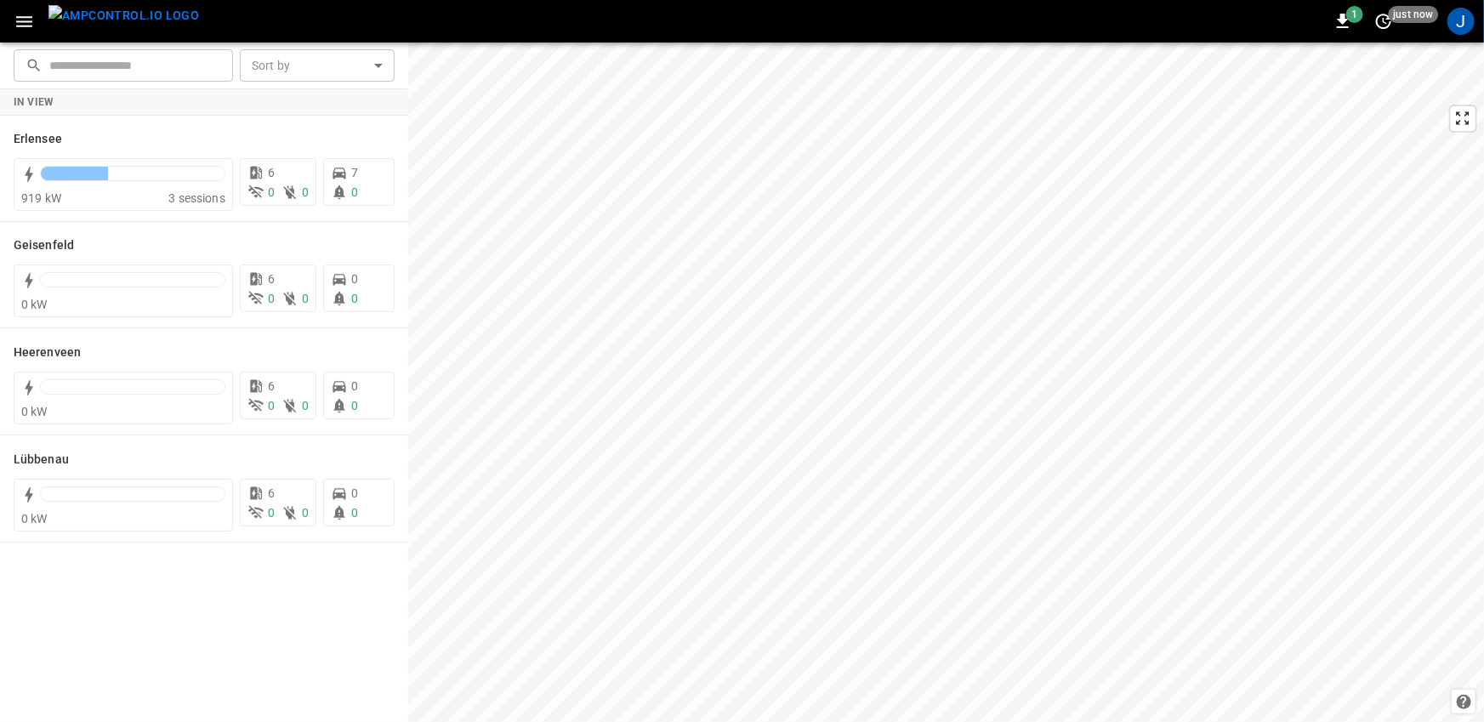
click at [16, 19] on icon "button" at bounding box center [24, 21] width 21 height 21
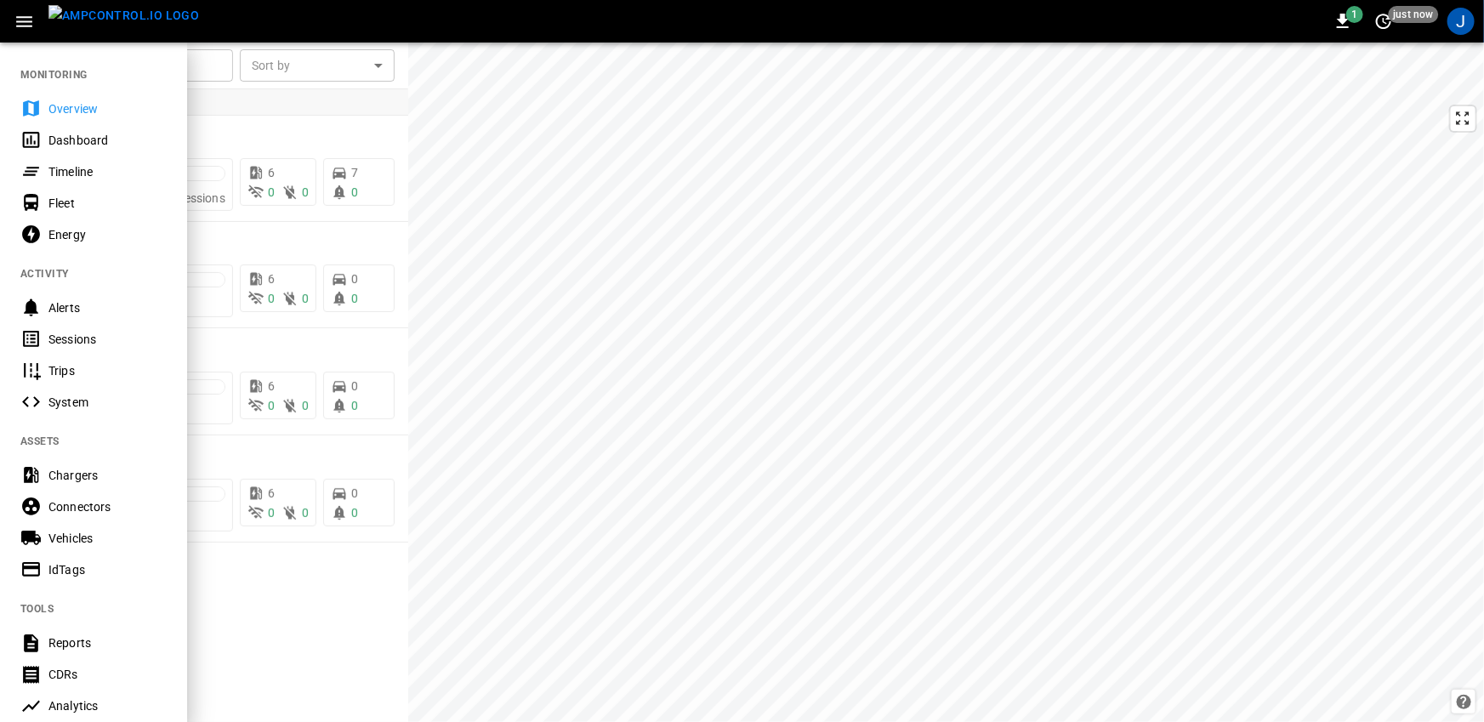
click at [1448, 15] on div "J" at bounding box center [1461, 21] width 32 height 32
click at [1460, 16] on div "J" at bounding box center [1461, 21] width 27 height 27
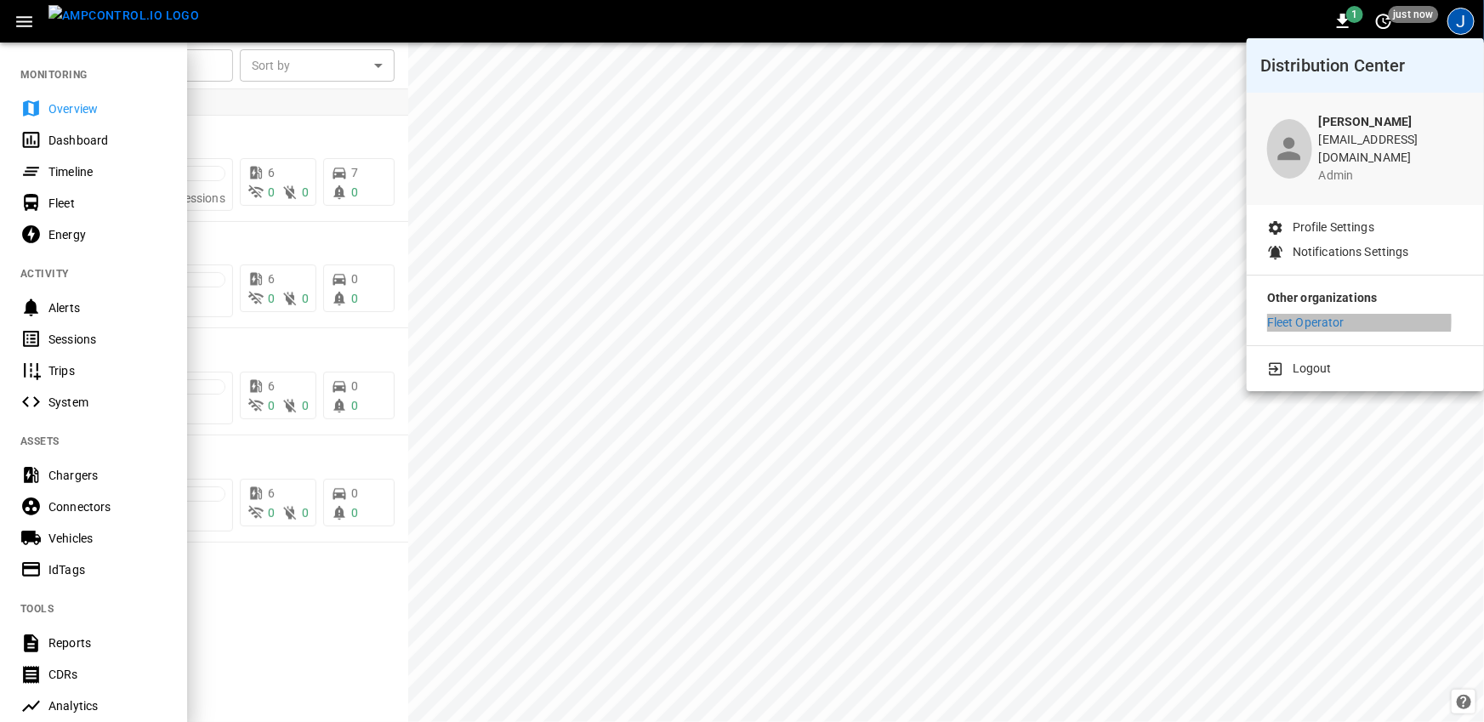
click at [1309, 314] on p "Fleet Operator" at bounding box center [1305, 323] width 77 height 18
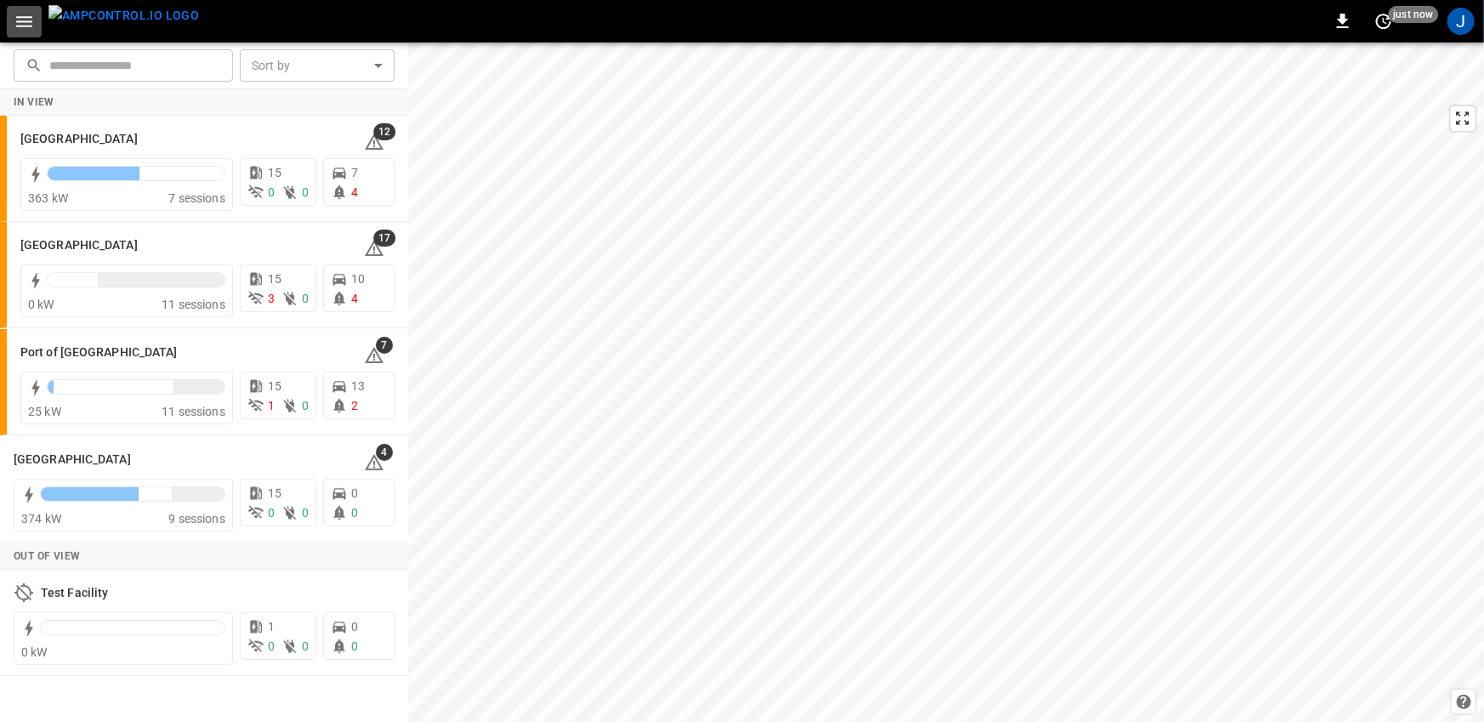
click at [24, 24] on icon "button" at bounding box center [24, 21] width 21 height 21
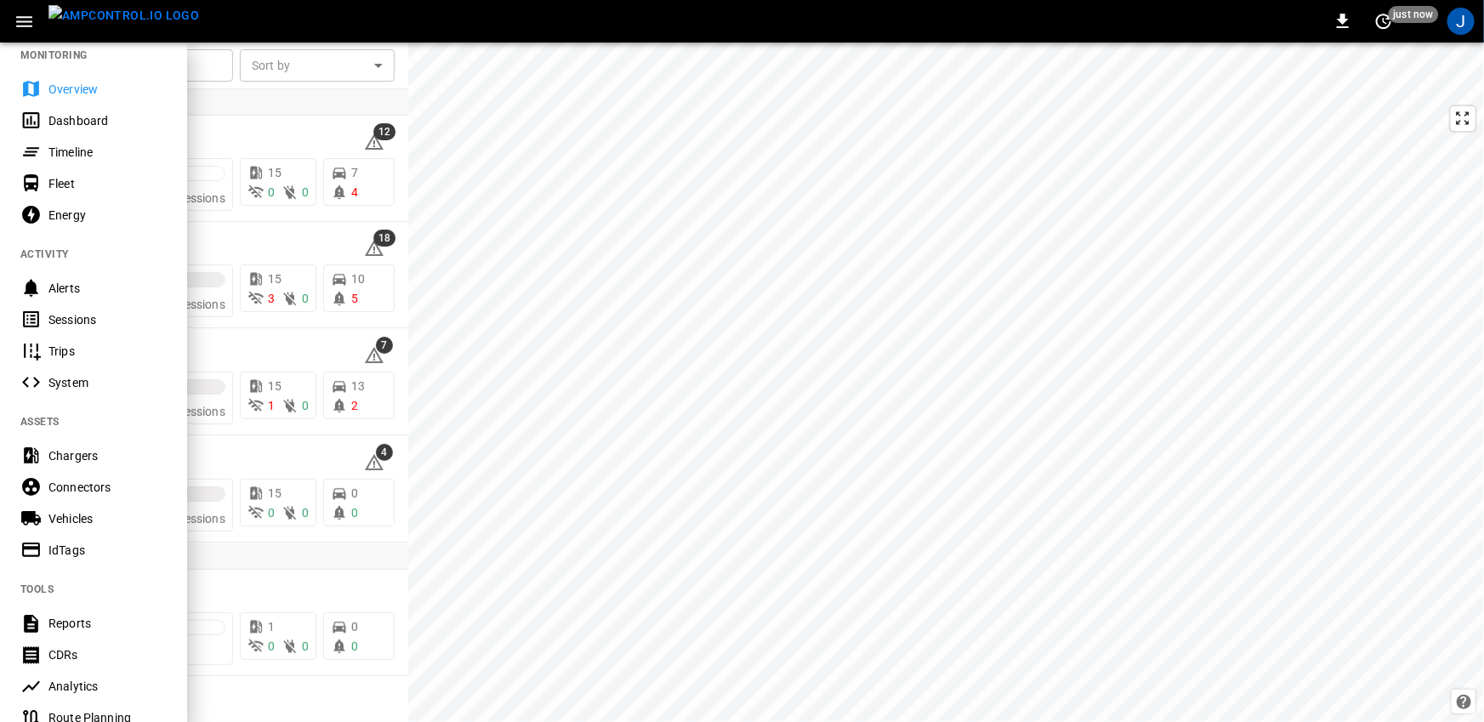
scroll to position [20, 0]
click at [1461, 17] on div "J" at bounding box center [1461, 21] width 27 height 27
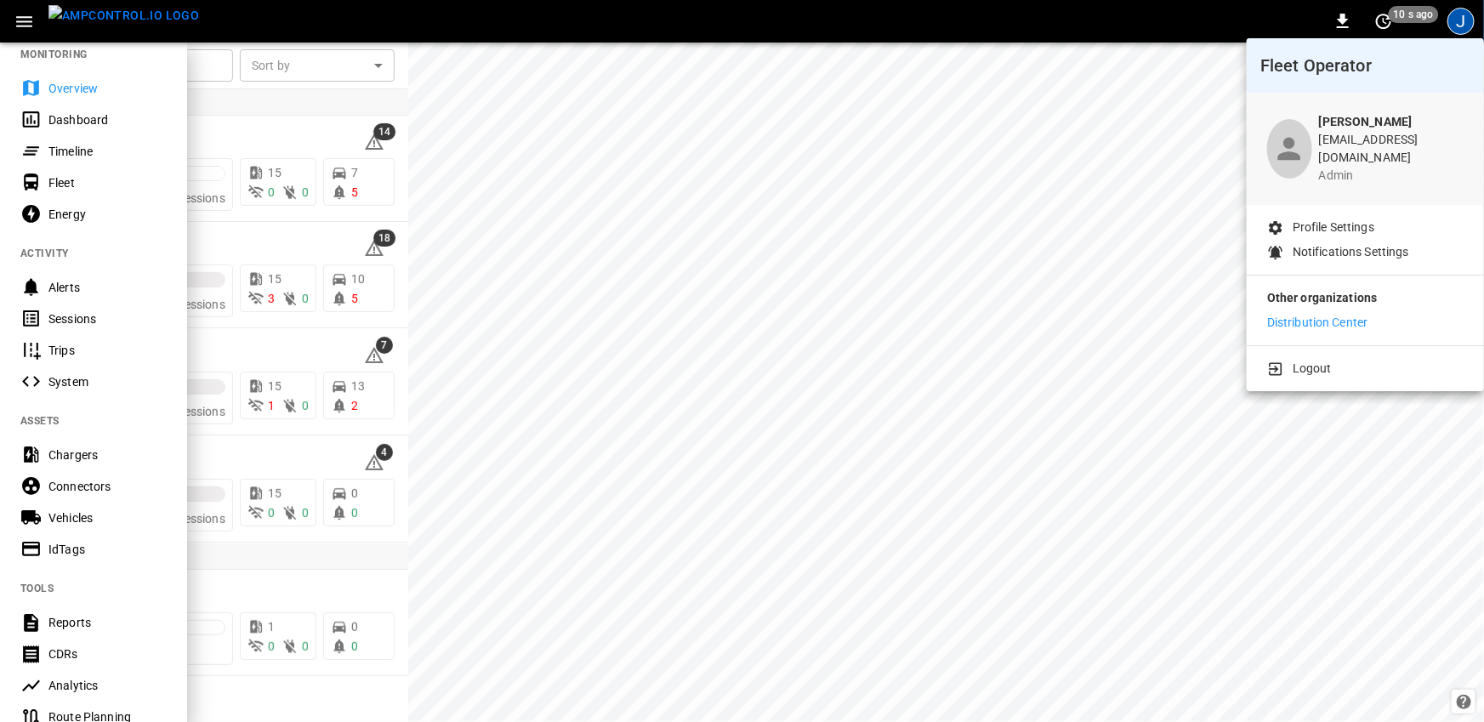
click at [1312, 314] on p "Distribution Center" at bounding box center [1317, 323] width 101 height 18
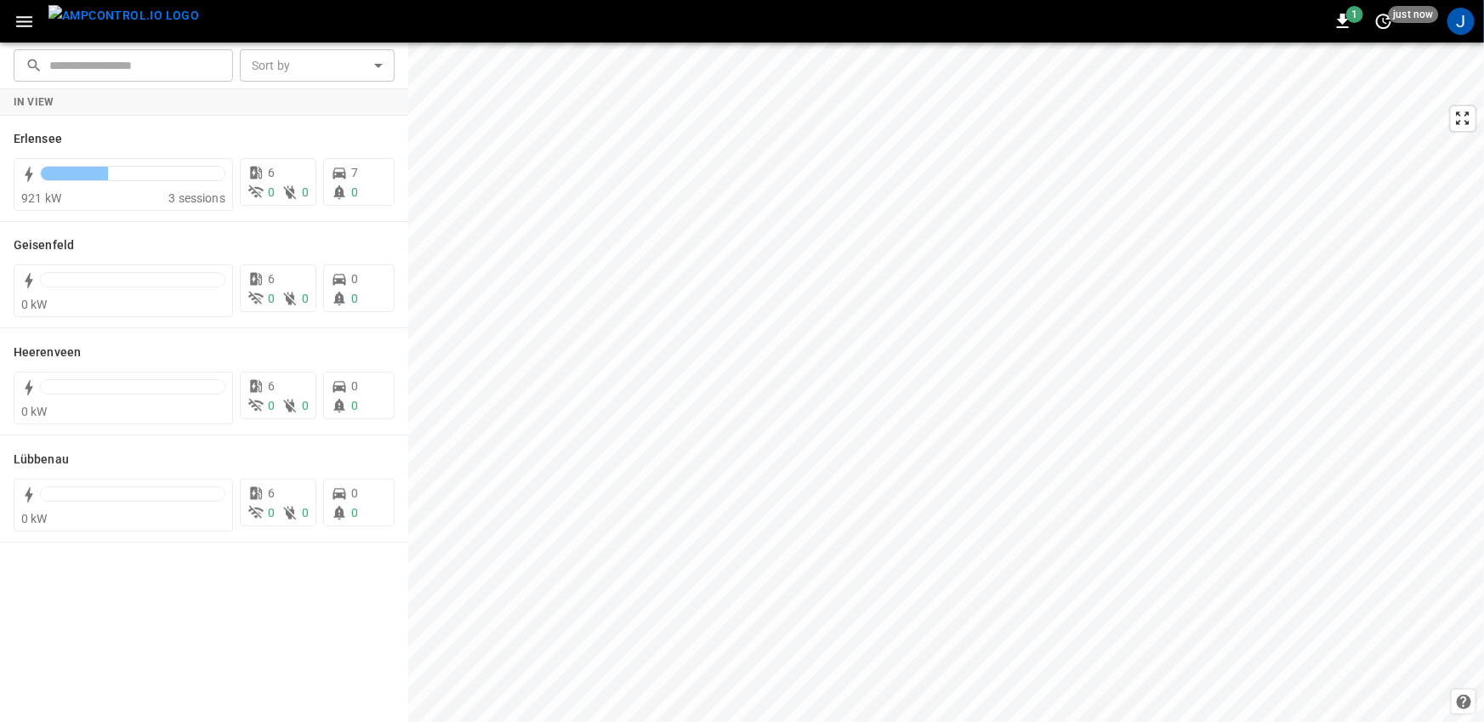
click at [28, 19] on icon "button" at bounding box center [24, 21] width 21 height 21
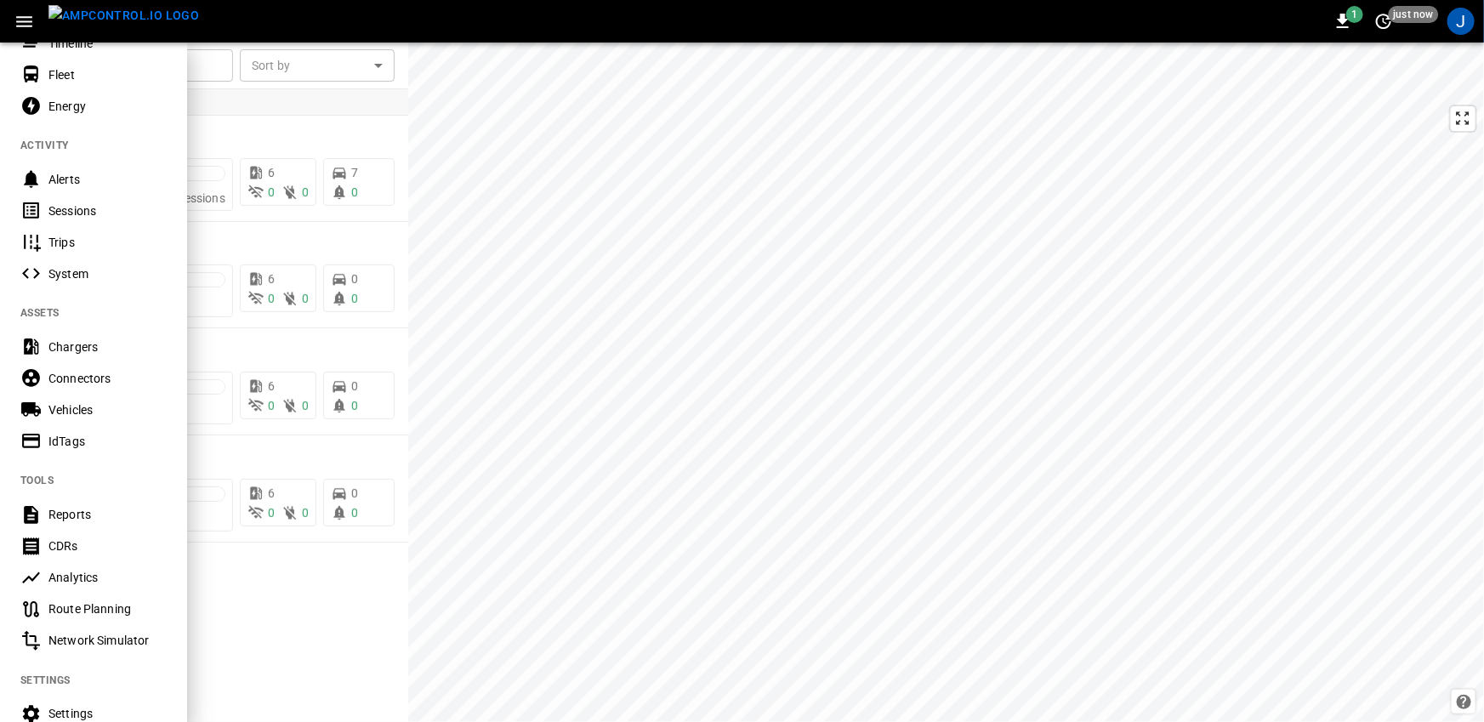
scroll to position [131, 0]
click at [72, 608] on div "Route Planning" at bounding box center [107, 606] width 118 height 17
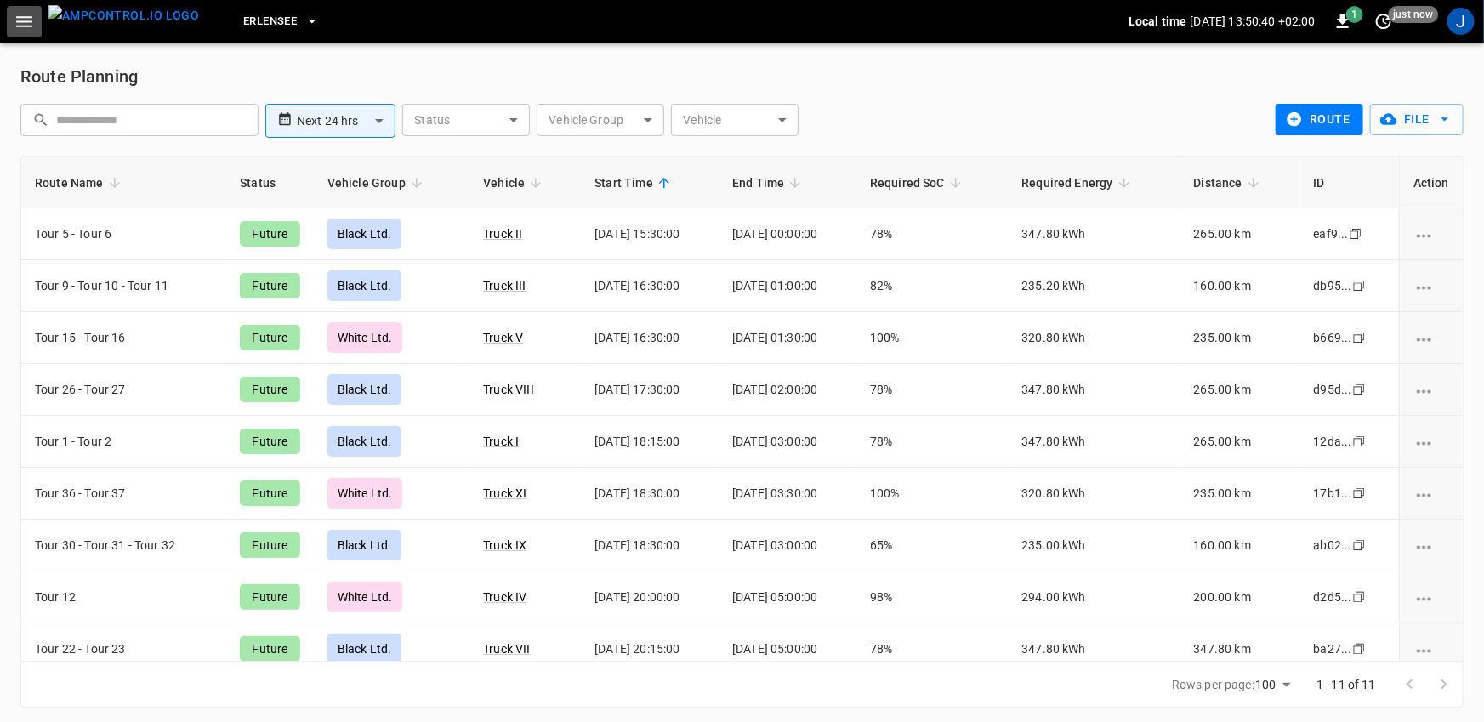
click at [25, 23] on icon "button" at bounding box center [24, 21] width 21 height 21
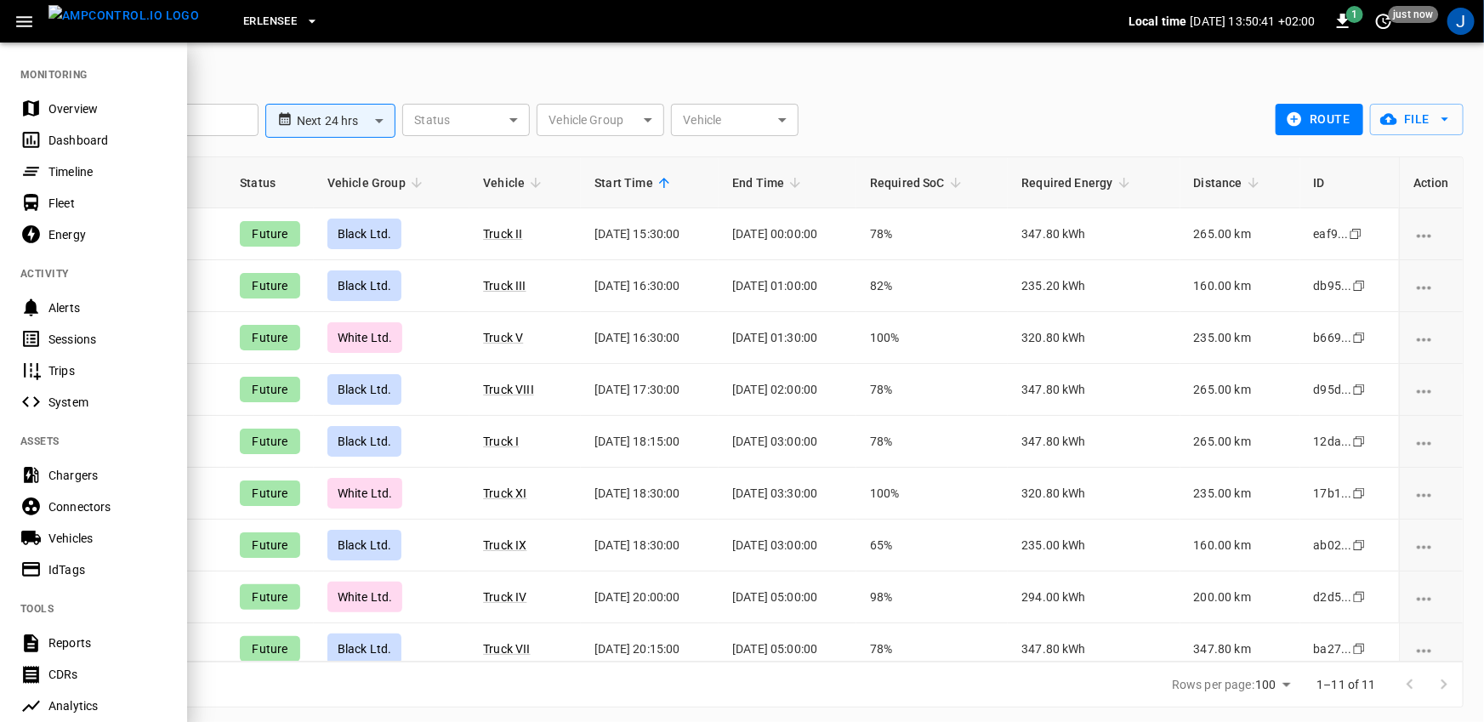
click at [77, 177] on div "Timeline" at bounding box center [107, 171] width 118 height 17
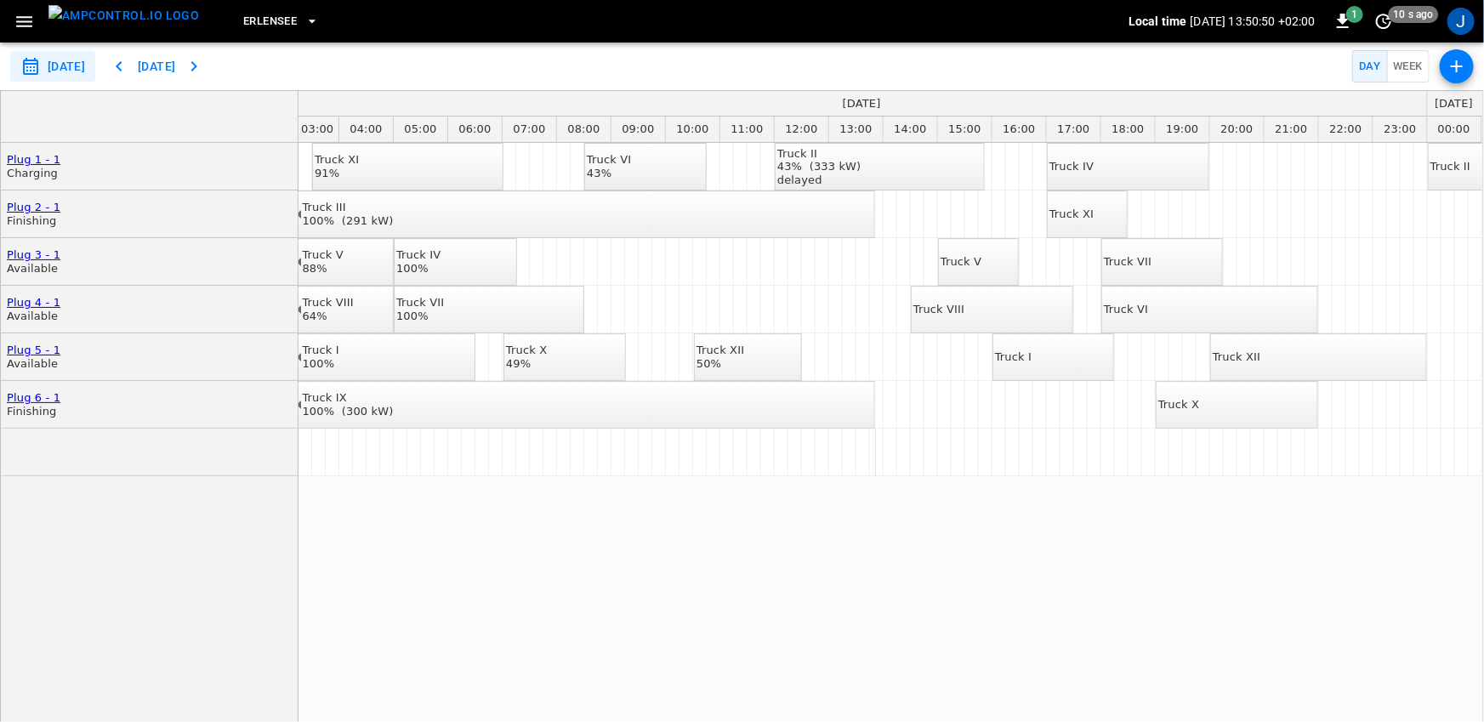
scroll to position [0, 179]
drag, startPoint x: 925, startPoint y: 406, endPoint x: 1014, endPoint y: 405, distance: 89.3
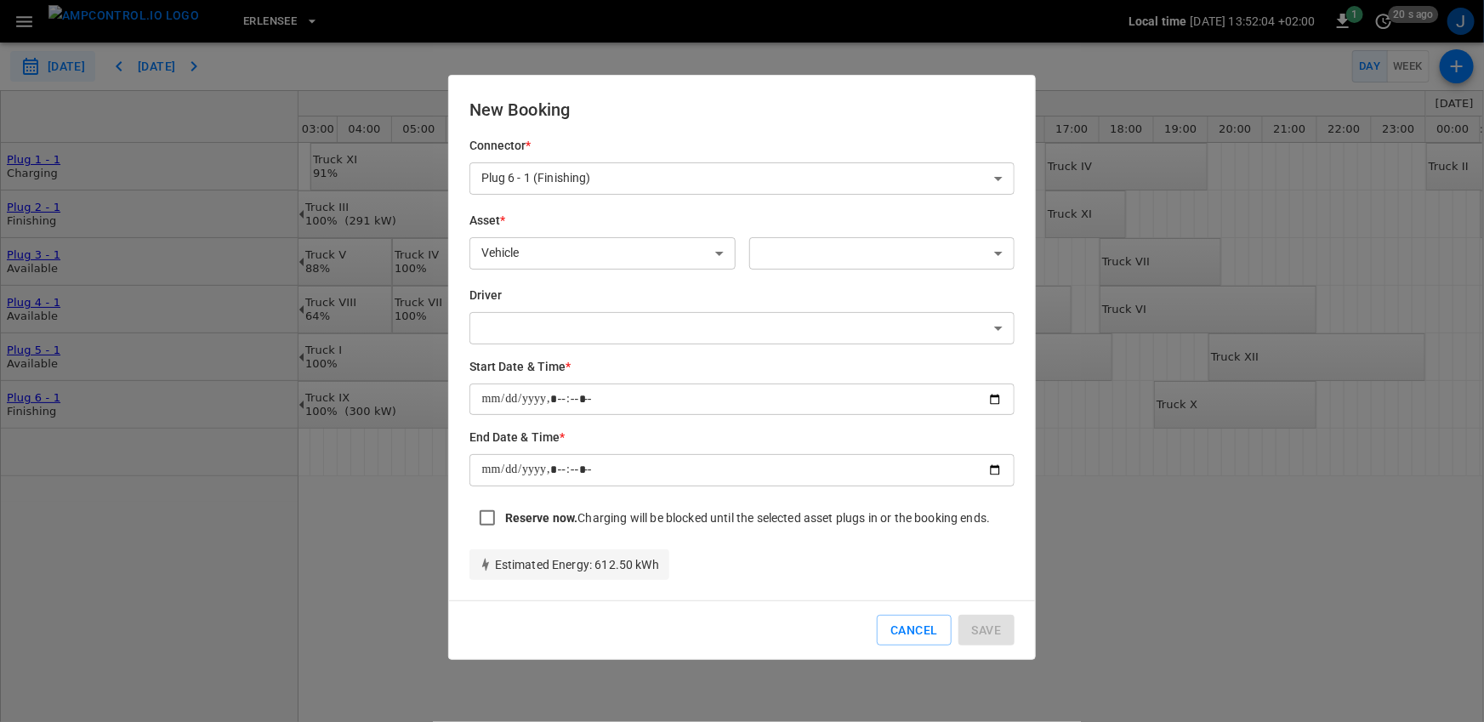
click at [929, 250] on body "**********" at bounding box center [742, 361] width 1484 height 722
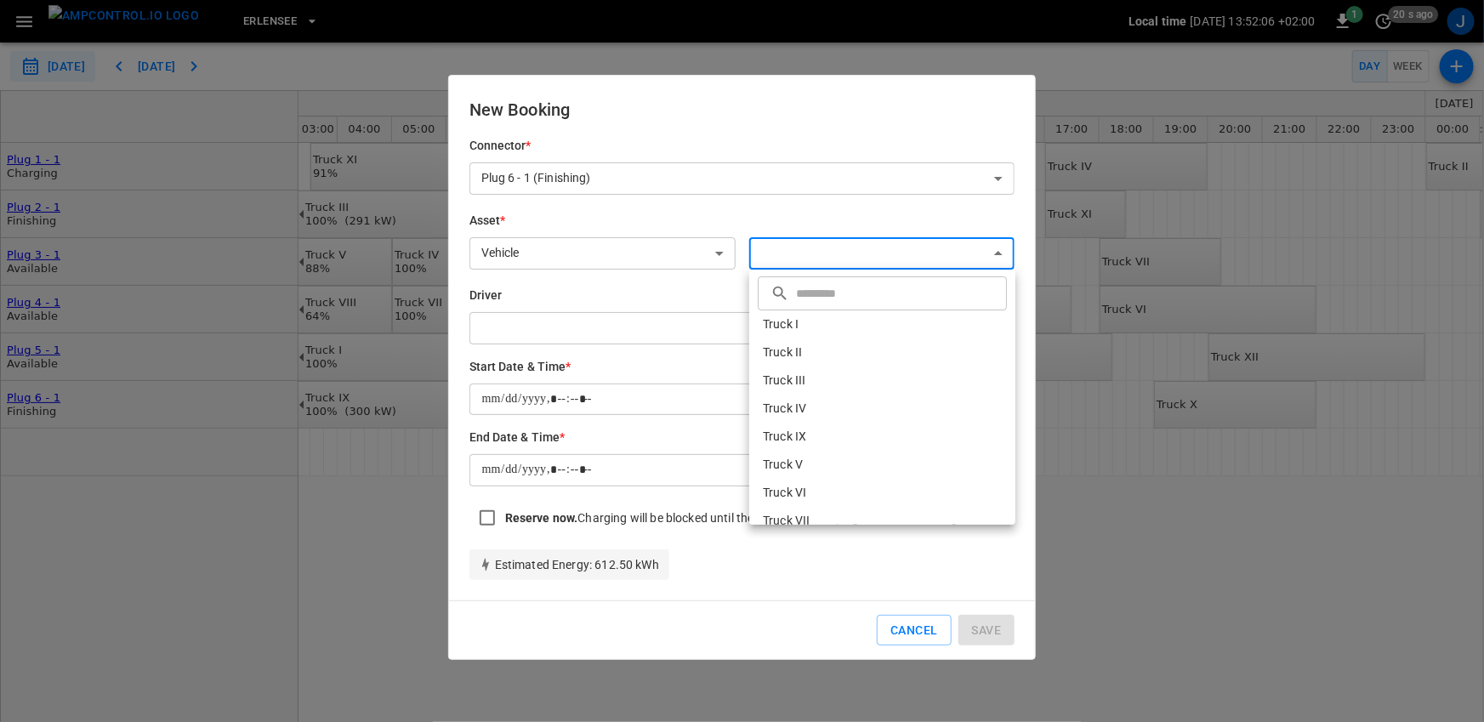
click at [674, 296] on div at bounding box center [742, 361] width 1484 height 722
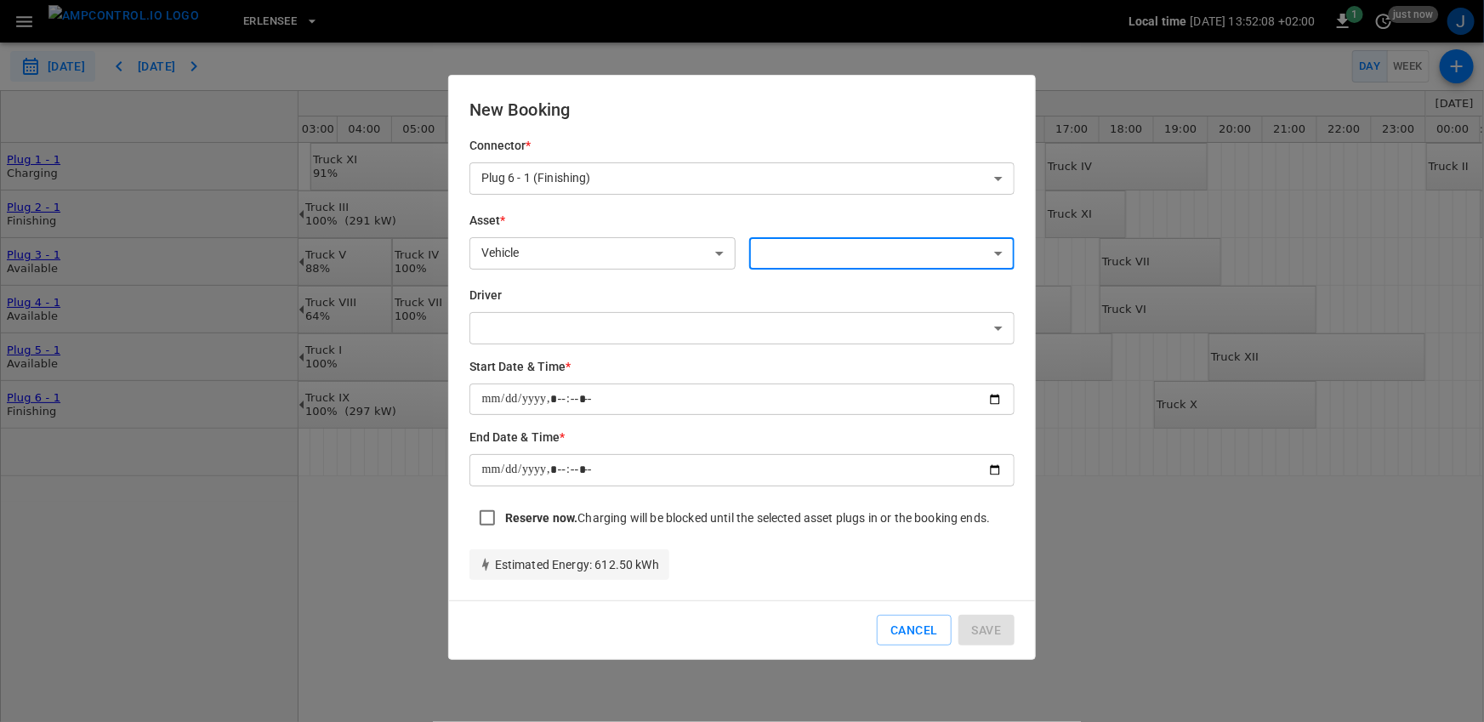
click at [649, 339] on body "**********" at bounding box center [742, 361] width 1484 height 722
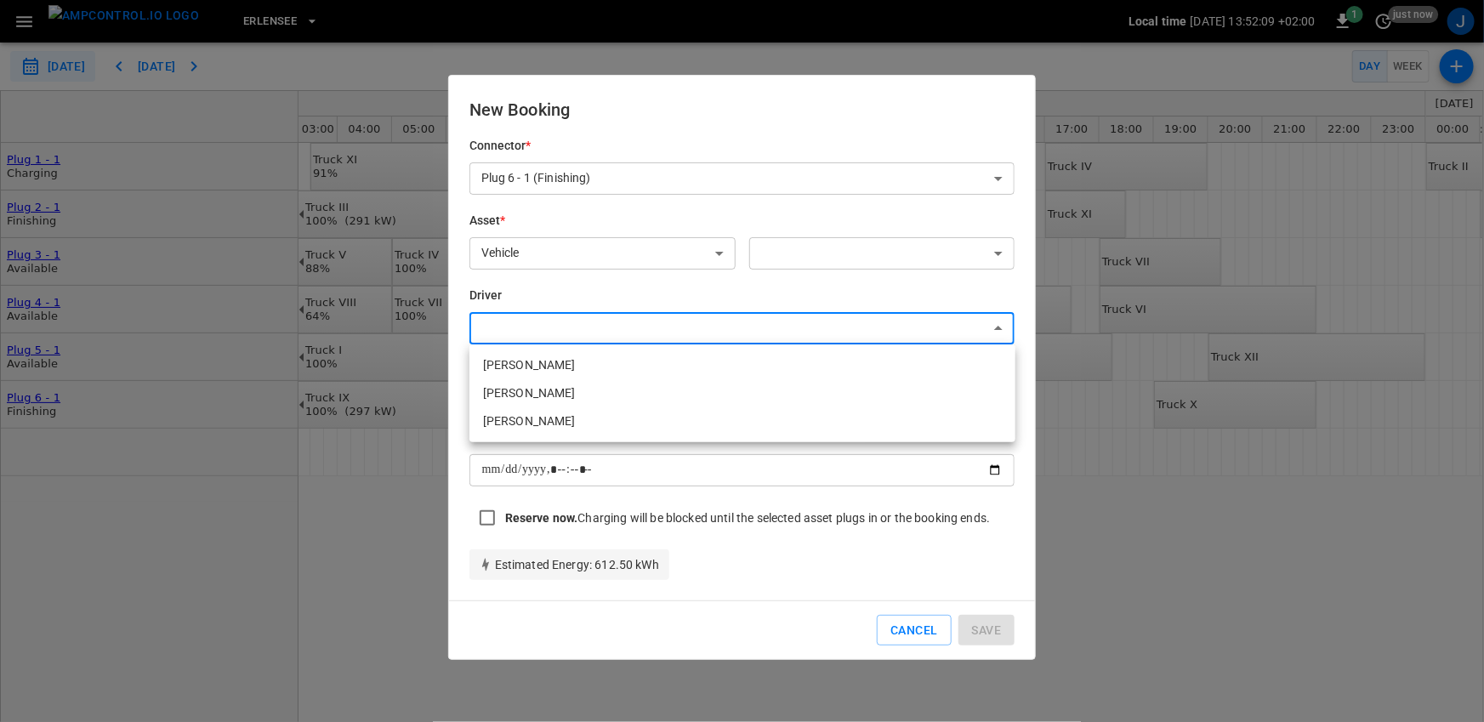
click at [654, 302] on div at bounding box center [742, 361] width 1484 height 722
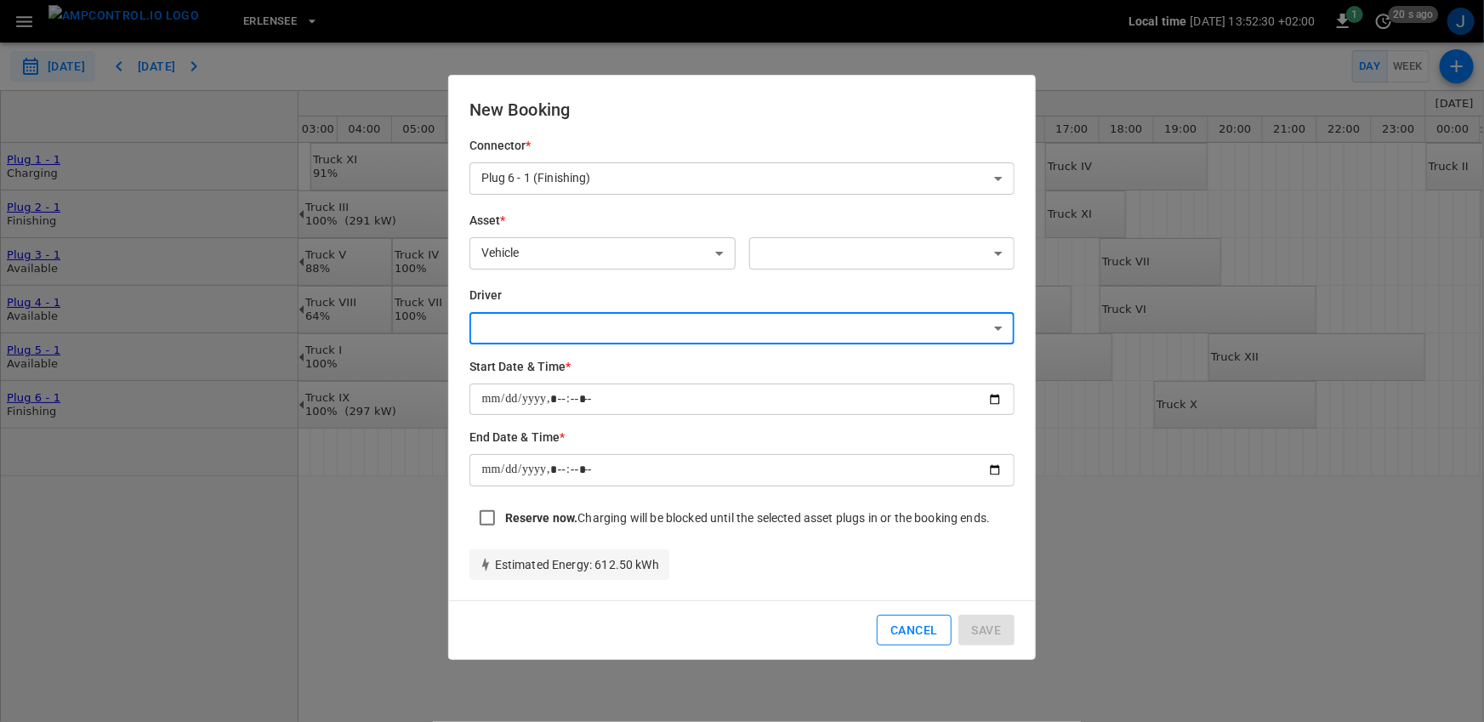
click at [910, 624] on button "Cancel" at bounding box center [914, 630] width 74 height 31
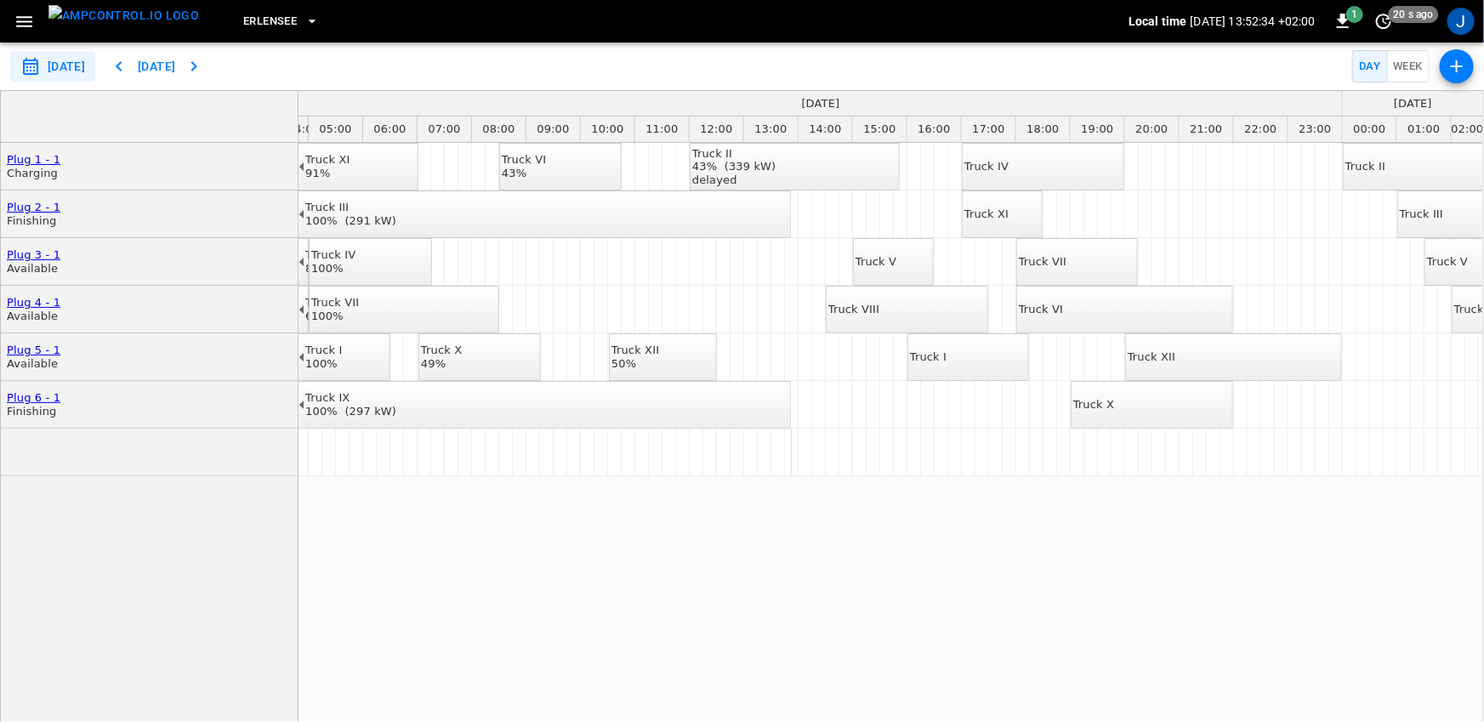
scroll to position [0, 266]
click at [26, 28] on icon "button" at bounding box center [24, 21] width 21 height 21
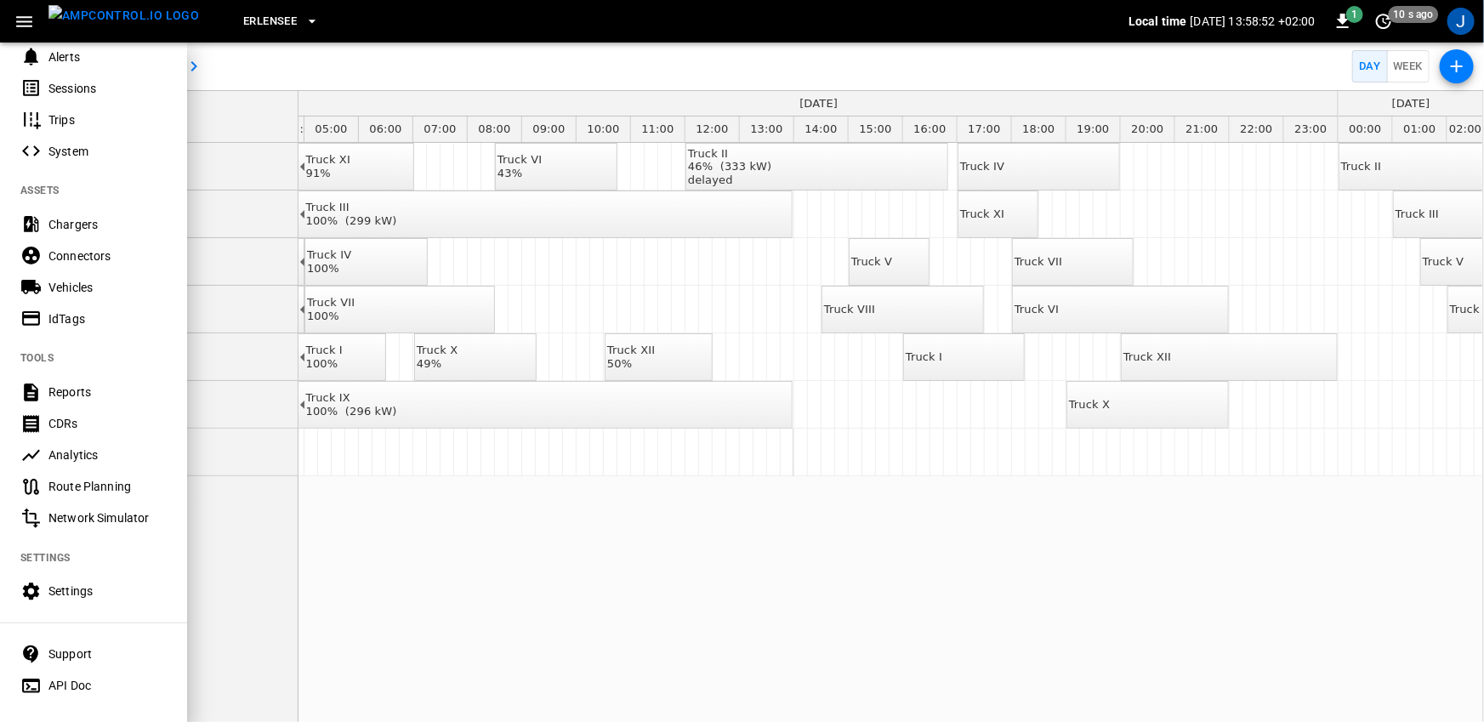
scroll to position [281, 0]
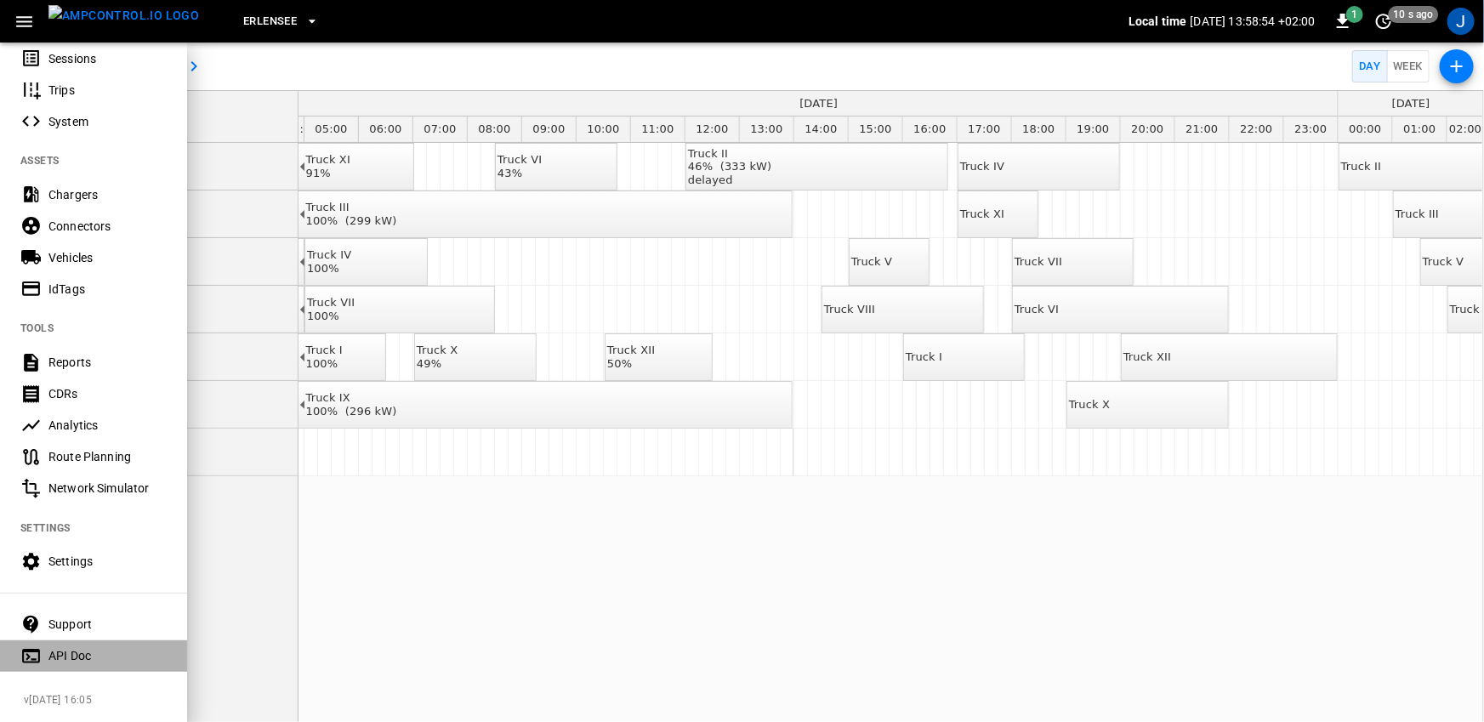
click at [67, 656] on div "API Doc" at bounding box center [107, 655] width 118 height 17
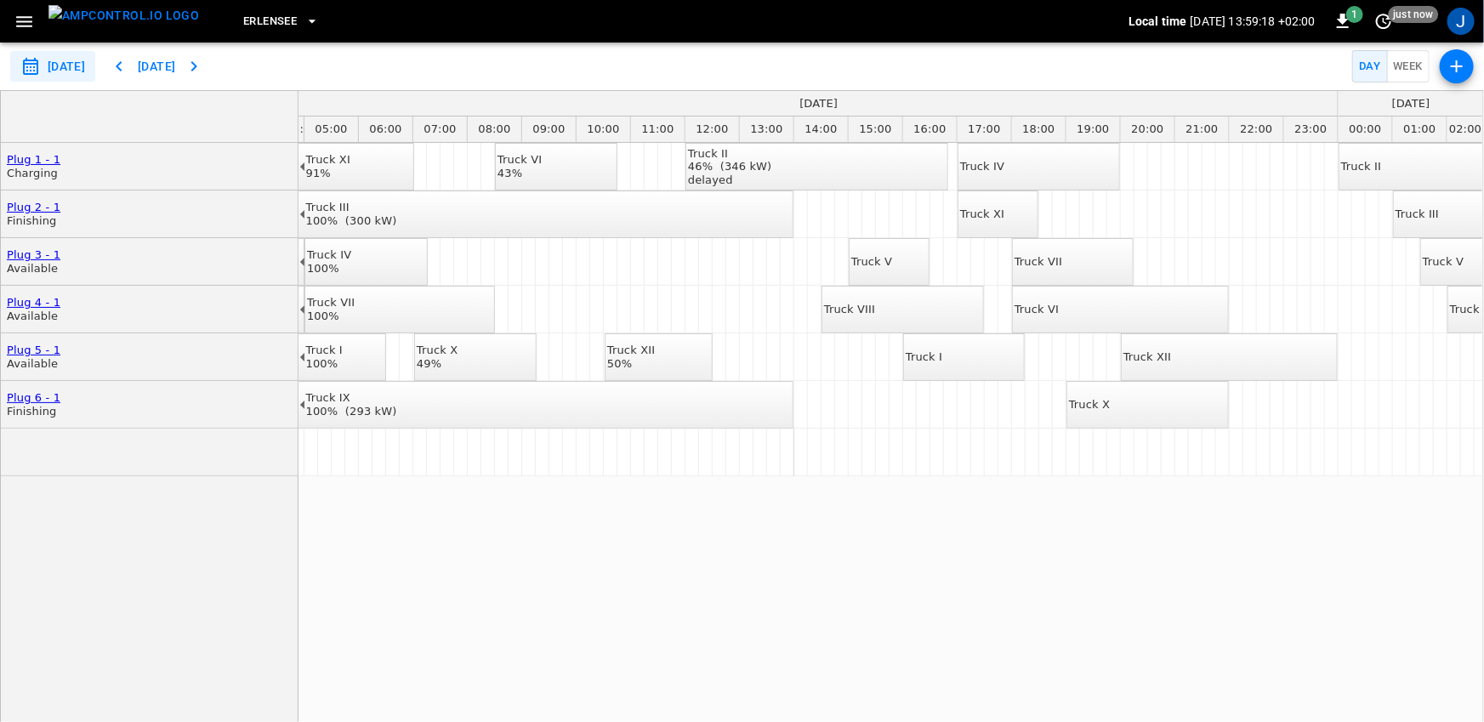
click at [24, 20] on icon "button" at bounding box center [24, 21] width 16 height 11
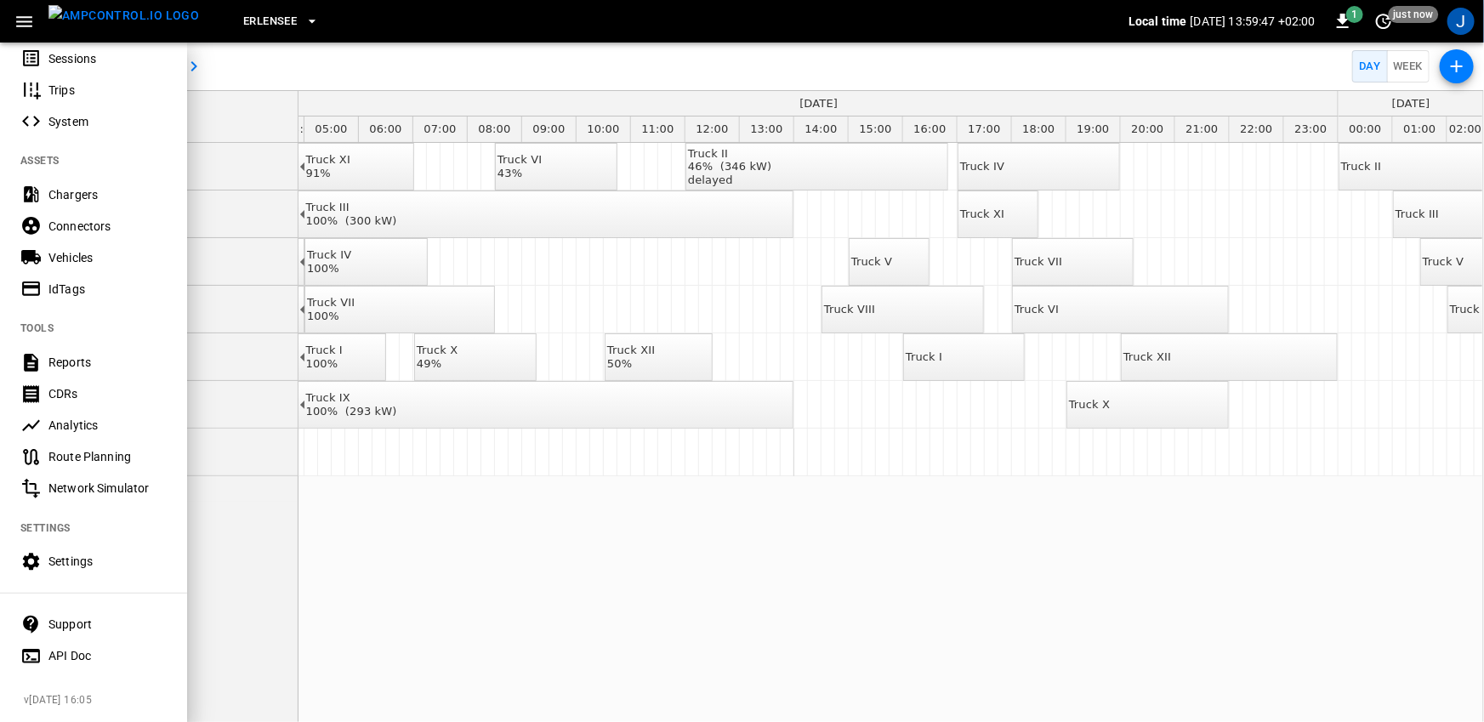
click at [77, 560] on div "Settings" at bounding box center [107, 561] width 118 height 17
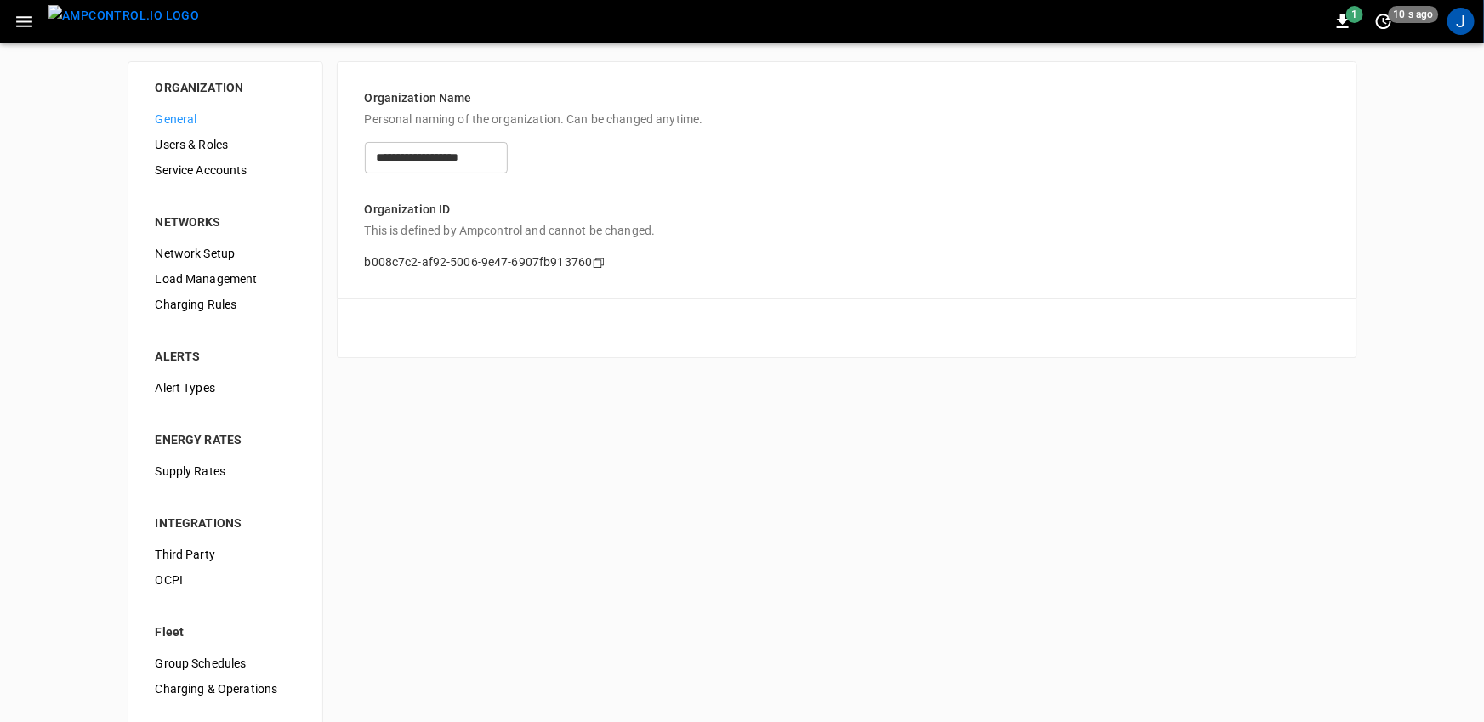
scroll to position [3, 0]
click at [202, 561] on span "Third Party" at bounding box center [225, 554] width 139 height 18
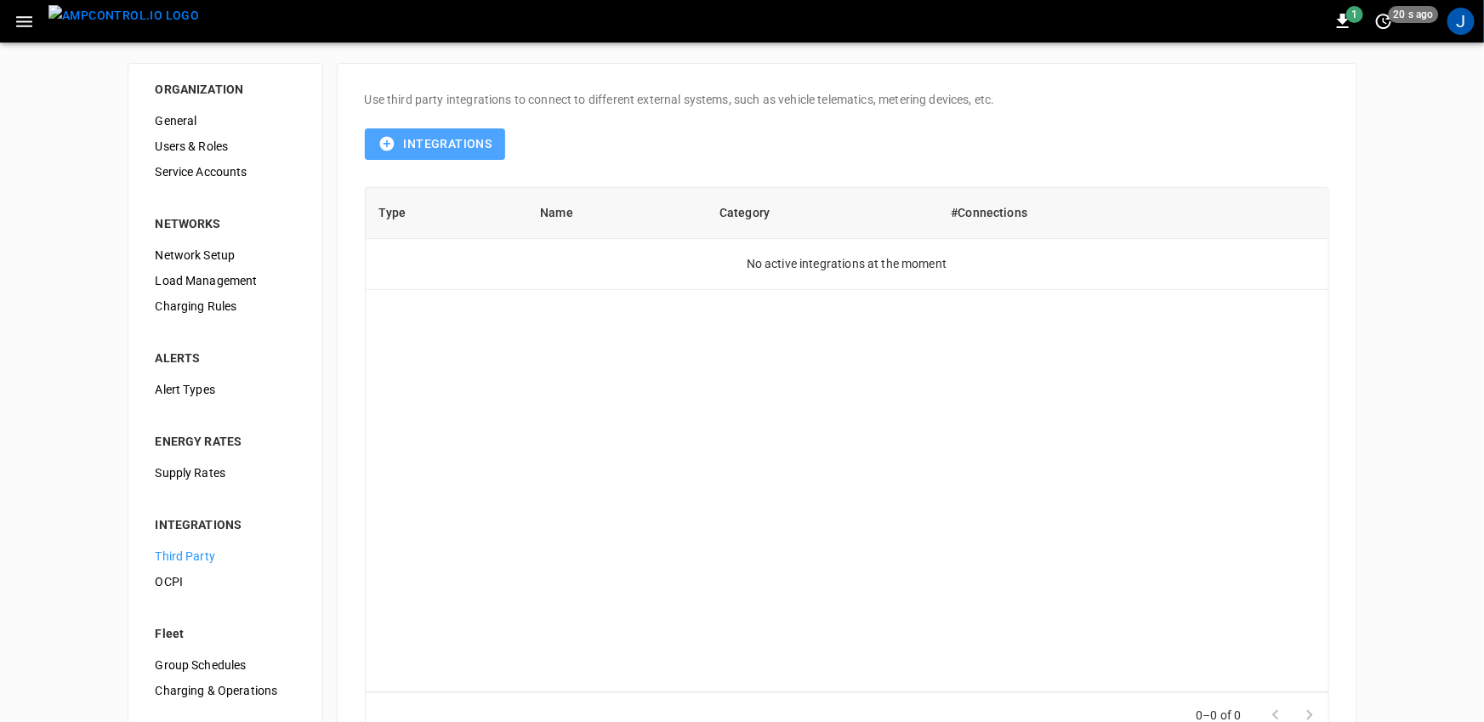
click at [433, 151] on button "Integrations" at bounding box center [435, 143] width 141 height 31
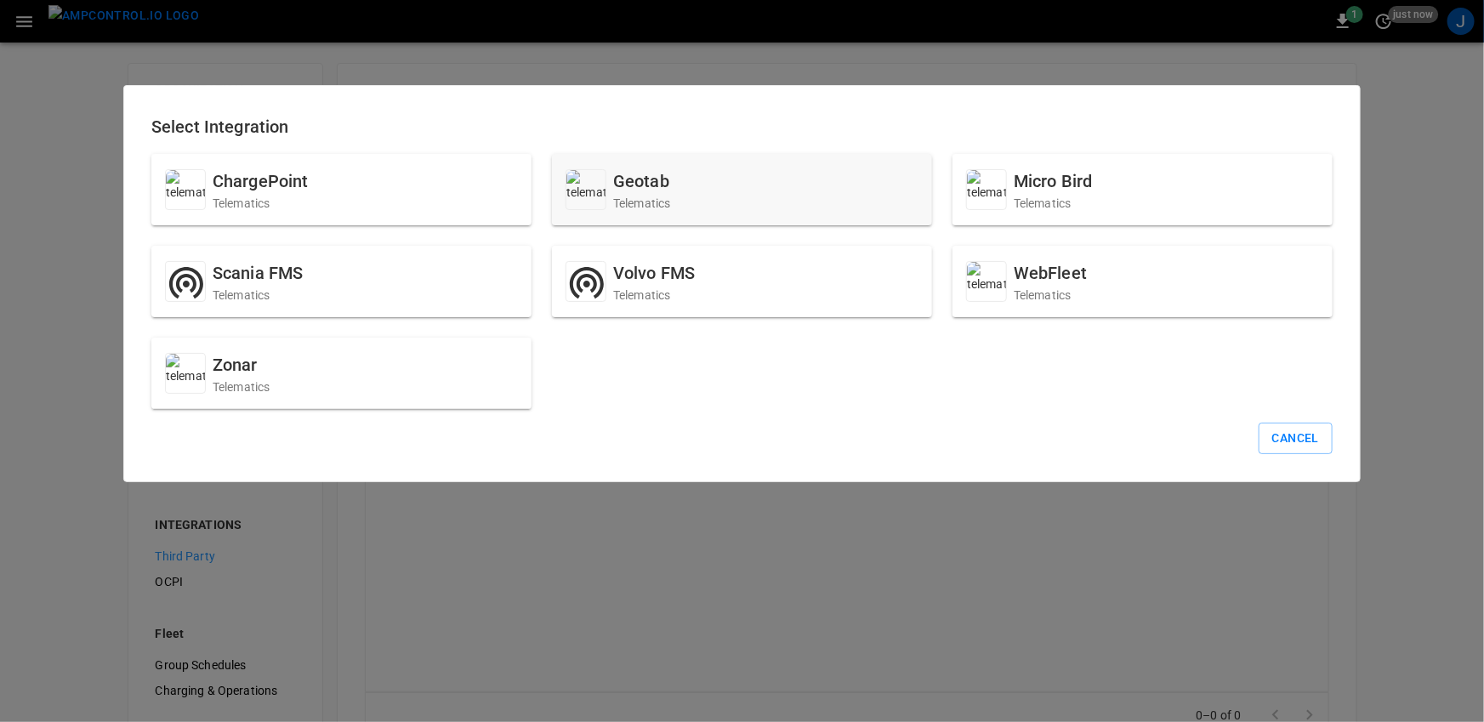
click at [643, 191] on h6 "Geotab" at bounding box center [642, 181] width 58 height 27
